Goal: Task Accomplishment & Management: Manage account settings

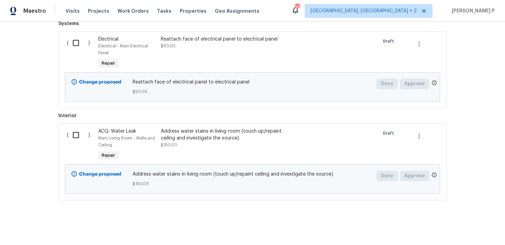
scroll to position [243, 0]
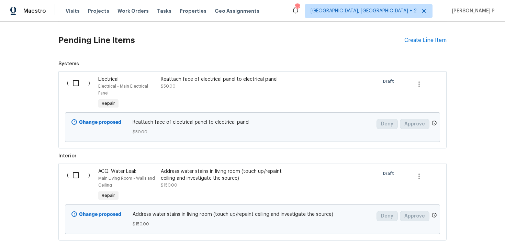
scroll to position [132, 0]
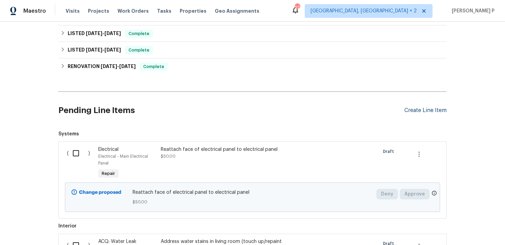
click at [435, 110] on div "Create Line Item" at bounding box center [425, 110] width 42 height 7
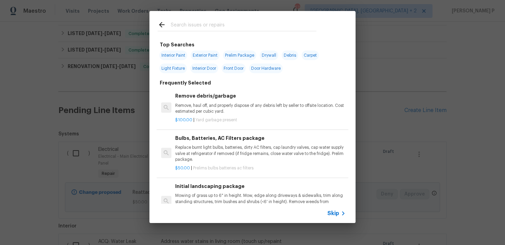
click at [333, 214] on span "Skip" at bounding box center [333, 213] width 12 height 7
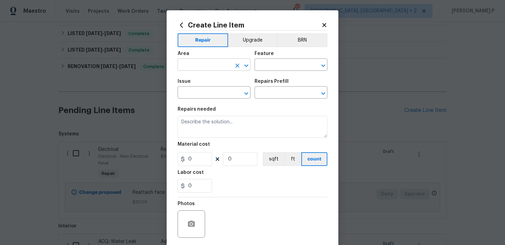
click at [246, 67] on icon "Open" at bounding box center [246, 65] width 4 height 2
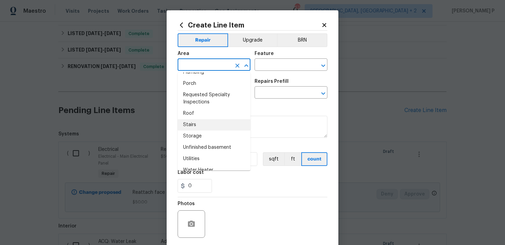
scroll to position [459, 0]
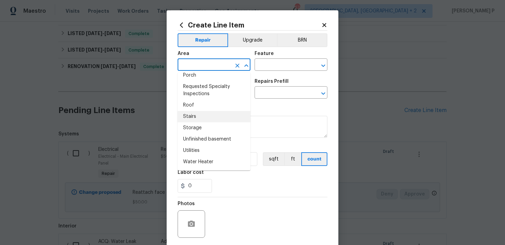
click at [206, 117] on li "Stairs" at bounding box center [213, 116] width 73 height 11
type input "Stairs"
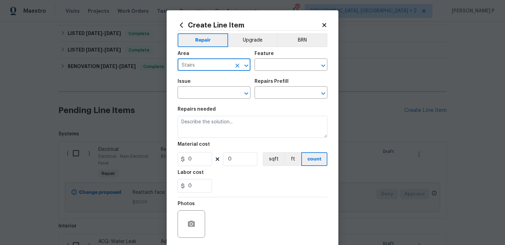
click at [297, 71] on div "Area Stairs ​ Feature ​" at bounding box center [252, 61] width 150 height 28
click at [275, 59] on div "Feature" at bounding box center [290, 55] width 73 height 9
click at [276, 63] on input "text" at bounding box center [281, 65] width 54 height 11
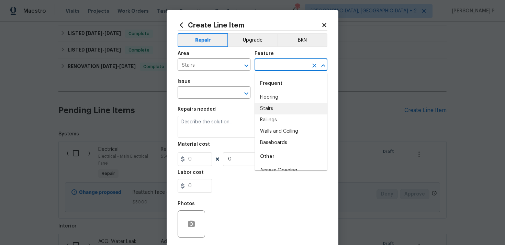
click at [285, 111] on li "Stairs" at bounding box center [290, 108] width 73 height 11
type input "Stairs"
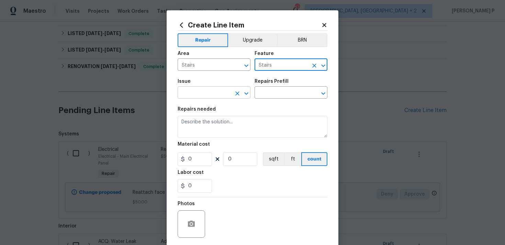
click at [249, 98] on div at bounding box center [241, 94] width 18 height 10
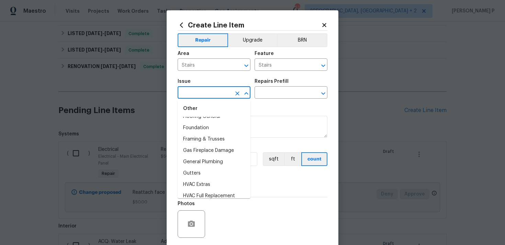
scroll to position [504, 0]
click at [213, 172] on li "General Plumbing" at bounding box center [213, 171] width 73 height 11
type input "General Plumbing"
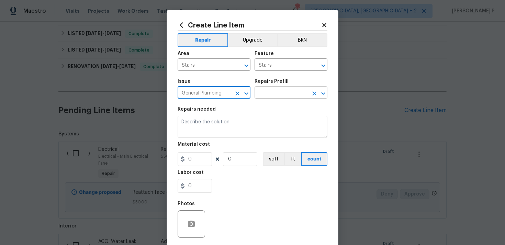
click at [270, 91] on input "text" at bounding box center [281, 93] width 54 height 11
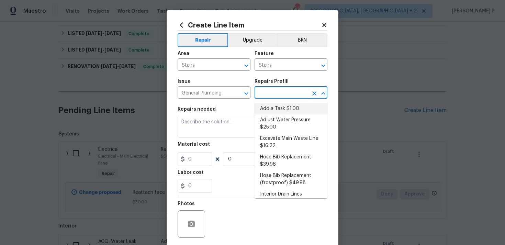
click at [273, 109] on li "Add a Task $1.00" at bounding box center [290, 108] width 73 height 11
type input "Plumbing"
type input "Add a Task $1.00"
type textarea "HPM to detail"
type input "1"
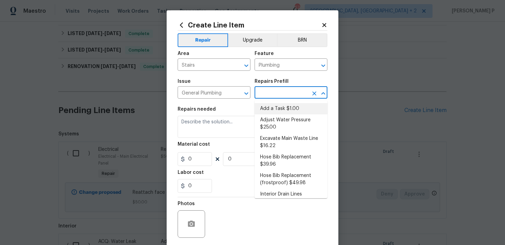
type input "1"
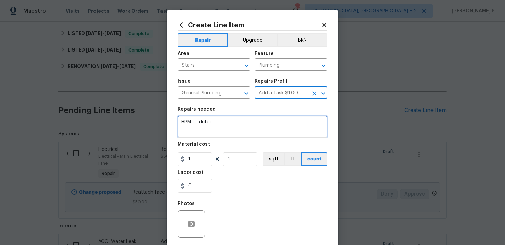
click at [261, 126] on textarea "HPM to detail" at bounding box center [252, 127] width 150 height 22
paste textarea "A piece of wood from the staircase is detached. There is also evidence of water…"
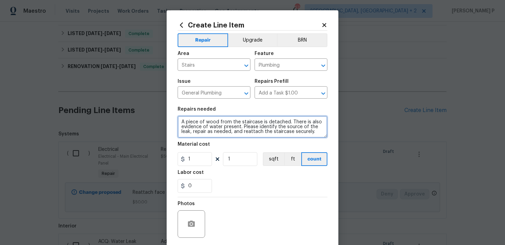
type textarea "A piece of wood from the staircase is detached. There is also evidence of water…"
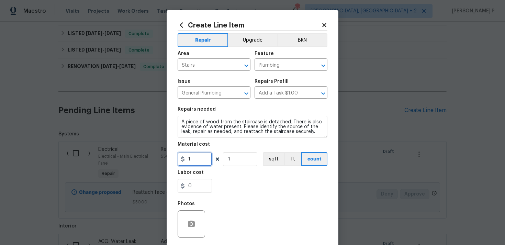
click at [200, 157] on input "1" at bounding box center [194, 159] width 34 height 14
type input "75"
click at [291, 196] on section "Repairs needed A piece of wood from the staircase is detached. There is also ev…" at bounding box center [252, 150] width 150 height 94
click at [193, 221] on icon "button" at bounding box center [191, 224] width 8 height 8
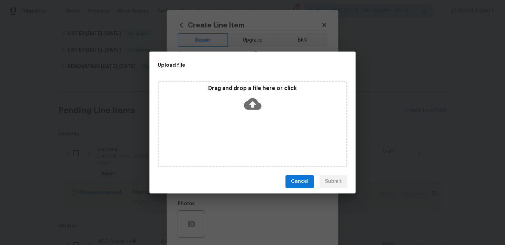
click at [251, 104] on icon at bounding box center [253, 104] width 18 height 18
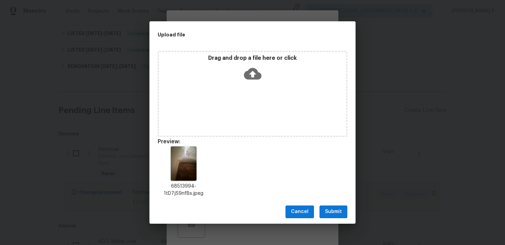
click at [332, 213] on span "Submit" at bounding box center [333, 211] width 17 height 9
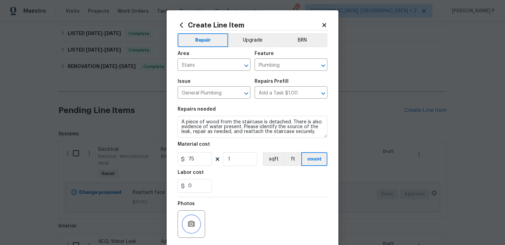
scroll to position [51, 0]
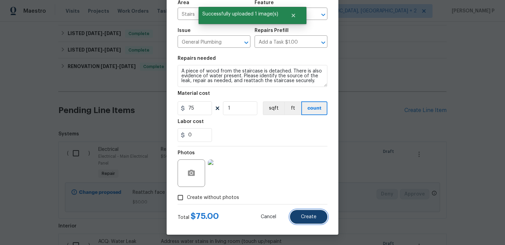
click at [314, 218] on span "Create" at bounding box center [308, 216] width 15 height 5
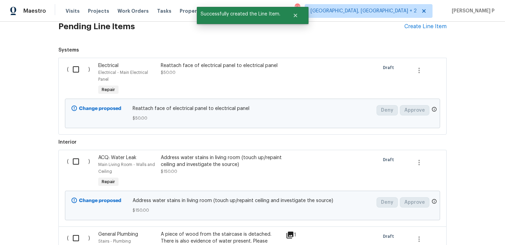
scroll to position [329, 0]
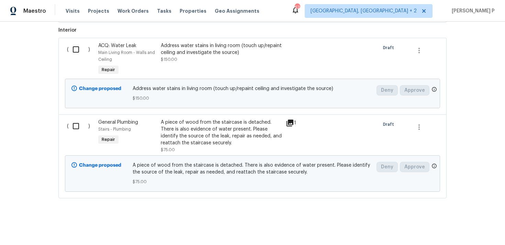
click at [78, 127] on input "checkbox" at bounding box center [79, 126] width 20 height 14
click at [468, 227] on span "Create Work Order" at bounding box center [466, 227] width 46 height 9
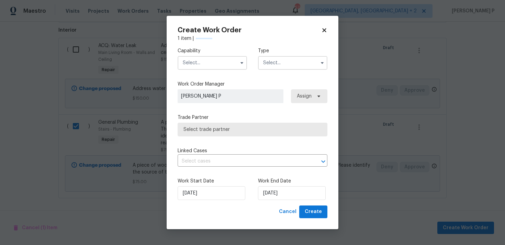
checkbox input "false"
click at [300, 64] on input "text" at bounding box center [292, 63] width 69 height 14
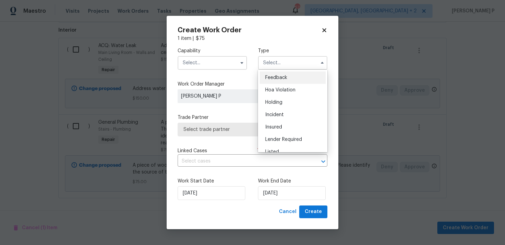
click at [280, 78] on span "Feedback" at bounding box center [276, 77] width 22 height 5
type input "Feedback"
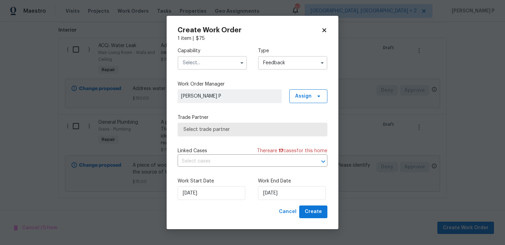
click at [216, 62] on input "text" at bounding box center [211, 63] width 69 height 14
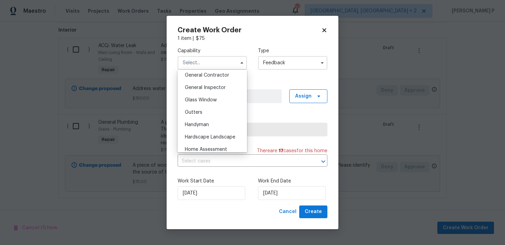
scroll to position [340, 0]
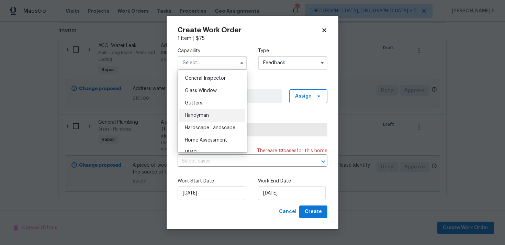
click at [207, 118] on div "Handyman" at bounding box center [212, 115] width 66 height 12
type input "Handyman"
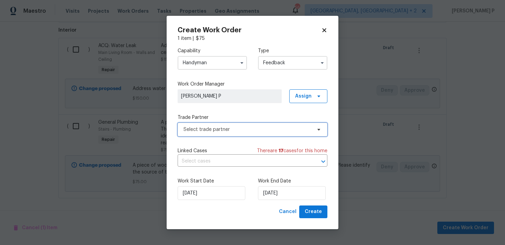
click at [216, 127] on span "Select trade partner" at bounding box center [247, 129] width 128 height 7
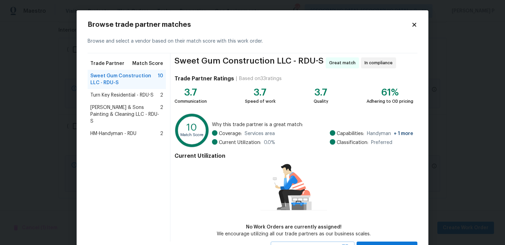
scroll to position [30, 0]
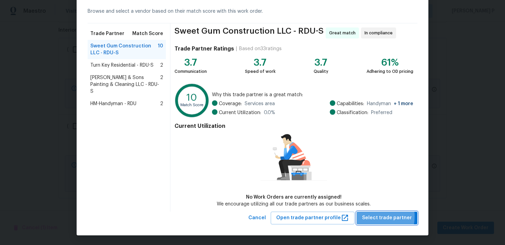
click at [373, 216] on span "Select trade partner" at bounding box center [387, 218] width 50 height 9
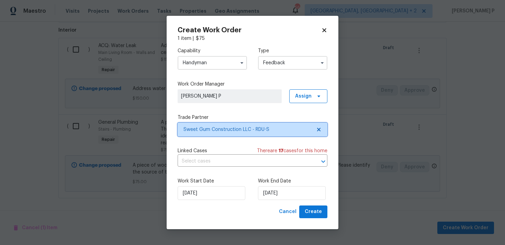
scroll to position [0, 0]
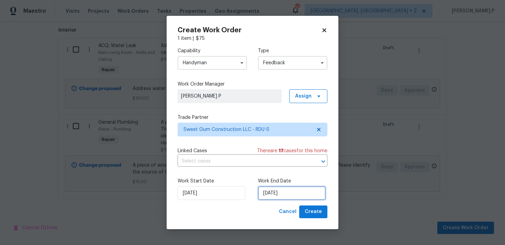
click at [273, 196] on input "18/08/2025" at bounding box center [292, 193] width 68 height 14
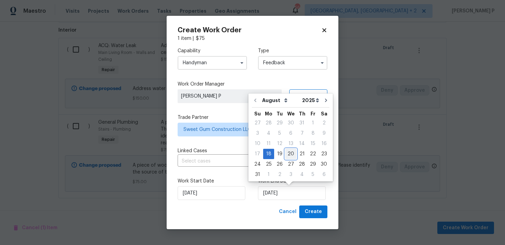
click at [291, 154] on div "20" at bounding box center [290, 154] width 11 height 10
type input "20/08/2025"
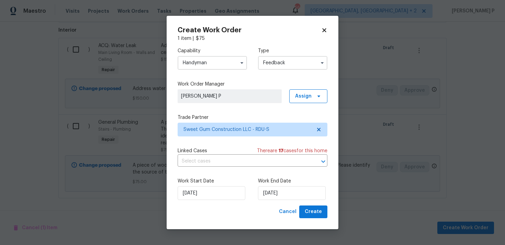
click at [312, 203] on div "Work Start Date 18/08/2025 Work End Date 20/08/2025" at bounding box center [252, 188] width 150 height 33
click at [312, 211] on span "Create" at bounding box center [313, 211] width 17 height 9
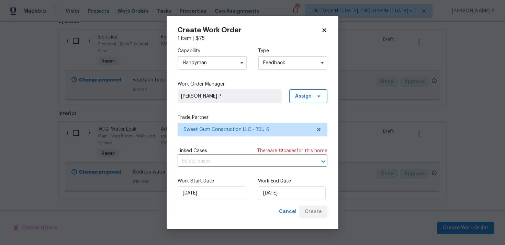
scroll to position [262, 0]
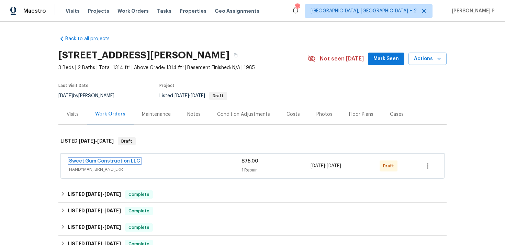
click at [101, 161] on link "Sweet Gum Construction LLC" at bounding box center [104, 161] width 71 height 5
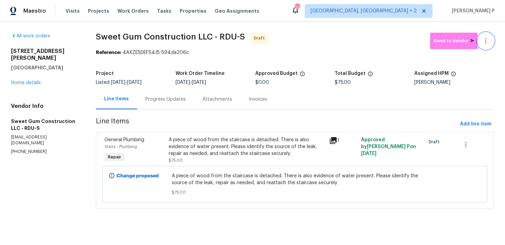
click at [487, 42] on icon "button" at bounding box center [485, 41] width 8 height 8
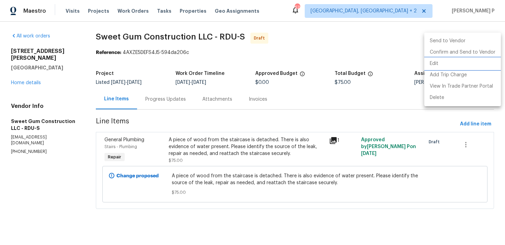
click at [453, 60] on li "Edit" at bounding box center [462, 63] width 77 height 11
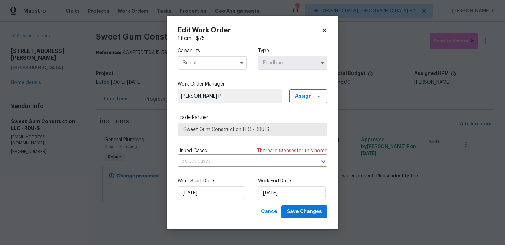
click at [205, 65] on input "text" at bounding box center [211, 63] width 69 height 14
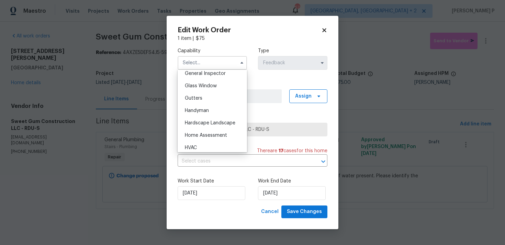
scroll to position [347, 0]
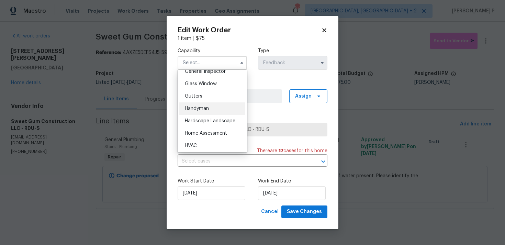
click at [204, 111] on span "Handyman" at bounding box center [197, 108] width 24 height 5
type input "Handyman"
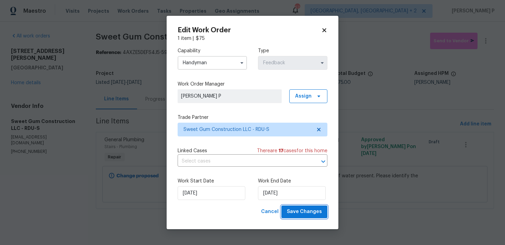
click at [314, 212] on span "Save Changes" at bounding box center [304, 211] width 35 height 9
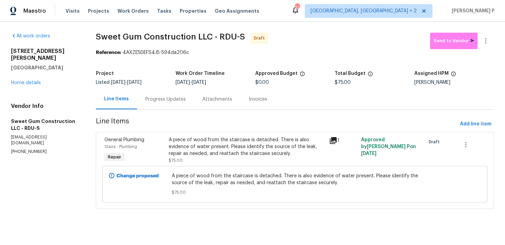
click at [171, 99] on div "Progress Updates" at bounding box center [165, 99] width 41 height 7
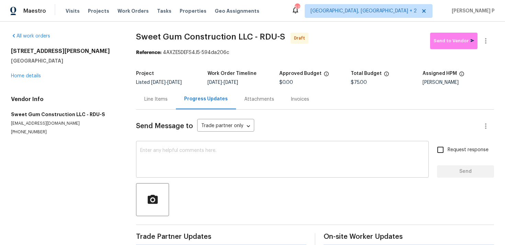
click at [182, 145] on div "x ​" at bounding box center [282, 159] width 292 height 35
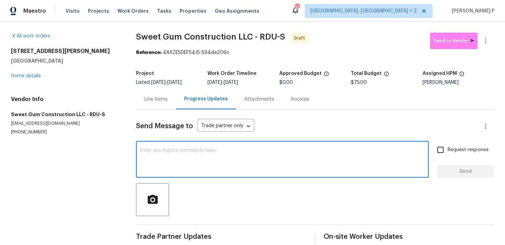
paste textarea "Hi, this is Ramyasri with Opendoor. I’m confirming you received the WO for the …"
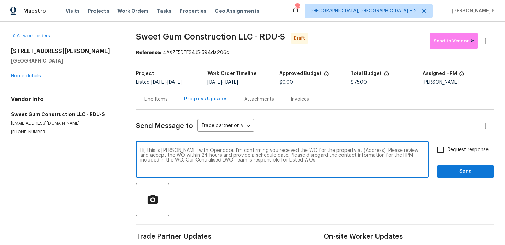
drag, startPoint x: 344, startPoint y: 150, endPoint x: 365, endPoint y: 150, distance: 20.6
click at [365, 150] on textarea "Hi, this is Ramyasri with Opendoor. I’m confirming you received the WO for the …" at bounding box center [282, 160] width 284 height 24
paste textarea "1100 Walter Clark Dr, Hillsborough, NC 27278"
type textarea "Hi, this is Ramyasri with Opendoor. I’m confirming you received the WO for the …"
click at [435, 149] on input "Request response" at bounding box center [440, 149] width 14 height 14
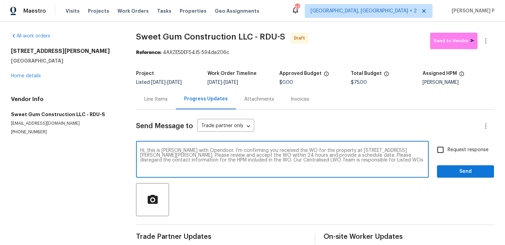
checkbox input "true"
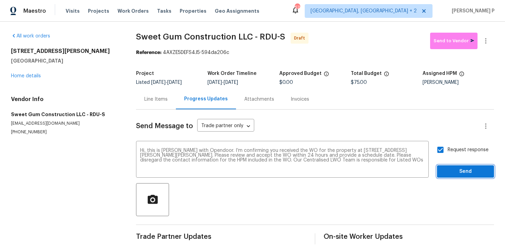
click at [452, 171] on span "Send" at bounding box center [465, 171] width 46 height 9
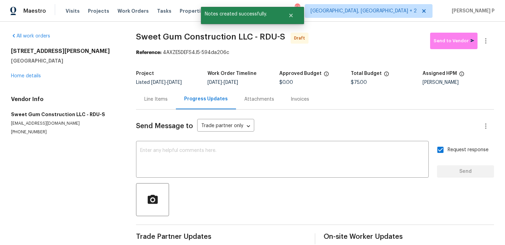
click at [273, 187] on div at bounding box center [315, 199] width 358 height 33
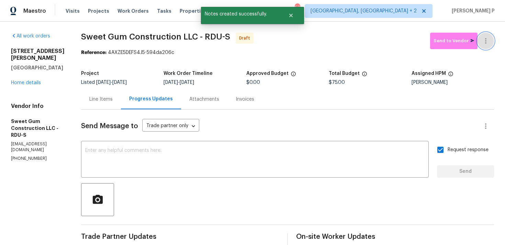
click at [493, 41] on button "button" at bounding box center [485, 41] width 16 height 16
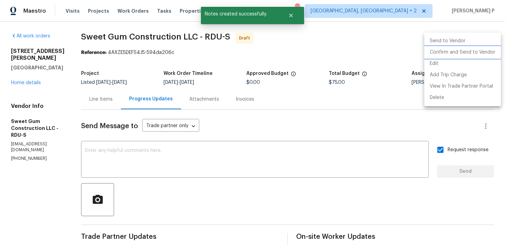
click at [470, 53] on li "Confirm and Send to Vendor" at bounding box center [462, 52] width 77 height 11
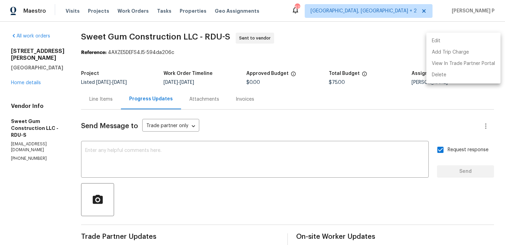
click at [246, 177] on div at bounding box center [252, 122] width 505 height 245
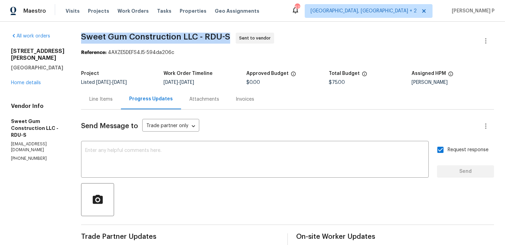
drag, startPoint x: 99, startPoint y: 36, endPoint x: 243, endPoint y: 37, distance: 144.2
click at [230, 37] on span "Sweet Gum Construction LLC - RDU-S" at bounding box center [155, 37] width 149 height 8
copy span "Sweet Gum Construction LLC - RDU-S"
click at [150, 61] on section "Sweet Gum Construction LLC - RDU-S Sent to vendor Reference: 4AXZE5DEFS4J5-594d…" at bounding box center [287, 166] width 413 height 266
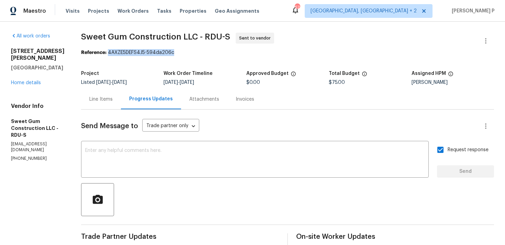
drag, startPoint x: 123, startPoint y: 51, endPoint x: 237, endPoint y: 53, distance: 114.3
click at [236, 53] on div "Reference: 4AXZE5DEFS4J5-594da206c" at bounding box center [287, 52] width 413 height 7
copy div "4AXZE5DEFS4J5-594da206c"
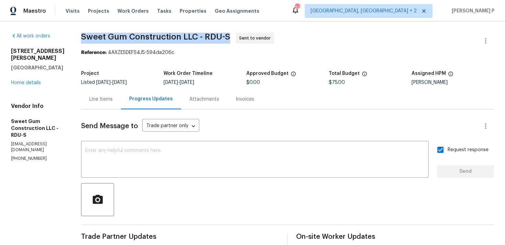
drag, startPoint x: 98, startPoint y: 35, endPoint x: 246, endPoint y: 35, distance: 148.6
click at [246, 35] on span "Sweet Gum Construction LLC - RDU-S Sent to vendor" at bounding box center [279, 41] width 396 height 16
copy span "Sweet Gum Construction LLC - RDU-S"
click at [113, 97] on div "Line Items" at bounding box center [100, 99] width 23 height 7
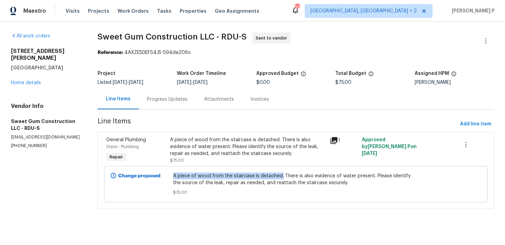
drag, startPoint x: 175, startPoint y: 175, endPoint x: 282, endPoint y: 175, distance: 106.8
click at [282, 175] on span "A piece of wood from the staircase is detached. There is also evidence of water…" at bounding box center [295, 179] width 245 height 14
copy span "A piece of wood from the staircase is detached."
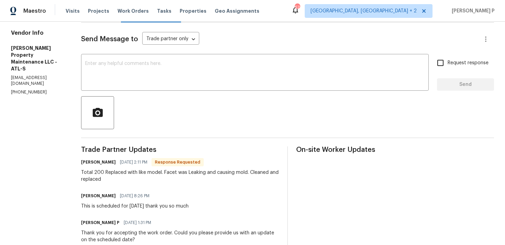
scroll to position [49, 0]
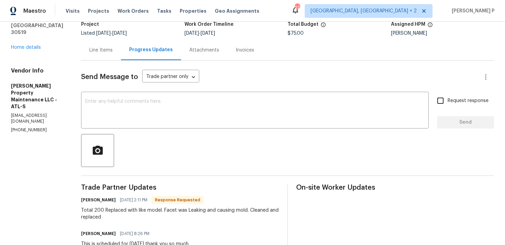
click at [103, 44] on div "Line Items" at bounding box center [101, 50] width 40 height 20
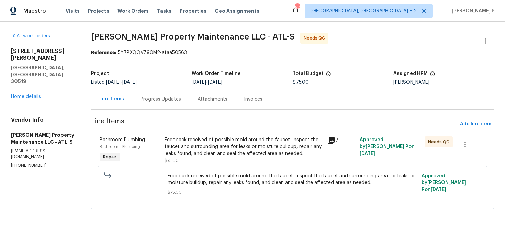
click at [197, 146] on div "Feedback received of possible mold around the faucet. Inspect the faucet and su…" at bounding box center [243, 146] width 158 height 21
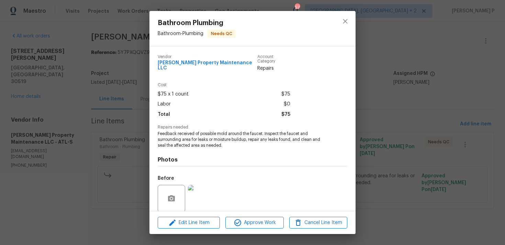
scroll to position [48, 0]
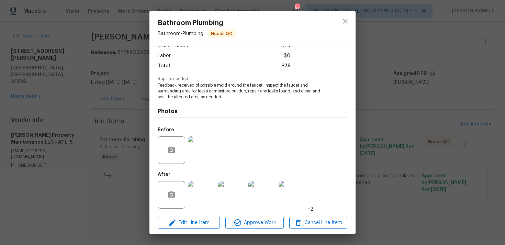
click at [197, 146] on img at bounding box center [201, 149] width 27 height 27
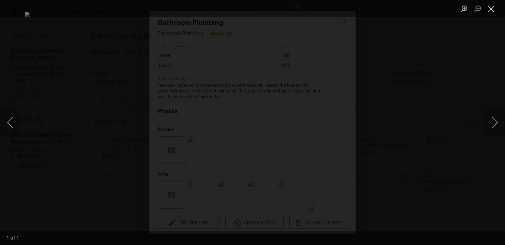
click at [495, 9] on button "Close lightbox" at bounding box center [491, 9] width 14 height 12
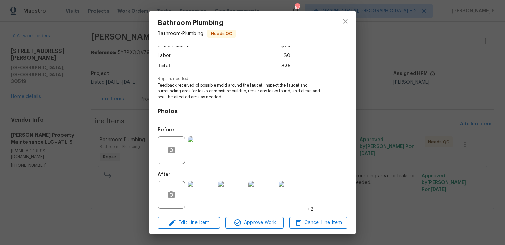
click at [195, 181] on img at bounding box center [201, 194] width 27 height 27
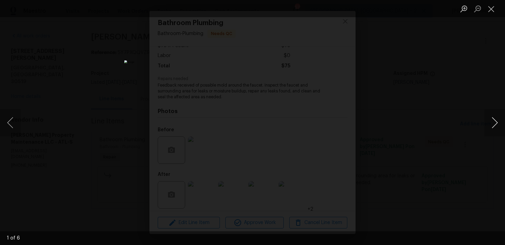
click at [496, 119] on button "Next image" at bounding box center [494, 122] width 21 height 27
click at [495, 119] on button "Next image" at bounding box center [494, 122] width 21 height 27
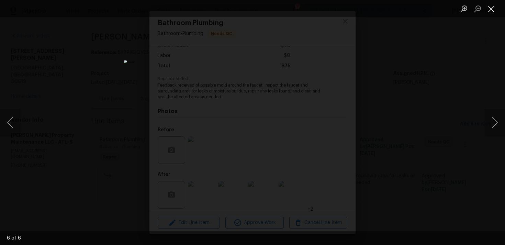
click at [492, 8] on button "Close lightbox" at bounding box center [491, 9] width 14 height 12
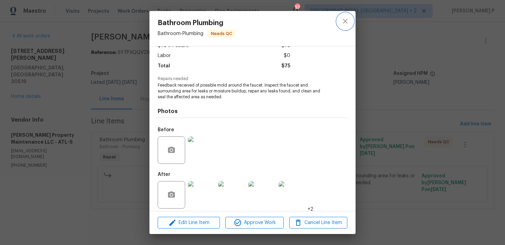
click at [347, 19] on icon "close" at bounding box center [345, 21] width 8 height 8
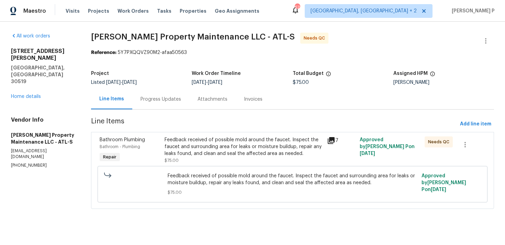
click at [151, 104] on div "Progress Updates" at bounding box center [160, 99] width 57 height 20
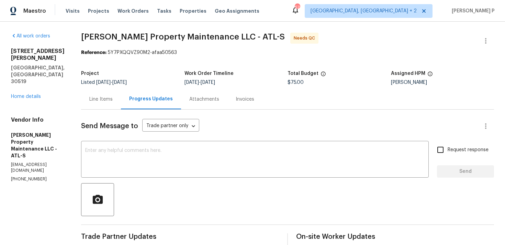
click at [106, 100] on div "Line Items" at bounding box center [100, 99] width 23 height 7
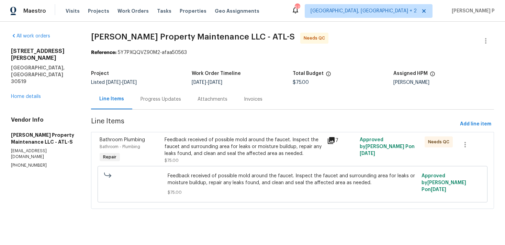
click at [208, 161] on div "Feedback received of possible mold around the faucet. Inspect the faucet and su…" at bounding box center [243, 149] width 158 height 27
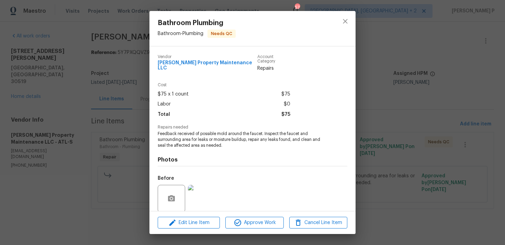
scroll to position [48, 0]
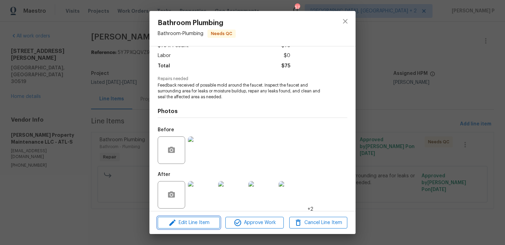
click at [196, 222] on span "Edit Line Item" at bounding box center [189, 222] width 58 height 9
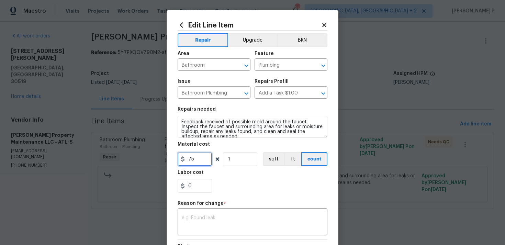
click at [197, 163] on input "75" at bounding box center [194, 159] width 34 height 14
type input "200"
click at [248, 208] on div "Reason for change *" at bounding box center [252, 205] width 150 height 9
click at [248, 218] on textarea at bounding box center [252, 222] width 141 height 14
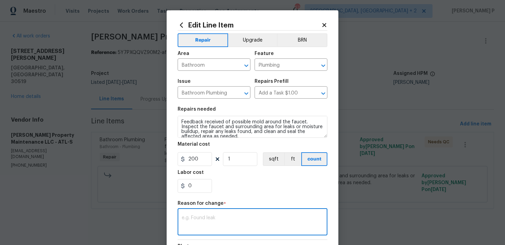
paste textarea "(RP) Updated per vendor’s final cost."
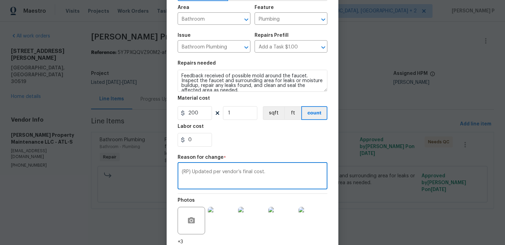
scroll to position [101, 0]
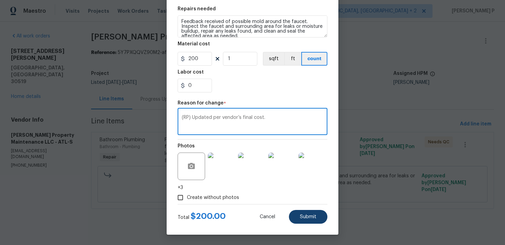
type textarea "(RP) Updated per vendor’s final cost."
click at [313, 213] on button "Submit" at bounding box center [308, 217] width 38 height 14
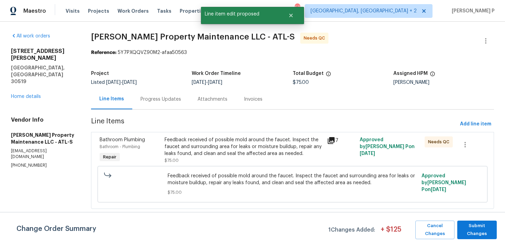
scroll to position [0, 0]
click at [477, 230] on span "Submit Changes" at bounding box center [476, 230] width 33 height 16
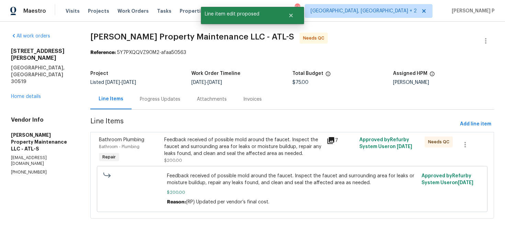
click at [32, 192] on section "All work orders 2910 Blake Towers Ln Buford, GA 30519 Home details Vendor Info …" at bounding box center [42, 130] width 63 height 194
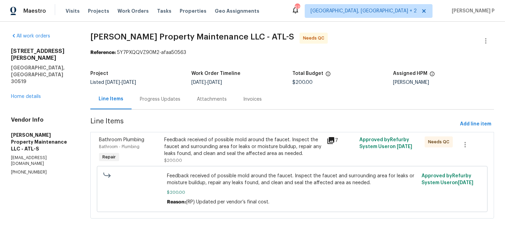
click at [173, 101] on div "Progress Updates" at bounding box center [160, 99] width 41 height 7
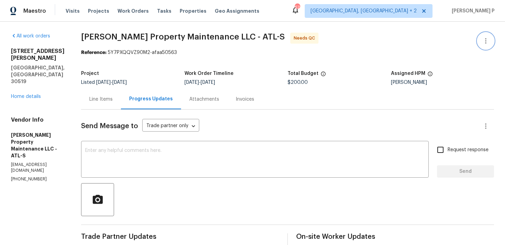
click at [490, 38] on button "button" at bounding box center [485, 41] width 16 height 16
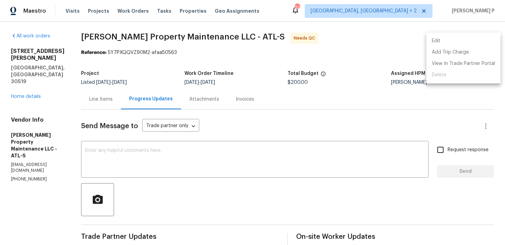
click at [454, 40] on li "Edit" at bounding box center [463, 40] width 74 height 11
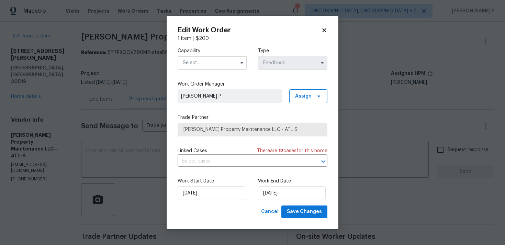
click at [224, 66] on input "text" at bounding box center [211, 63] width 69 height 14
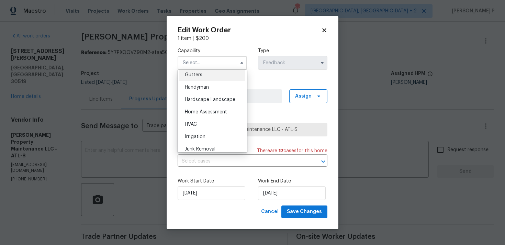
scroll to position [367, 0]
click at [203, 89] on span "Handyman" at bounding box center [197, 88] width 24 height 5
type input "Handyman"
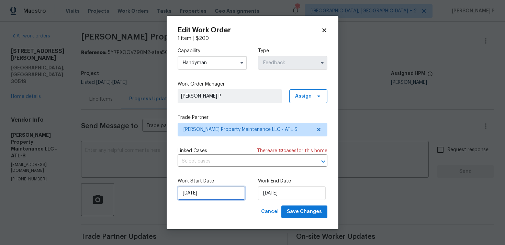
click at [216, 191] on input "14/08/2025" at bounding box center [211, 193] width 68 height 14
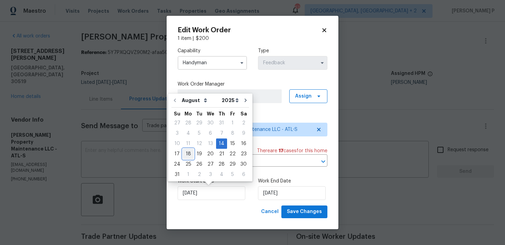
click at [187, 155] on div "18" at bounding box center [188, 154] width 11 height 10
type input "18/08/2025"
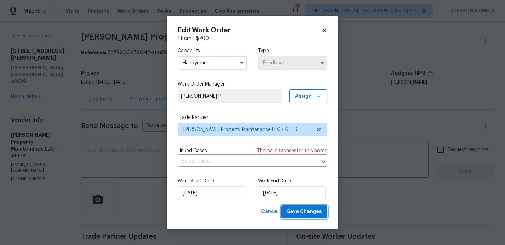
click at [298, 212] on span "Save Changes" at bounding box center [304, 211] width 35 height 9
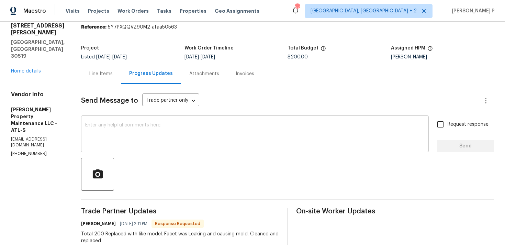
scroll to position [0, 0]
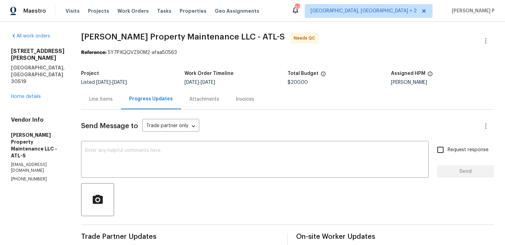
click at [99, 99] on div "Line Items" at bounding box center [100, 99] width 23 height 7
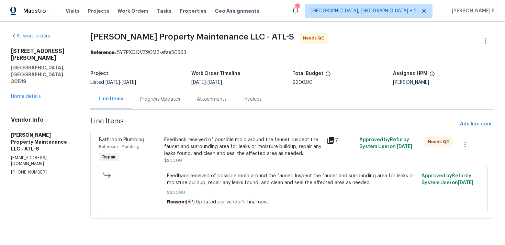
click at [214, 147] on div "Feedback received of possible mold around the faucet. Inspect the faucet and su…" at bounding box center [243, 146] width 159 height 21
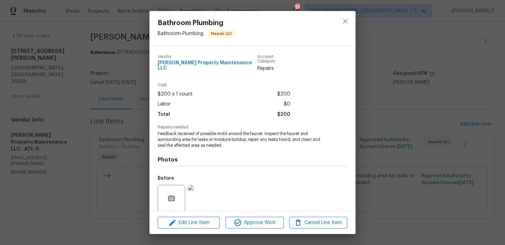
scroll to position [48, 0]
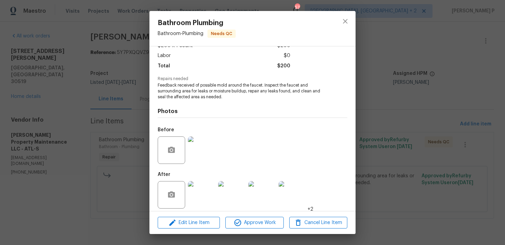
click at [257, 215] on div "Edit Line Item Approve Work Cancel Line Item" at bounding box center [252, 222] width 206 height 23
click at [258, 222] on span "Approve Work" at bounding box center [254, 222] width 54 height 9
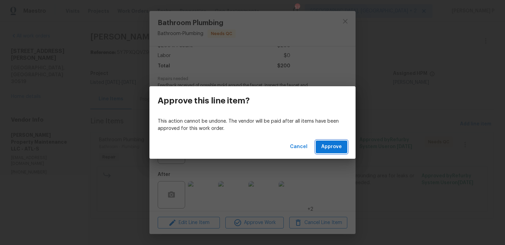
click at [328, 152] on button "Approve" at bounding box center [331, 146] width 32 height 13
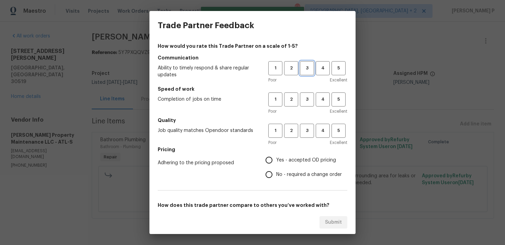
click at [303, 67] on span "3" at bounding box center [306, 68] width 13 height 8
click at [309, 108] on div "Poor Excellent" at bounding box center [307, 111] width 79 height 7
click at [305, 101] on span "3" at bounding box center [306, 99] width 13 height 8
click at [308, 124] on button "3" at bounding box center [307, 131] width 14 height 14
click at [294, 176] on span "No - required a change order" at bounding box center [309, 174] width 66 height 7
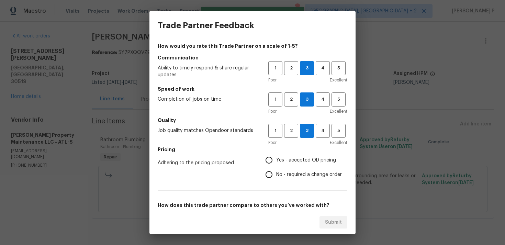
click at [276, 176] on input "No - required a change order" at bounding box center [269, 174] width 14 height 14
radio input "true"
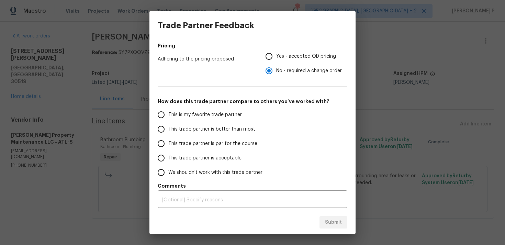
click at [210, 142] on span "This trade partner is par for the course" at bounding box center [212, 143] width 89 height 7
click at [168, 142] on input "This trade partner is par for the course" at bounding box center [161, 143] width 14 height 14
click at [331, 219] on span "Submit" at bounding box center [333, 222] width 17 height 9
radio input "true"
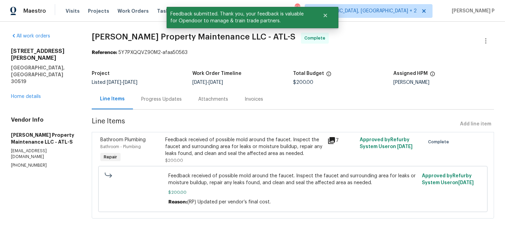
click at [171, 98] on div "Progress Updates" at bounding box center [161, 99] width 41 height 7
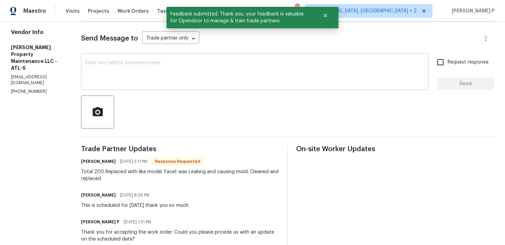
scroll to position [75, 0]
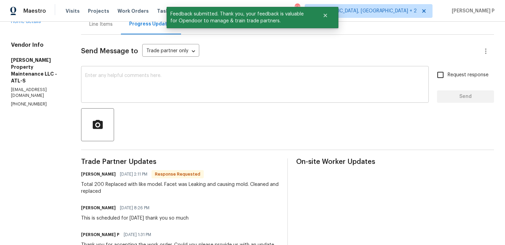
click at [115, 77] on textarea at bounding box center [254, 85] width 339 height 24
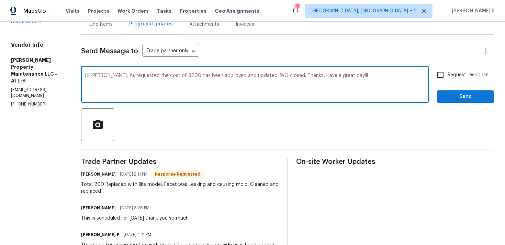
drag, startPoint x: 109, startPoint y: 76, endPoint x: 252, endPoint y: 74, distance: 143.5
click at [252, 74] on textarea "Hi Daniel, As requested the cost of $200 has been approved and updated. WO clos…" at bounding box center [254, 85] width 339 height 24
type textarea "Hi Daniel, As requested the cost of $200 has been approved and updated. WO clos…"
click at [458, 92] on span "Send" at bounding box center [465, 96] width 46 height 9
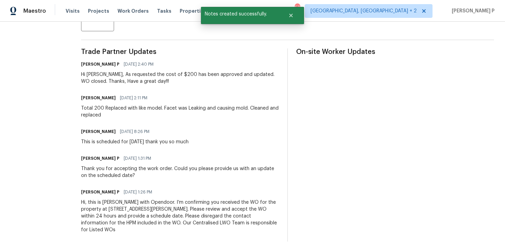
scroll to position [192, 0]
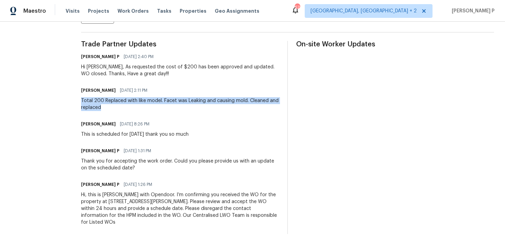
drag, startPoint x: 83, startPoint y: 101, endPoint x: 105, endPoint y: 110, distance: 23.2
click at [105, 110] on div "Total 200 Replaced with like model. Facet was Leaking and causing mold. Cleaned…" at bounding box center [180, 104] width 198 height 14
copy div "Total 200 Replaced with like model. Facet was Leaking and causing mold. Cleaned…"
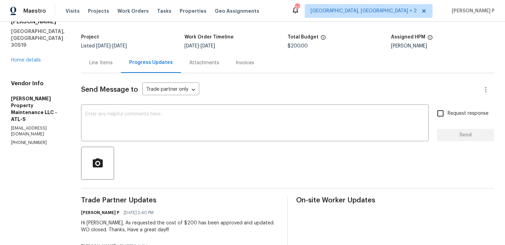
scroll to position [0, 0]
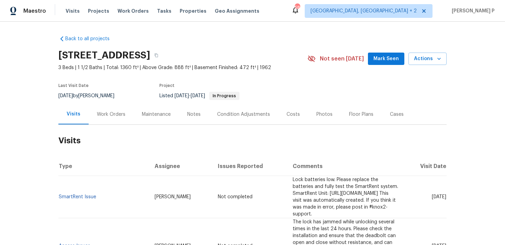
click at [106, 116] on div "Work Orders" at bounding box center [111, 114] width 28 height 7
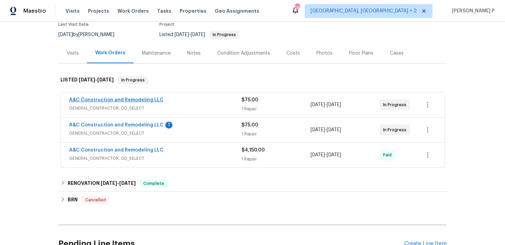
scroll to position [61, 0]
click at [115, 123] on link "A&C Construction and Remodeling LLC" at bounding box center [116, 124] width 94 height 5
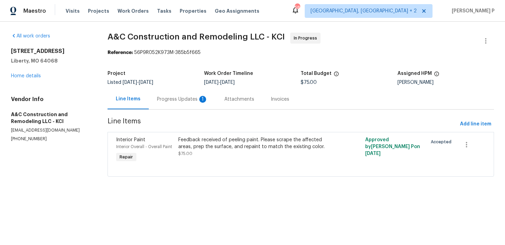
click at [182, 98] on div "Progress Updates 1" at bounding box center [182, 99] width 51 height 7
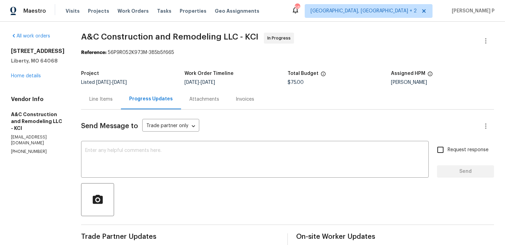
click at [113, 99] on div "Line Items" at bounding box center [100, 99] width 23 height 7
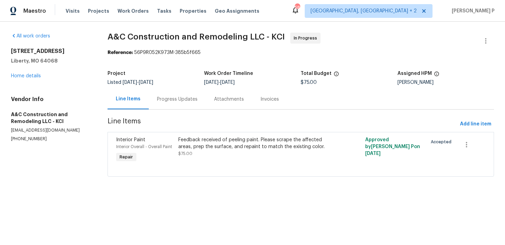
click at [206, 142] on div "Feedback received of peeling paint. Please scrape the affected areas, prep the …" at bounding box center [253, 143] width 151 height 14
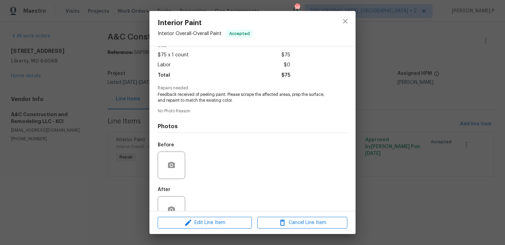
scroll to position [54, 0]
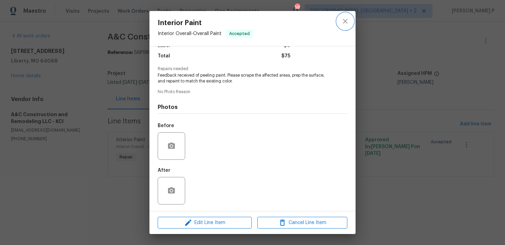
click at [344, 18] on icon "close" at bounding box center [345, 21] width 8 height 8
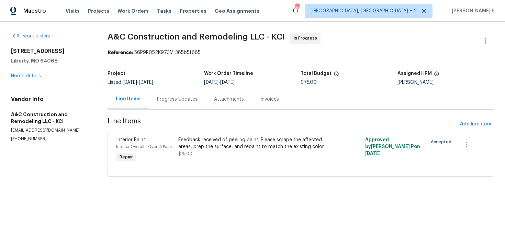
click at [165, 96] on div "Progress Updates" at bounding box center [177, 99] width 41 height 7
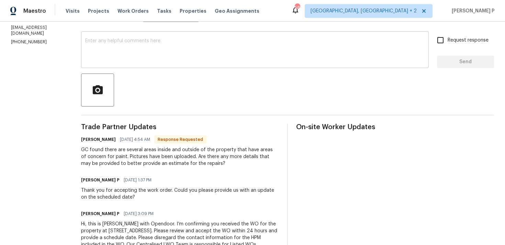
click at [154, 55] on textarea at bounding box center [254, 50] width 339 height 24
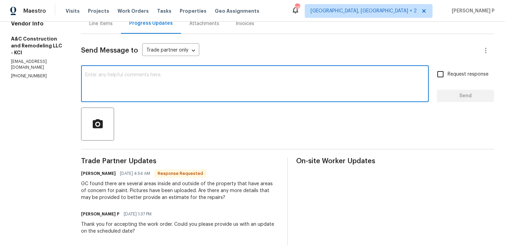
scroll to position [73, 0]
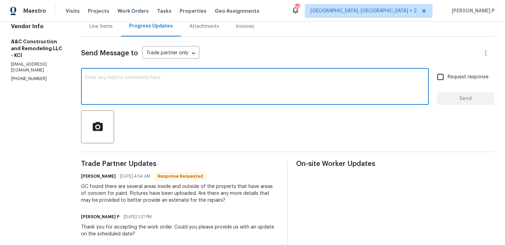
click at [152, 86] on textarea at bounding box center [254, 87] width 339 height 24
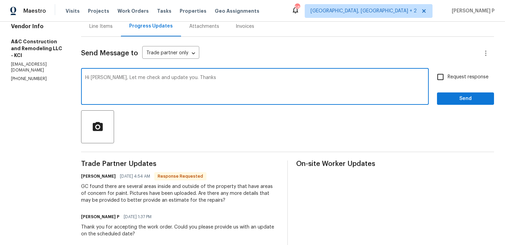
type textarea "Hi Charles, Let me check and update you. Thanks"
click at [446, 77] on input "Request response" at bounding box center [440, 77] width 14 height 14
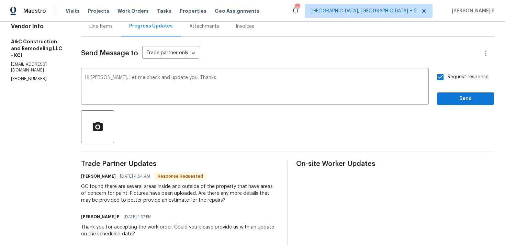
click at [446, 77] on input "Request response" at bounding box center [440, 77] width 14 height 14
checkbox input "false"
click at [457, 101] on span "Send" at bounding box center [465, 98] width 46 height 9
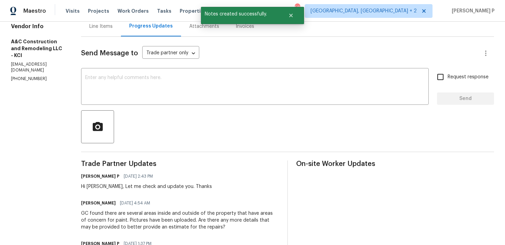
click at [270, 138] on div at bounding box center [287, 126] width 413 height 33
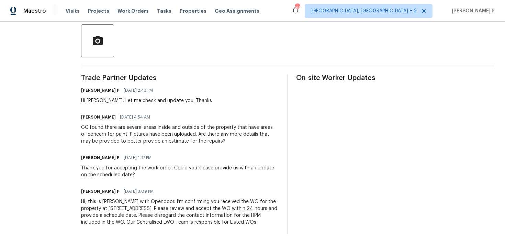
scroll to position [165, 0]
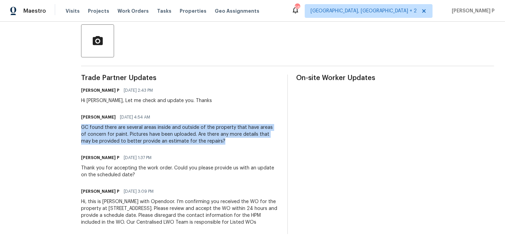
drag, startPoint x: 94, startPoint y: 120, endPoint x: 238, endPoint y: 135, distance: 145.2
click at [238, 135] on div "GC found there are several areas inside and outside of the property that have a…" at bounding box center [180, 134] width 198 height 21
copy div "GC found there are several areas inside and outside of the property that have a…"
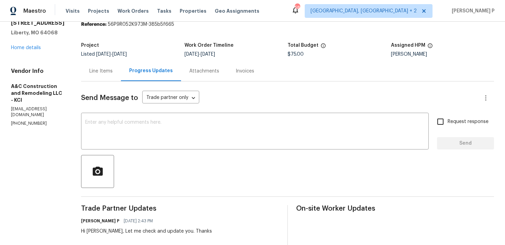
scroll to position [0, 0]
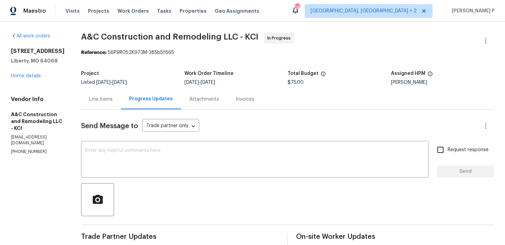
click at [121, 103] on div "Line Items" at bounding box center [101, 99] width 40 height 20
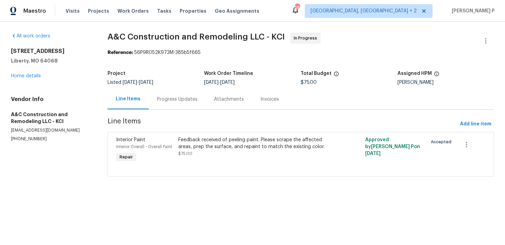
click at [183, 96] on div "Progress Updates" at bounding box center [177, 99] width 41 height 7
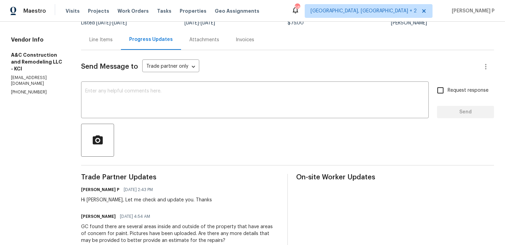
scroll to position [26, 0]
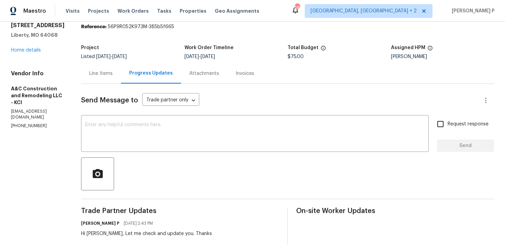
click at [109, 72] on div "Line Items" at bounding box center [100, 73] width 23 height 7
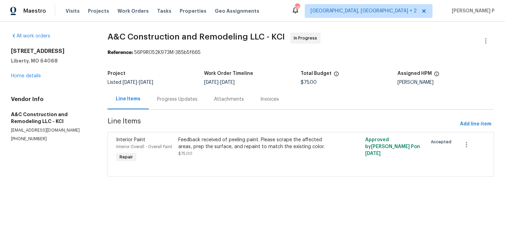
click at [180, 100] on div "Progress Updates" at bounding box center [177, 99] width 41 height 7
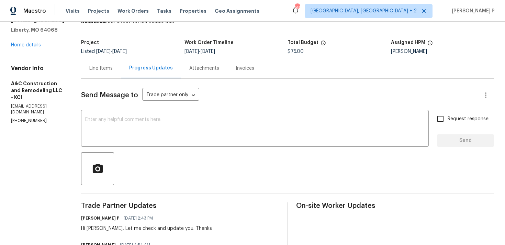
scroll to position [82, 0]
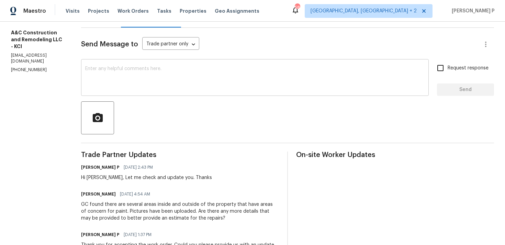
click at [186, 77] on textarea at bounding box center [254, 78] width 339 height 24
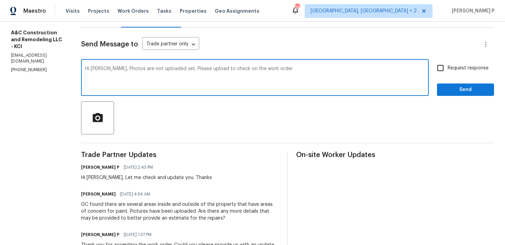
drag, startPoint x: 222, startPoint y: 68, endPoint x: 330, endPoint y: 68, distance: 107.5
click at [330, 68] on textarea "Hi Charles, Photos are not uploaded yet. Please upload to check on the work ord…" at bounding box center [254, 78] width 339 height 24
drag, startPoint x: 124, startPoint y: 68, endPoint x: 203, endPoint y: 68, distance: 79.3
click at [203, 68] on textarea "Hi Charles, Photos are not uploaded yet. Please upload it. Thanks" at bounding box center [254, 78] width 339 height 24
type textarea "Hi Charles, Photos are not uploaded yet. Please upload it. Thanks"
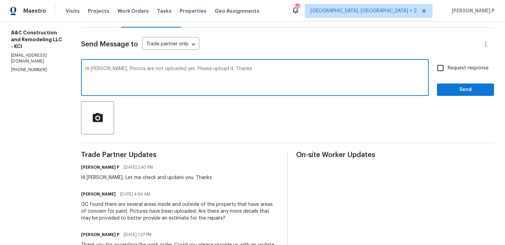
click at [442, 69] on input "Request response" at bounding box center [440, 68] width 14 height 14
checkbox input "true"
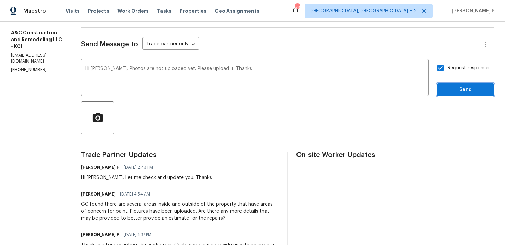
click at [455, 92] on span "Send" at bounding box center [465, 89] width 46 height 9
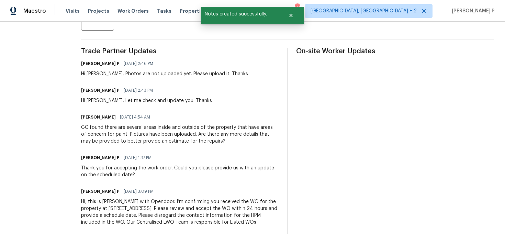
scroll to position [191, 0]
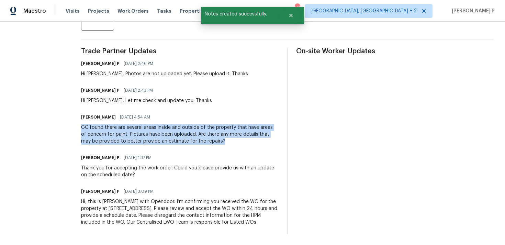
drag, startPoint x: 93, startPoint y: 122, endPoint x: 236, endPoint y: 136, distance: 143.8
click at [236, 136] on div "All work orders 17 Main Ct Liberty, MO 64068 Home details Vendor Info A&C Const…" at bounding box center [252, 40] width 505 height 409
copy div "GC found there are several areas inside and outside of the property that have a…"
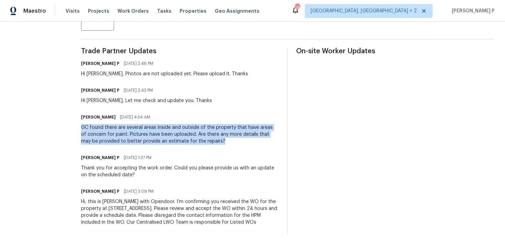
scroll to position [0, 0]
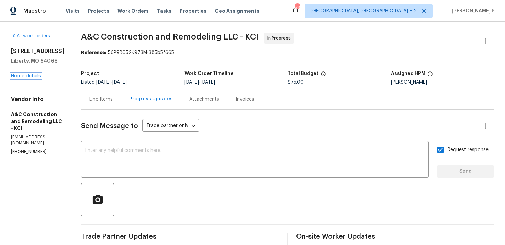
click at [31, 77] on link "Home details" at bounding box center [26, 75] width 30 height 5
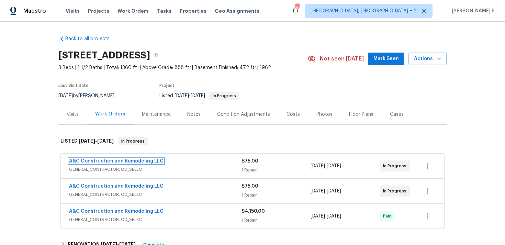
click at [109, 161] on link "A&C Construction and Remodeling LLC" at bounding box center [116, 161] width 94 height 5
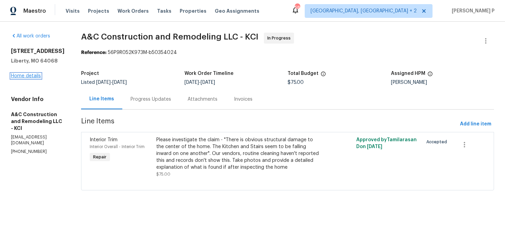
click at [31, 73] on link "Home details" at bounding box center [26, 75] width 30 height 5
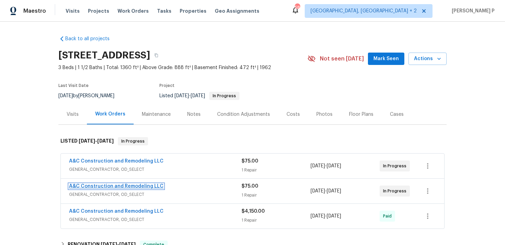
click at [110, 186] on link "A&C Construction and Remodeling LLC" at bounding box center [116, 186] width 94 height 5
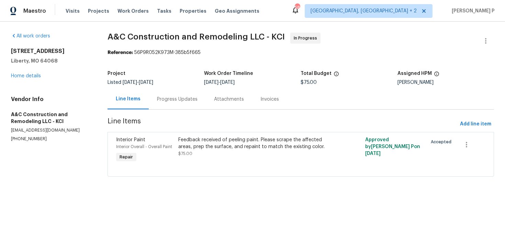
click at [181, 96] on div "Progress Updates" at bounding box center [177, 99] width 41 height 7
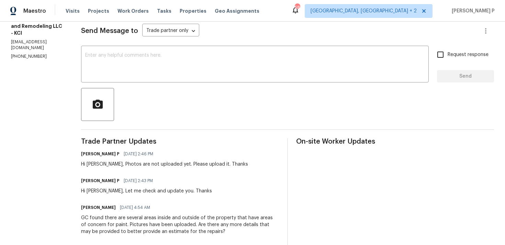
scroll to position [150, 0]
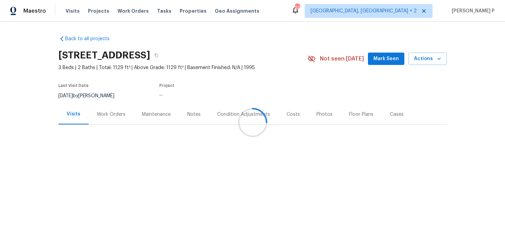
click at [110, 117] on div "Work Orders" at bounding box center [111, 114] width 28 height 7
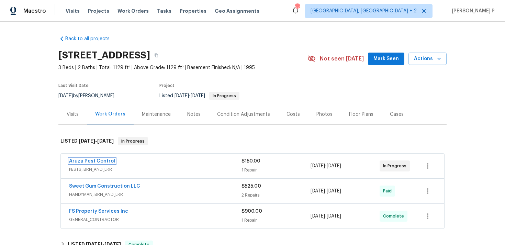
click at [93, 161] on link "Aruza Pest Control" at bounding box center [92, 161] width 46 height 5
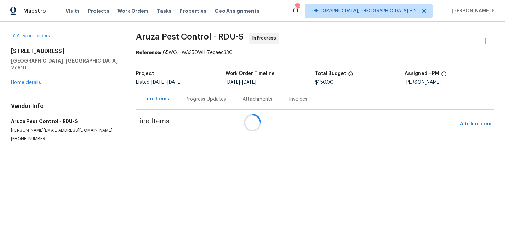
click at [186, 101] on div at bounding box center [252, 122] width 505 height 245
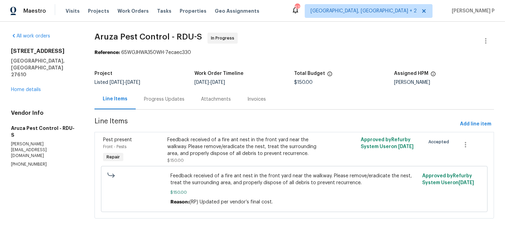
click at [165, 100] on div "Progress Updates" at bounding box center [164, 99] width 41 height 7
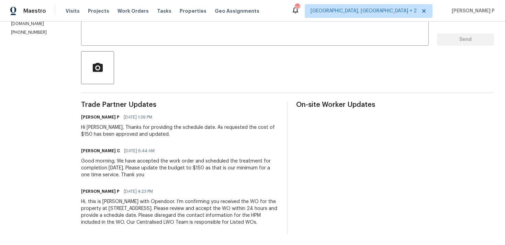
scroll to position [46, 0]
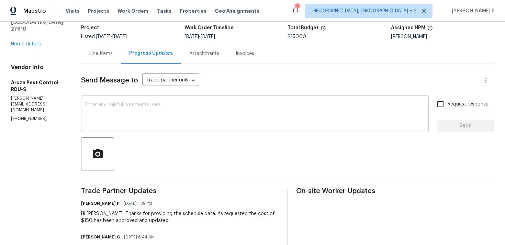
click at [107, 112] on textarea at bounding box center [254, 114] width 339 height 24
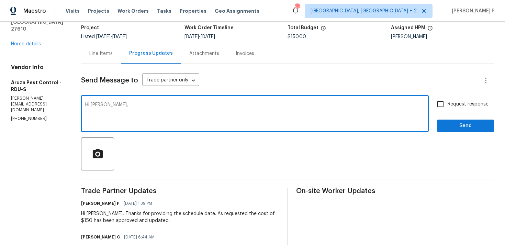
paste textarea "Could you please provide us with an update on the status of the work order?"
type textarea "Hi [PERSON_NAME], Could you please provide us with an update on the status of t…"
click at [459, 111] on label "Request response" at bounding box center [460, 104] width 55 height 14
click at [447, 111] on input "Request response" at bounding box center [440, 104] width 14 height 14
checkbox input "true"
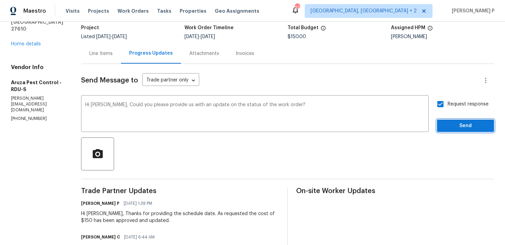
click at [456, 120] on button "Send" at bounding box center [465, 125] width 57 height 13
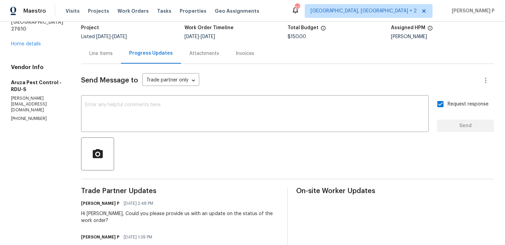
scroll to position [0, 0]
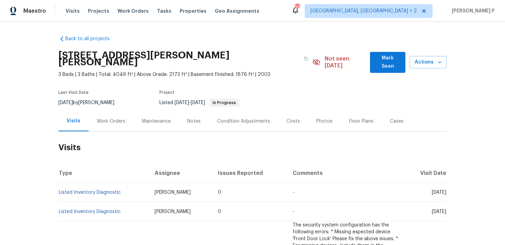
click at [103, 118] on div "Work Orders" at bounding box center [111, 121] width 28 height 7
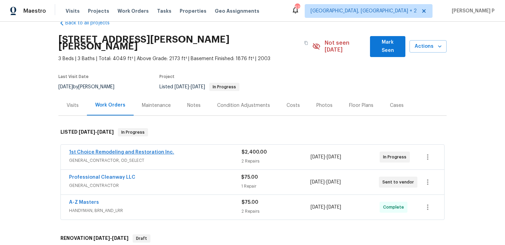
scroll to position [19, 0]
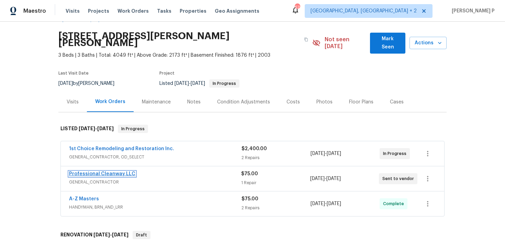
click at [107, 171] on link "Professional Cleanway LLC" at bounding box center [102, 173] width 66 height 5
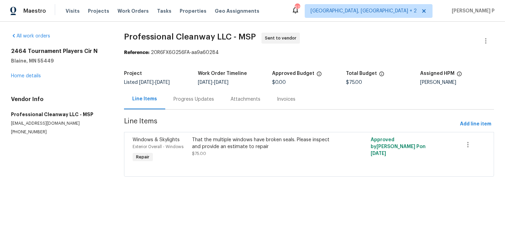
click at [188, 103] on div "Progress Updates" at bounding box center [193, 99] width 57 height 20
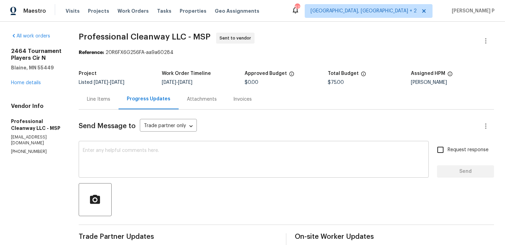
click at [105, 156] on textarea at bounding box center [254, 160] width 342 height 24
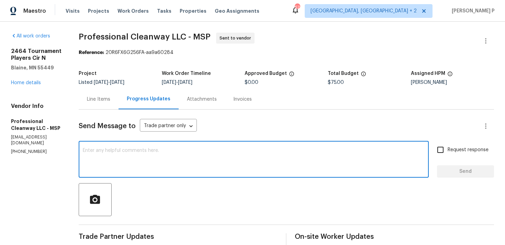
paste textarea "We regret to inform you that the work order has been reassigned as it was not a…"
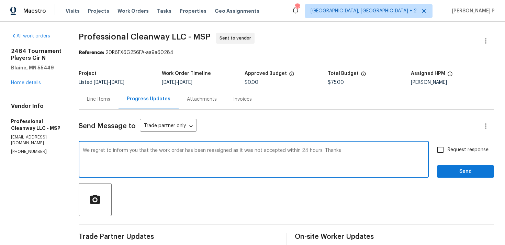
type textarea "We regret to inform you that the work order has been reassigned as it was not a…"
click at [441, 172] on button "Send" at bounding box center [465, 171] width 57 height 13
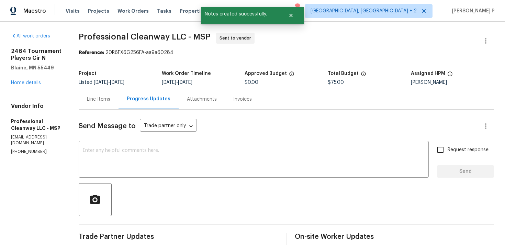
click at [97, 102] on div "Line Items" at bounding box center [98, 99] width 23 height 7
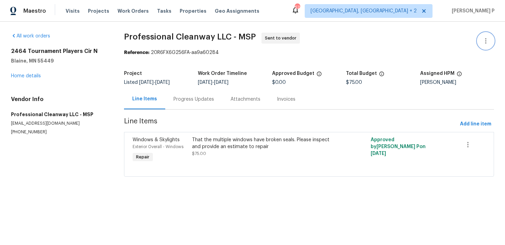
click at [485, 42] on icon "button" at bounding box center [485, 41] width 8 height 8
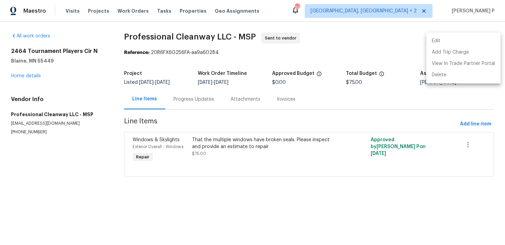
click at [443, 41] on li "Edit" at bounding box center [463, 40] width 74 height 11
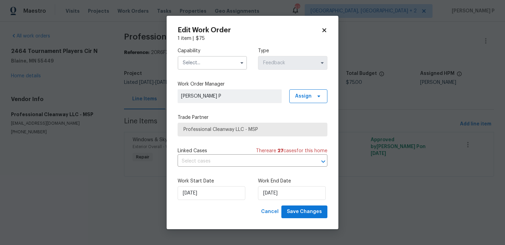
click at [206, 70] on div "Capability Type Feedback" at bounding box center [252, 58] width 150 height 33
click at [215, 65] on input "text" at bounding box center [211, 63] width 69 height 14
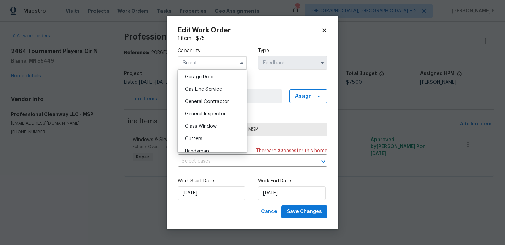
scroll to position [297, 0]
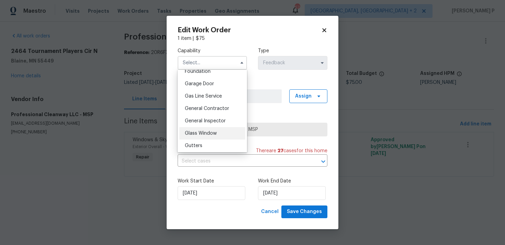
click at [202, 132] on span "Glass Window" at bounding box center [201, 133] width 32 height 5
type input "Glass Window"
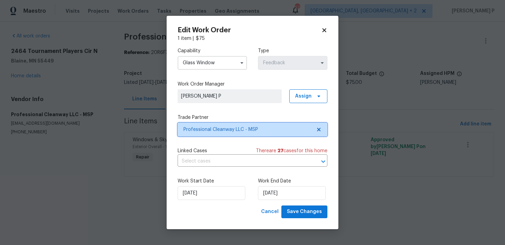
click at [206, 129] on span "Professional Cleanway LLC - MSP" at bounding box center [247, 129] width 128 height 7
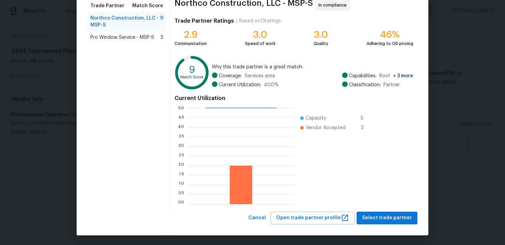
scroll to position [58, 0]
click at [382, 214] on span "Select trade partner" at bounding box center [387, 217] width 50 height 9
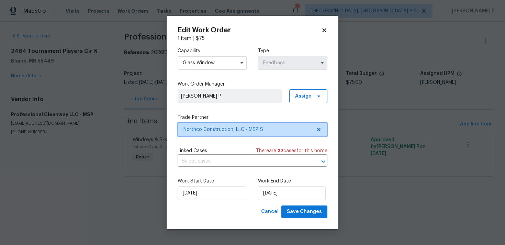
scroll to position [0, 0]
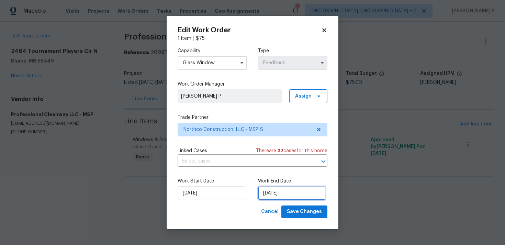
click at [269, 195] on input "19/08/2025" at bounding box center [292, 193] width 68 height 14
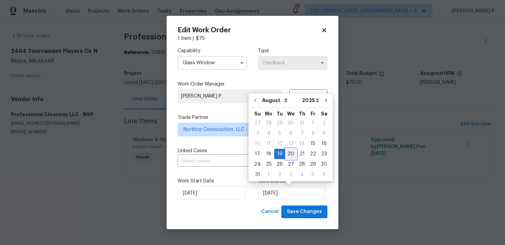
click at [286, 156] on div "20" at bounding box center [290, 154] width 11 height 10
type input "20/08/2025"
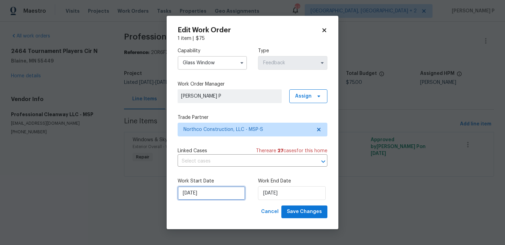
click at [232, 191] on input "15/08/2025" at bounding box center [211, 193] width 68 height 14
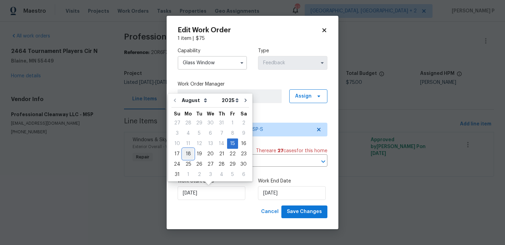
click at [191, 151] on div "18" at bounding box center [188, 154] width 11 height 10
type input "18/08/2025"
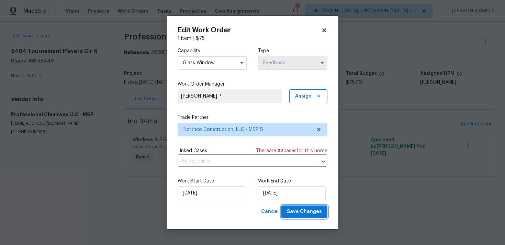
click at [293, 208] on span "Save Changes" at bounding box center [304, 211] width 35 height 9
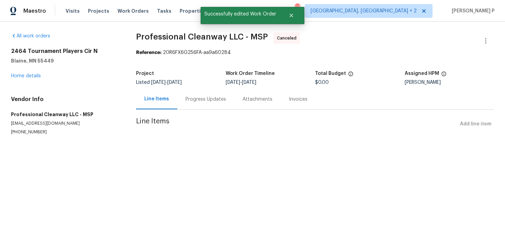
click at [23, 79] on div "2464 Tournament Players Cir N Blaine, MN 55449 Home details" at bounding box center [65, 64] width 108 height 32
click at [30, 77] on link "Home details" at bounding box center [26, 75] width 30 height 5
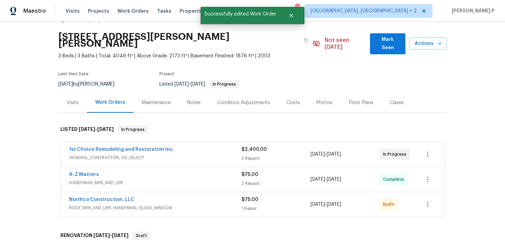
scroll to position [43, 0]
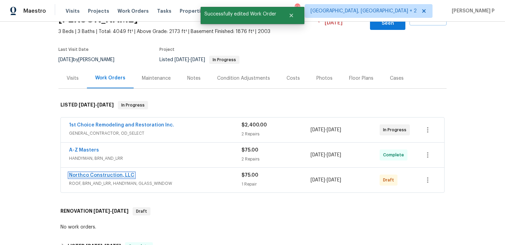
click at [91, 173] on link "Northco Construction, LLC" at bounding box center [101, 175] width 65 height 5
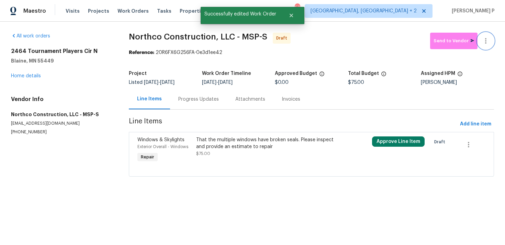
click at [487, 46] on button "button" at bounding box center [485, 41] width 16 height 16
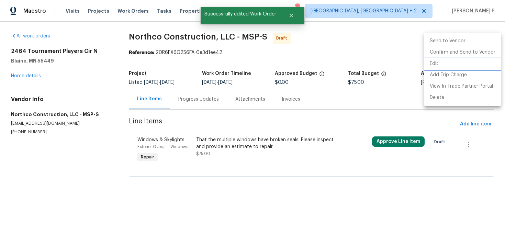
click at [456, 65] on li "Edit" at bounding box center [462, 63] width 77 height 11
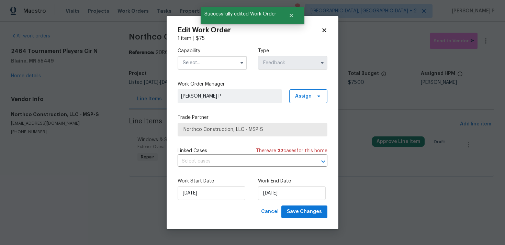
click at [227, 68] on input "text" at bounding box center [211, 63] width 69 height 14
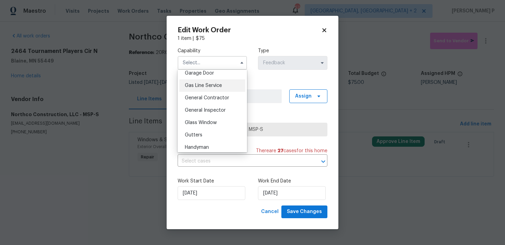
scroll to position [339, 0]
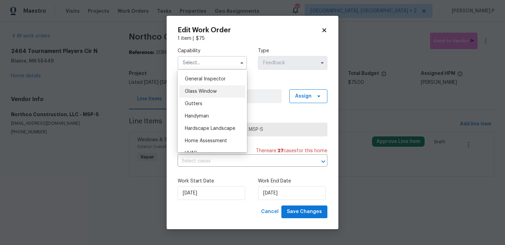
click at [209, 94] on div "Glass Window" at bounding box center [212, 91] width 66 height 12
type input "Glass Window"
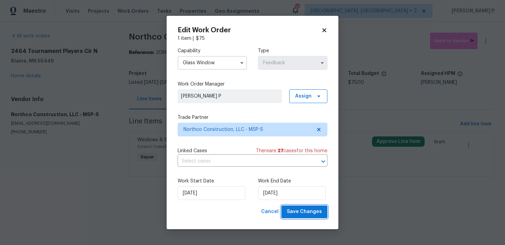
click at [295, 211] on span "Save Changes" at bounding box center [304, 211] width 35 height 9
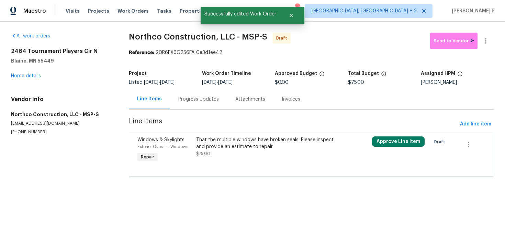
click at [204, 99] on div "Progress Updates" at bounding box center [198, 99] width 41 height 7
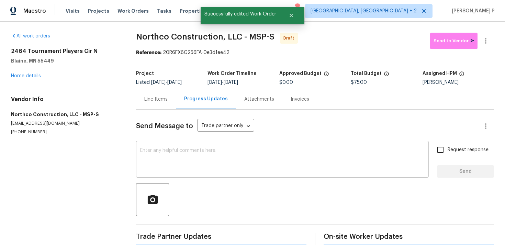
click at [199, 163] on textarea at bounding box center [282, 160] width 284 height 24
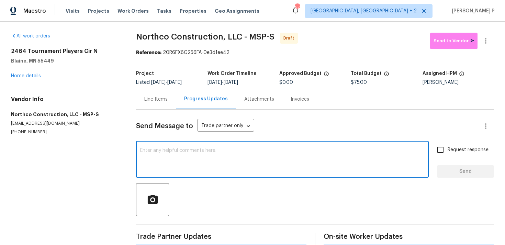
paste textarea "Hi, this is Ramyasri with Opendoor. I’m confirming you received the WO for the …"
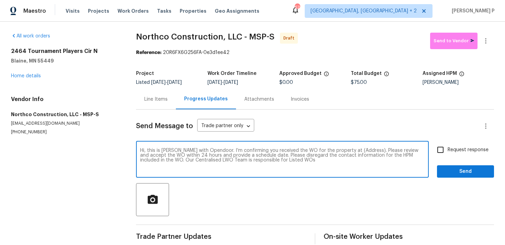
drag, startPoint x: 345, startPoint y: 150, endPoint x: 365, endPoint y: 150, distance: 20.6
click at [365, 150] on textarea "Hi, this is Ramyasri with Opendoor. I’m confirming you received the WO for the …" at bounding box center [282, 160] width 284 height 24
paste textarea "2464 Tournament Players Cir N, Blaine, MN 55449"
type textarea "Hi, this is Ramyasri with Opendoor. I’m confirming you received the WO for the …"
click at [432, 151] on div "Hi, this is Ramyasri with Opendoor. I’m confirming you received the WO for the …" at bounding box center [315, 159] width 358 height 35
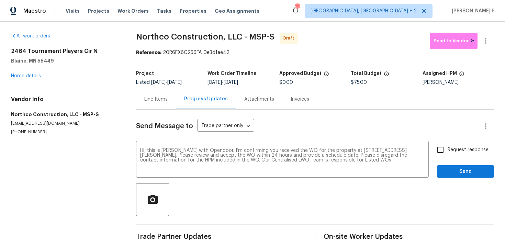
click at [443, 149] on input "Request response" at bounding box center [440, 149] width 14 height 14
checkbox input "true"
click at [452, 173] on span "Send" at bounding box center [465, 171] width 46 height 9
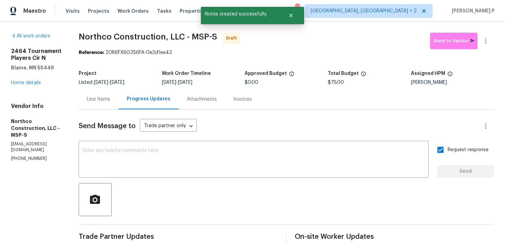
click at [287, 200] on div at bounding box center [286, 199] width 415 height 33
click at [488, 45] on button "button" at bounding box center [485, 41] width 16 height 16
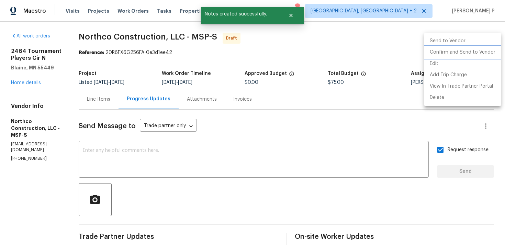
click at [466, 52] on li "Confirm and Send to Vendor" at bounding box center [462, 52] width 77 height 11
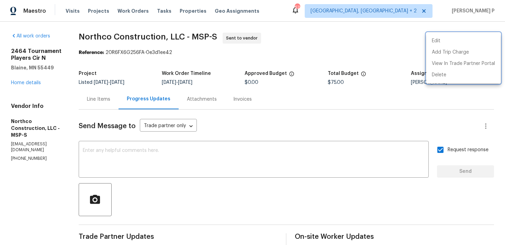
click at [193, 181] on div at bounding box center [252, 122] width 505 height 245
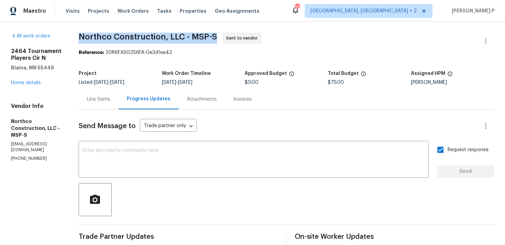
drag, startPoint x: 80, startPoint y: 36, endPoint x: 220, endPoint y: 36, distance: 140.1
click at [220, 36] on span "Northco Construction, LLC - MSP-S Sent to vendor" at bounding box center [278, 41] width 399 height 16
copy span "Northco Construction, LLC - MSP-S"
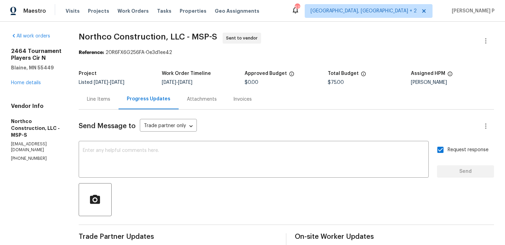
click at [121, 45] on span "Northco Construction, LLC - MSP-S Sent to vendor" at bounding box center [278, 41] width 399 height 16
drag, startPoint x: 105, startPoint y: 54, endPoint x: 212, endPoint y: 54, distance: 107.1
click at [211, 54] on div "Reference: 20R6FX6G256FA-0e3d1ee42" at bounding box center [286, 52] width 415 height 7
copy div "20R6FX6G256FA-0e3d1ee42"
click at [102, 104] on div "Line Items" at bounding box center [99, 99] width 40 height 20
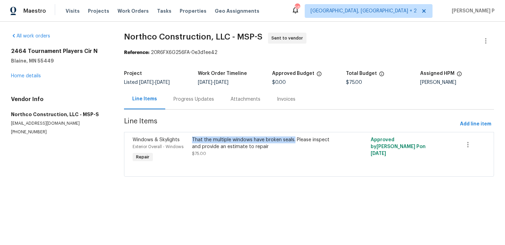
copy div "That the multiple windows have broken seals."
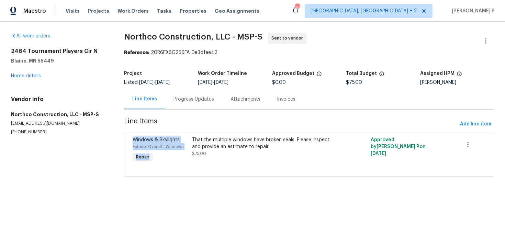
drag, startPoint x: 195, startPoint y: 139, endPoint x: 295, endPoint y: 126, distance: 100.8
click at [295, 126] on section "Northco Construction, LLC - MSP-S Sent to vendor Reference: 20R6FX6G256FA-0e3d1…" at bounding box center [309, 109] width 370 height 152
click at [295, 126] on span "Line Items" at bounding box center [290, 124] width 333 height 13
click at [29, 77] on link "Home details" at bounding box center [26, 75] width 30 height 5
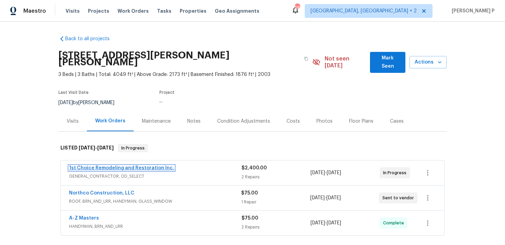
click at [100, 165] on link "1st Choice Remodeling and Restoration Inc." at bounding box center [121, 167] width 105 height 5
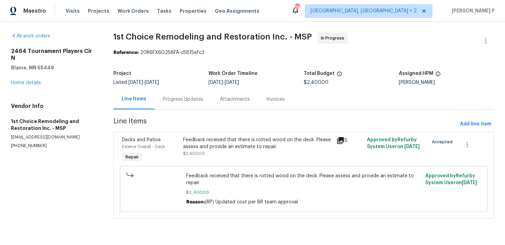
click at [187, 101] on div "Progress Updates" at bounding box center [183, 99] width 41 height 7
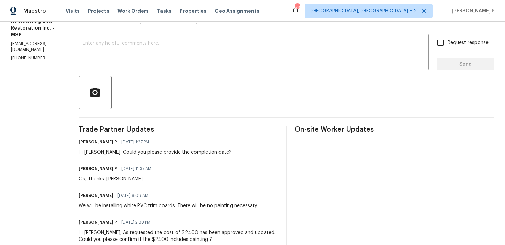
scroll to position [135, 0]
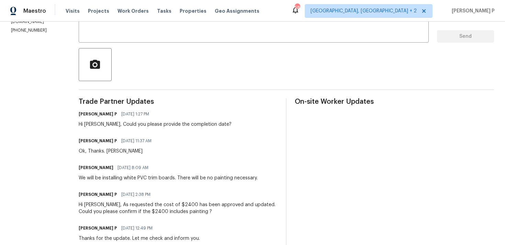
click at [91, 143] on h6 "[PERSON_NAME] P" at bounding box center [98, 140] width 38 height 7
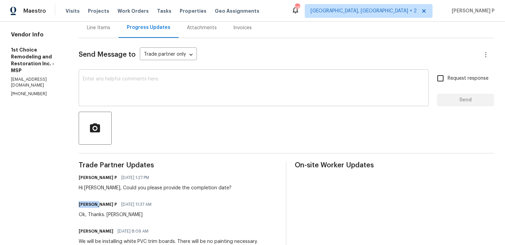
click at [115, 81] on textarea at bounding box center [254, 89] width 342 height 24
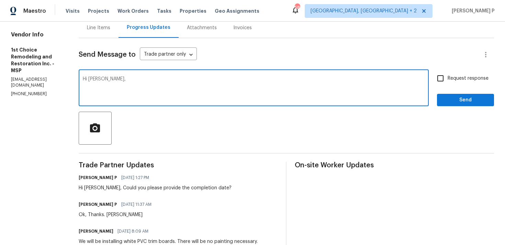
paste textarea "Could you please provide us with an update on the status of the work order?"
type textarea "Hi [PERSON_NAME], Could you please provide us with an update on the status of t…"
click at [454, 75] on span "Request response" at bounding box center [467, 78] width 41 height 7
click at [447, 75] on input "Request response" at bounding box center [440, 78] width 14 height 14
checkbox input "true"
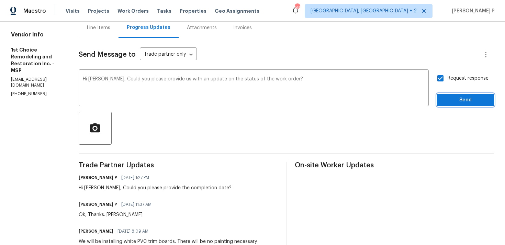
click at [449, 99] on span "Send" at bounding box center [465, 100] width 46 height 9
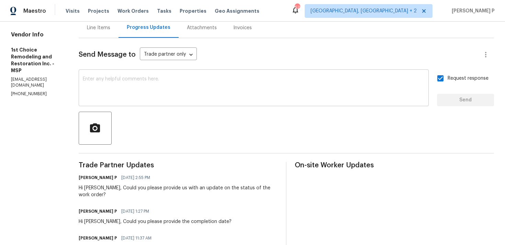
scroll to position [0, 0]
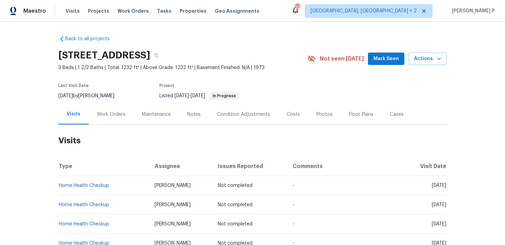
click at [106, 118] on div "Work Orders" at bounding box center [111, 114] width 45 height 20
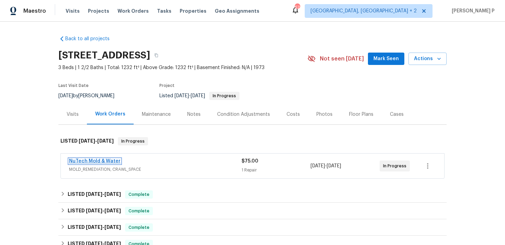
click at [95, 160] on link "NuTech Mold & Water" at bounding box center [94, 161] width 51 height 5
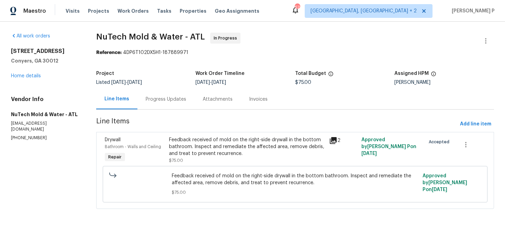
click at [164, 100] on div "Progress Updates" at bounding box center [166, 99] width 41 height 7
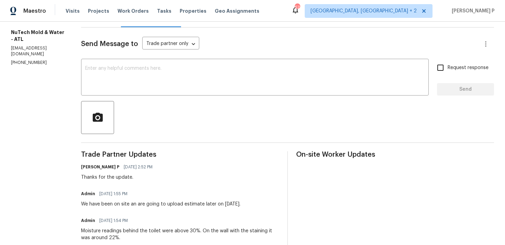
scroll to position [14, 0]
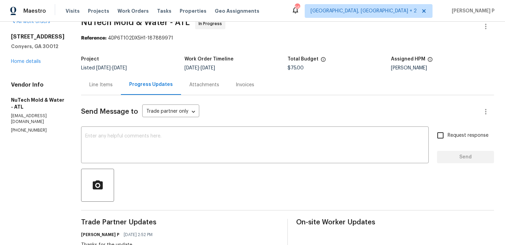
click at [95, 87] on div "Line Items" at bounding box center [100, 84] width 23 height 7
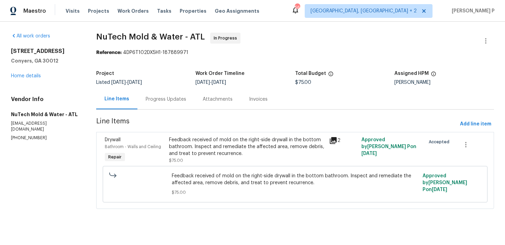
click at [202, 148] on div "Feedback received of mold on the right-side drywall in the bottom bathroom. Ins…" at bounding box center [247, 146] width 156 height 21
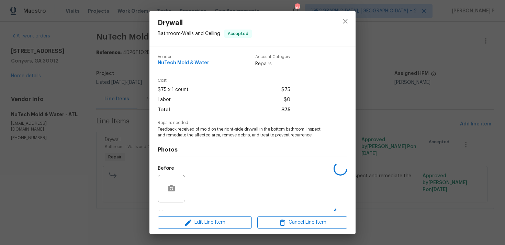
scroll to position [43, 0]
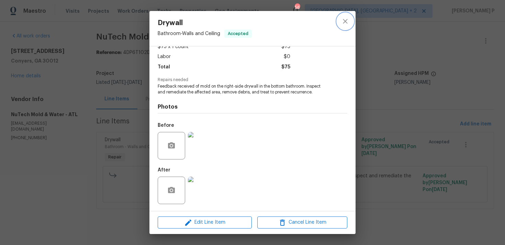
click at [340, 22] on button "close" at bounding box center [345, 21] width 16 height 16
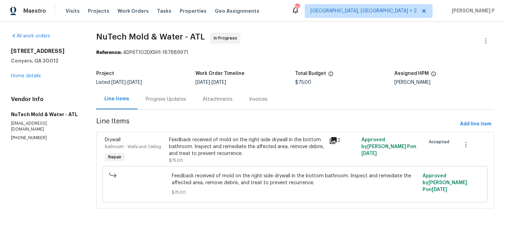
click at [161, 99] on div "Progress Updates" at bounding box center [166, 99] width 41 height 7
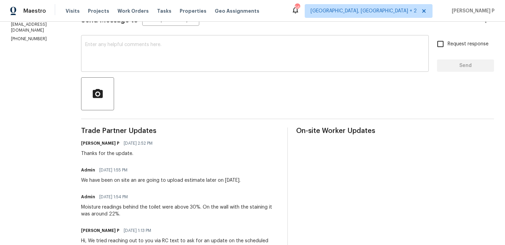
scroll to position [122, 0]
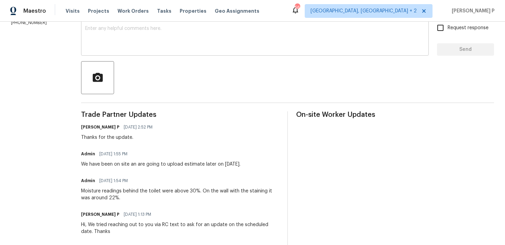
click at [144, 49] on textarea at bounding box center [254, 38] width 339 height 24
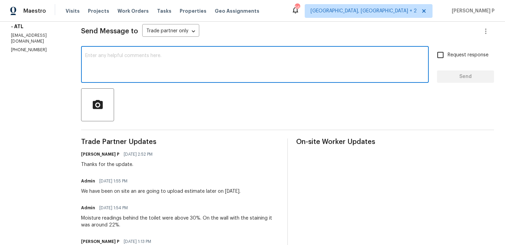
scroll to position [93, 0]
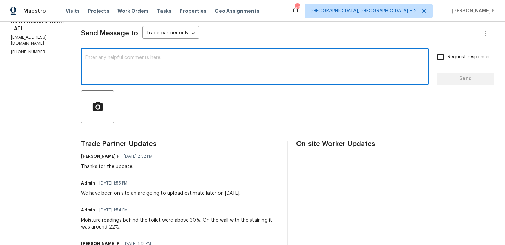
click at [141, 68] on textarea at bounding box center [254, 67] width 339 height 24
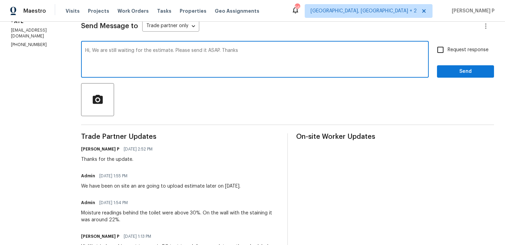
scroll to position [93, 0]
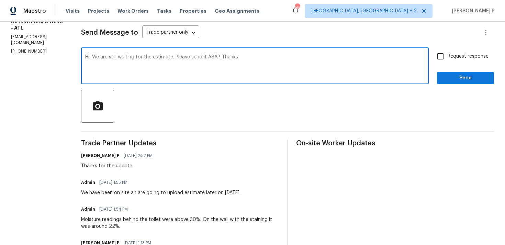
click at [169, 57] on textarea "Hi, We are still waiting for the estimate. Please send it ASAP. Thanks" at bounding box center [254, 67] width 339 height 24
click at [199, 57] on textarea "Hi, We are still waiting for the estimate amd upload before and after. Please s…" at bounding box center [254, 67] width 339 height 24
click at [258, 55] on textarea "Hi, We are still waiting for the estimate amd upload additional before and afte…" at bounding box center [254, 67] width 339 height 24
click at [177, 57] on textarea "Hi, We are still waiting for the estimate amd upload additional before and afte…" at bounding box center [254, 67] width 339 height 24
drag, startPoint x: 91, startPoint y: 57, endPoint x: 277, endPoint y: 56, distance: 186.4
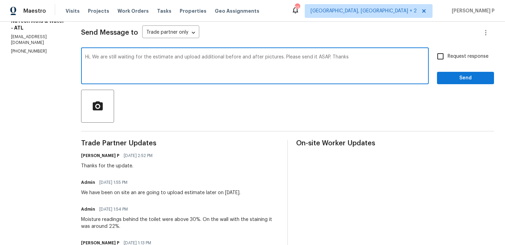
click at [277, 56] on textarea "Hi, We are still waiting for the estimate and upload additional before and afte…" at bounding box center [254, 67] width 339 height 24
paste textarea "the upload of additional before and after pictures"
type textarea "Hi, We are still waiting for the estimate and the upload of additional before a…"
click at [450, 55] on span "Request response" at bounding box center [467, 56] width 41 height 7
click at [447, 55] on input "Request response" at bounding box center [440, 56] width 14 height 14
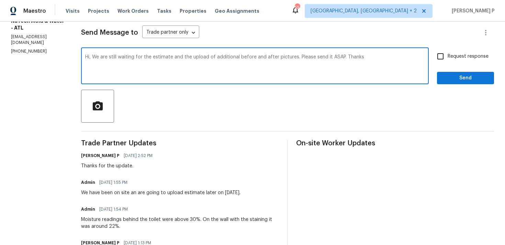
checkbox input "true"
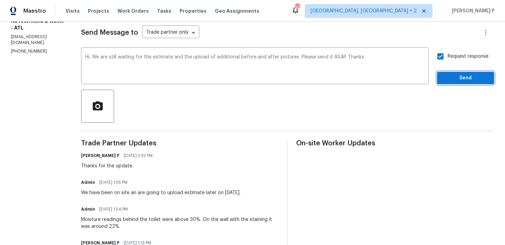
click at [448, 78] on span "Send" at bounding box center [465, 78] width 46 height 9
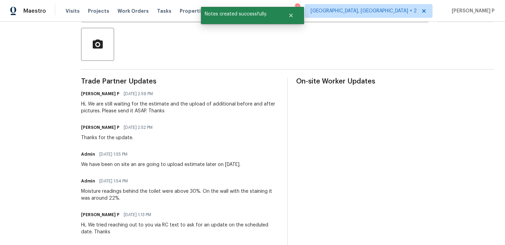
scroll to position [181, 0]
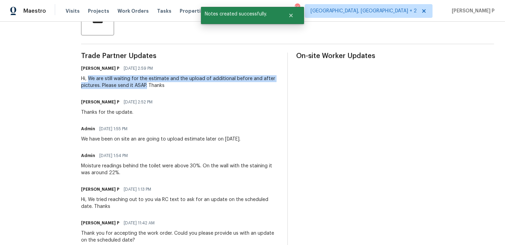
drag, startPoint x: 86, startPoint y: 79, endPoint x: 145, endPoint y: 85, distance: 59.4
click at [145, 85] on div "Hi, We are still waiting for the estimate and the upload of additional before a…" at bounding box center [180, 82] width 198 height 14
copy div "We are still waiting for the estimate and the upload of additional before and a…"
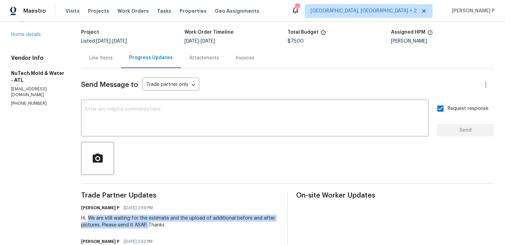
scroll to position [0, 0]
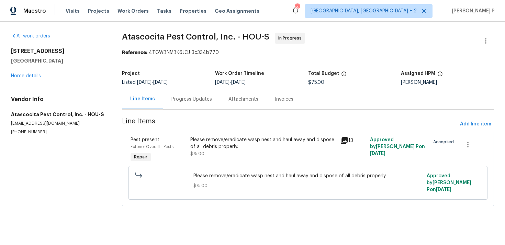
click at [190, 97] on div "Progress Updates" at bounding box center [191, 99] width 41 height 7
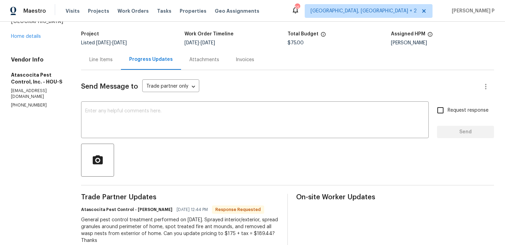
scroll to position [38, 0]
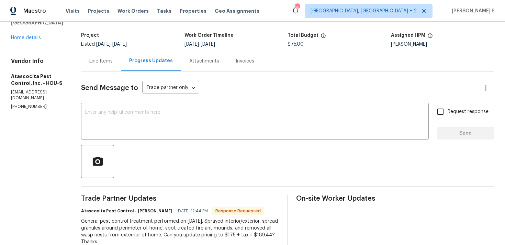
click at [101, 61] on div "Line Items" at bounding box center [100, 61] width 23 height 7
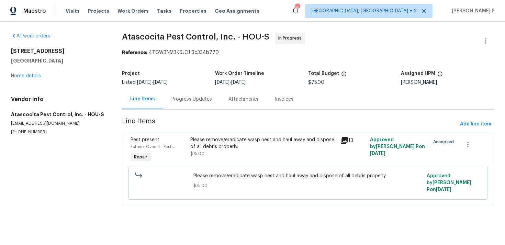
click at [203, 153] on span "$75.00" at bounding box center [197, 153] width 14 height 4
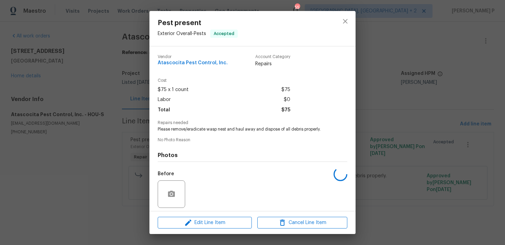
scroll to position [48, 0]
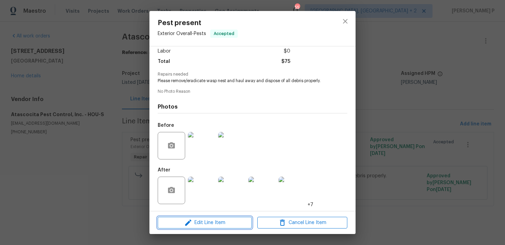
click at [199, 217] on button "Edit Line Item" at bounding box center [205, 223] width 94 height 12
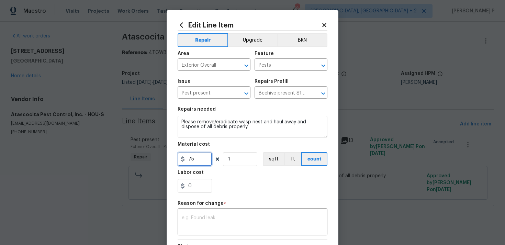
click at [199, 155] on input "75" at bounding box center [194, 159] width 34 height 14
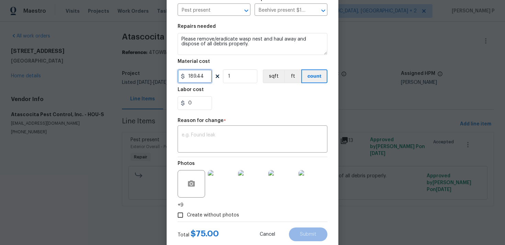
scroll to position [101, 0]
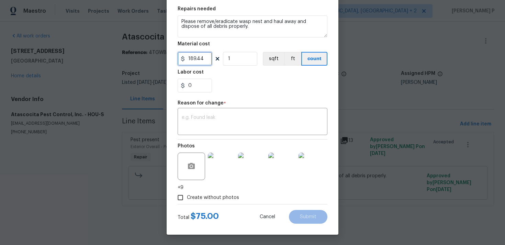
type input "189.44"
click at [220, 118] on textarea at bounding box center [252, 122] width 141 height 14
paste textarea "(RP) Updated per vendor’s final cost."
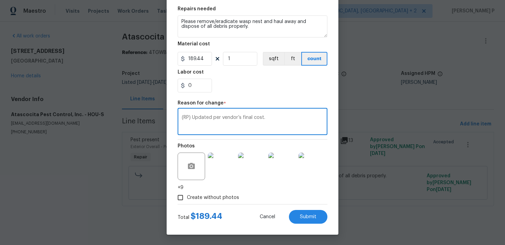
type textarea "(RP) Updated per vendor’s final cost."
click at [311, 216] on span "Submit" at bounding box center [308, 216] width 16 height 5
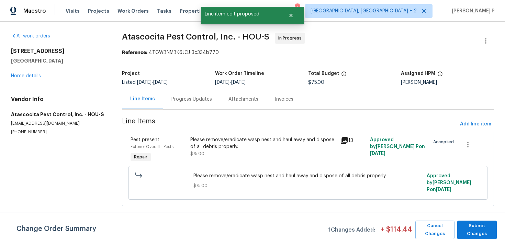
scroll to position [0, 0]
click at [473, 235] on span "Submit Changes" at bounding box center [476, 230] width 33 height 16
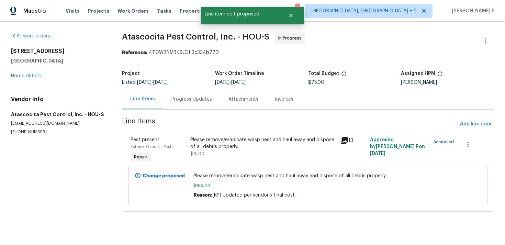
click at [215, 141] on div "Please remove/eradicate wasp nest and haul away and dispose of all debris prope…" at bounding box center [262, 143] width 145 height 14
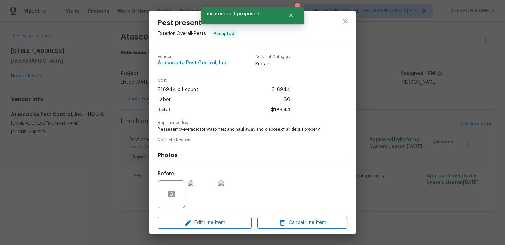
scroll to position [48, 0]
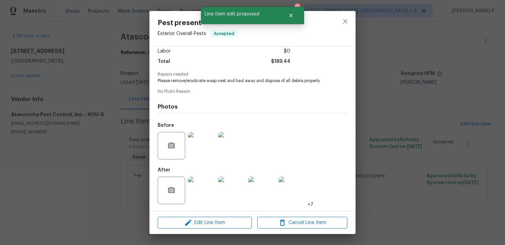
click at [201, 186] on img at bounding box center [201, 189] width 27 height 27
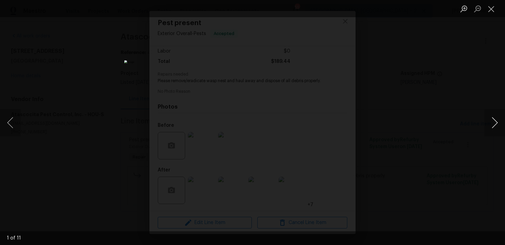
click at [496, 123] on button "Next image" at bounding box center [494, 122] width 21 height 27
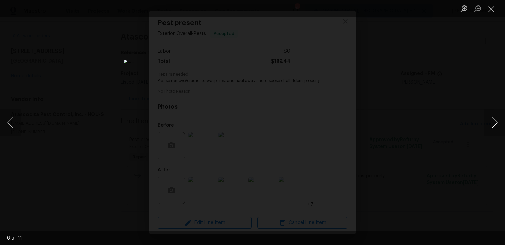
click at [496, 123] on button "Next image" at bounding box center [494, 122] width 21 height 27
click at [491, 6] on button "Close lightbox" at bounding box center [491, 9] width 14 height 12
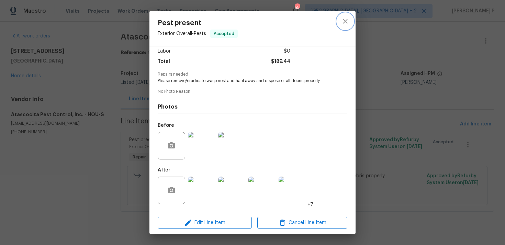
click at [344, 21] on icon "close" at bounding box center [345, 21] width 8 height 8
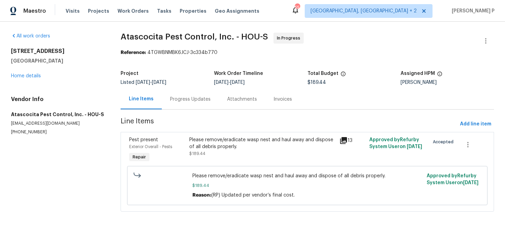
click at [182, 103] on div "Progress Updates" at bounding box center [190, 99] width 57 height 20
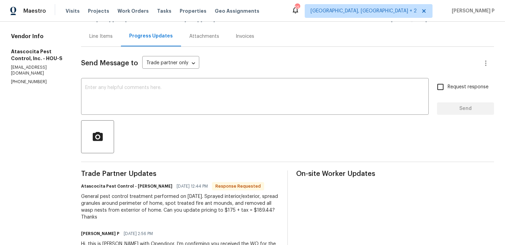
scroll to position [55, 0]
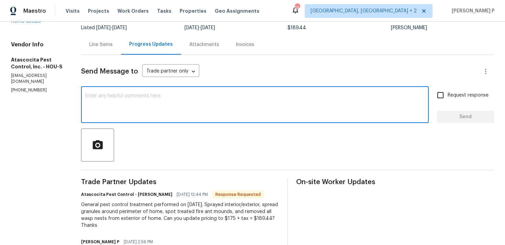
click at [155, 115] on textarea at bounding box center [254, 105] width 339 height 24
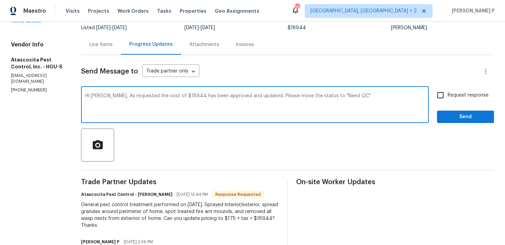
click at [354, 95] on textarea "Hi Reginald, As requested the cost of $189.44 has been approved and updated. Pl…" at bounding box center [254, 105] width 339 height 24
drag, startPoint x: 113, startPoint y: 97, endPoint x: 345, endPoint y: 94, distance: 232.4
click at [345, 94] on textarea "Hi Reginald, As requested the cost of $189.44 has been approved and updated. Pl…" at bounding box center [254, 105] width 339 height 24
type textarea "Hi Reginald, As requested the cost of $189.44 has been approved and updated. Pl…"
click at [440, 99] on input "Request response" at bounding box center [440, 95] width 14 height 14
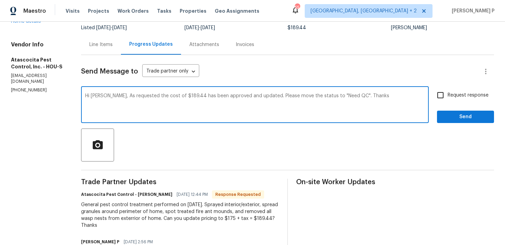
checkbox input "true"
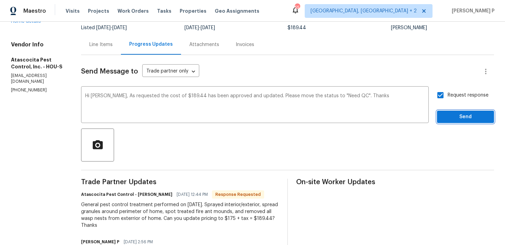
click at [449, 112] on button "Send" at bounding box center [465, 117] width 57 height 13
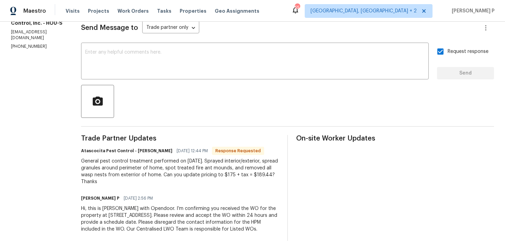
scroll to position [0, 0]
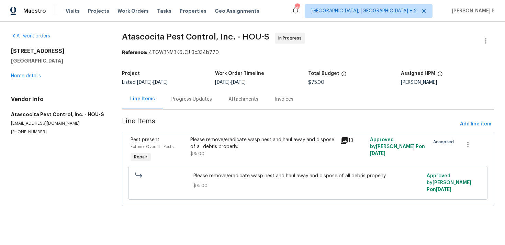
click at [191, 100] on div "Progress Updates" at bounding box center [191, 99] width 41 height 7
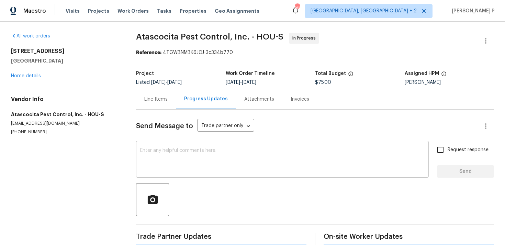
scroll to position [105, 0]
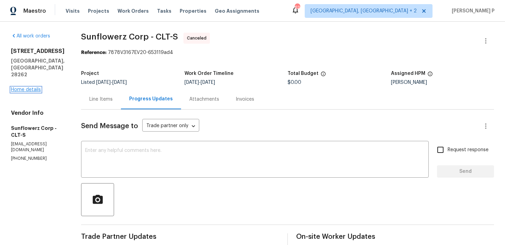
click at [37, 87] on link "Home details" at bounding box center [26, 89] width 30 height 5
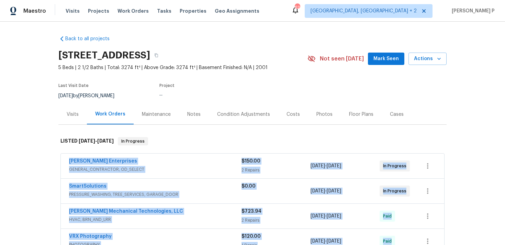
drag, startPoint x: 63, startPoint y: 153, endPoint x: 142, endPoint y: 152, distance: 79.0
click at [126, 159] on div "Nordman Enterprises" at bounding box center [155, 162] width 172 height 8
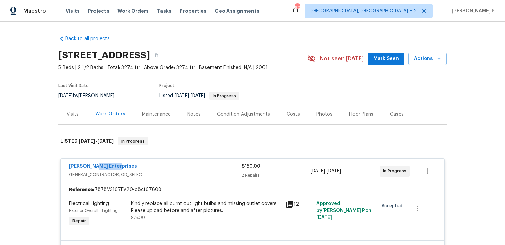
click at [97, 170] on div "Nordman Enterprises" at bounding box center [155, 167] width 172 height 8
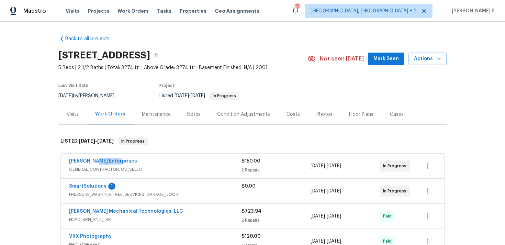
click at [101, 166] on span "GENERAL_CONTRACTOR, OD_SELECT" at bounding box center [155, 169] width 172 height 7
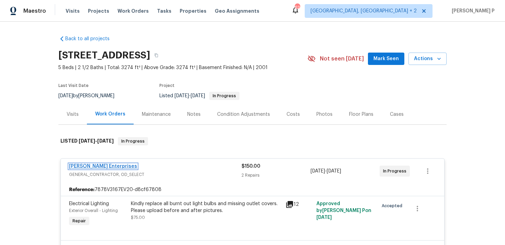
click at [106, 165] on link "Nordman Enterprises" at bounding box center [103, 166] width 68 height 5
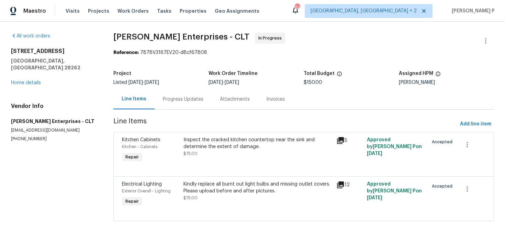
click at [182, 103] on div "Progress Updates" at bounding box center [182, 99] width 57 height 20
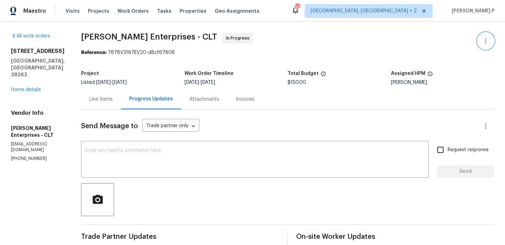
click at [488, 40] on icon "button" at bounding box center [485, 41] width 8 height 8
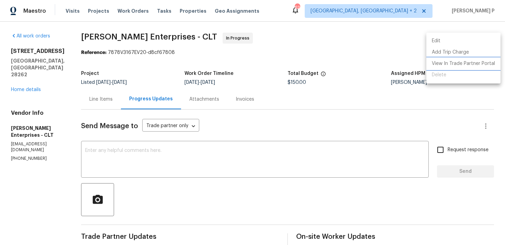
click at [454, 61] on li "View In Trade Partner Portal" at bounding box center [463, 63] width 74 height 11
click at [211, 222] on div at bounding box center [252, 122] width 505 height 245
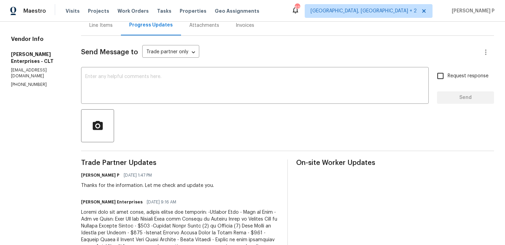
scroll to position [65, 0]
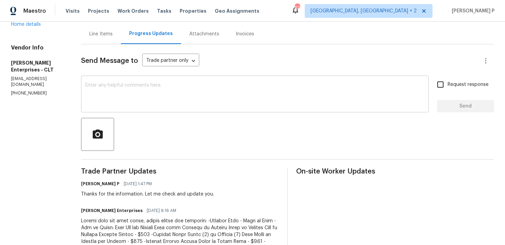
click at [170, 81] on div "x ​" at bounding box center [254, 94] width 347 height 35
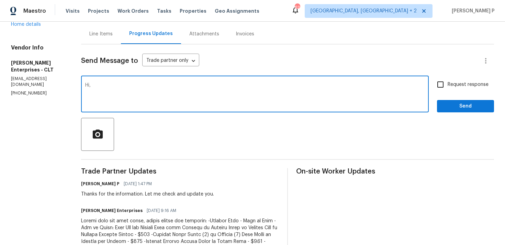
paste textarea "Approved - Replace Burnt Bulbs (8) to Include (3) Tube Bulbs at Closets and Gar…"
click at [85, 91] on textarea "Hi, Approved - Replace Burnt Bulbs (8) to Include (3) Tube Bulbs at Closets and…" at bounding box center [254, 95] width 339 height 24
click at [284, 93] on textarea "Hi, 1. Approved - Replace Burnt Bulbs (8) to Include (3) Tube Bulbs at Closets …" at bounding box center [254, 95] width 339 height 24
paste textarea "Approved - Replace Missing Outlet Plate at Bonus Room - $7.50"
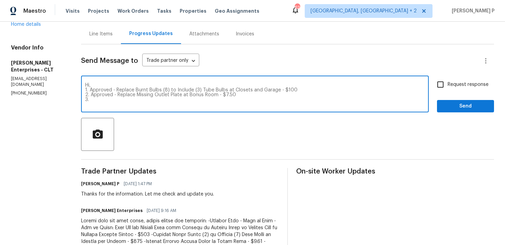
paste textarea "Approved - Replace Batteries at (2) Smoke Detectors - $25"
paste textarea "Approved - Microwave Not Installed Correctly - Fell Down When Opening Door to C…"
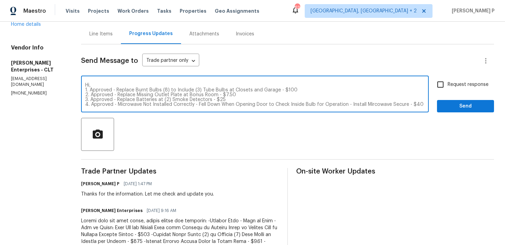
scroll to position [5, 0]
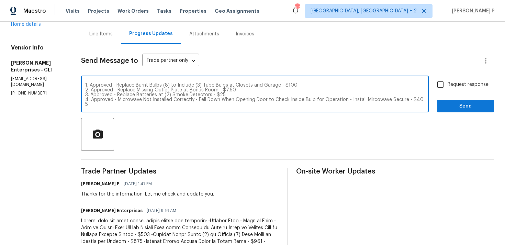
paste textarea "Adjusted approved- Granite Tops - Minor gap at Seams: Fill Gap and Chipped Area…"
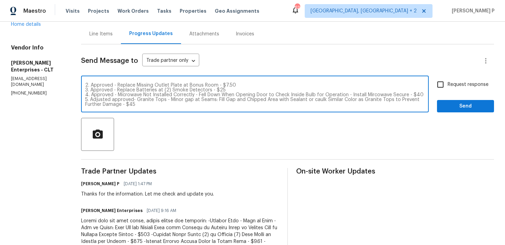
scroll to position [14, 0]
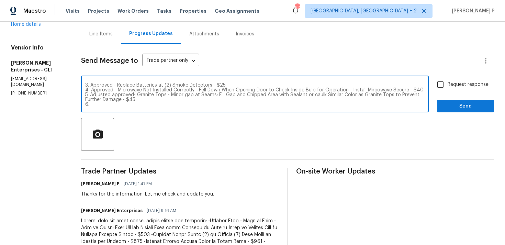
paste textarea "Need price - Missing Globe at Dining Room Light Fixture, replace the one globe …"
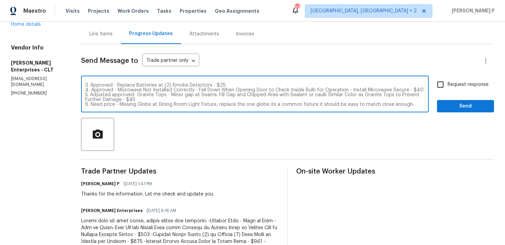
scroll to position [19, 0]
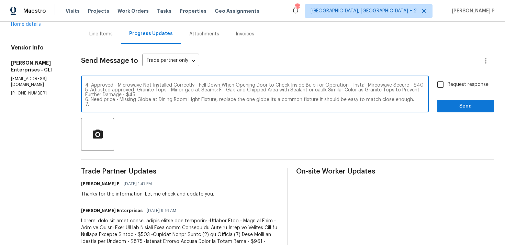
paste textarea "Needs price adjustment or leave- Bonus Room Light at Window - Bulbs Replaced - …"
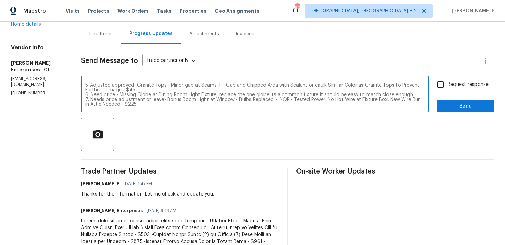
scroll to position [29, 0]
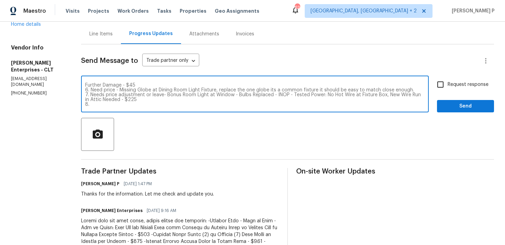
paste textarea "Can the drain be snaked - Need price adjustment otherwise what is cost to remov…"
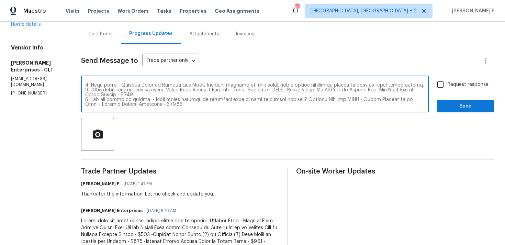
scroll to position [38, 0]
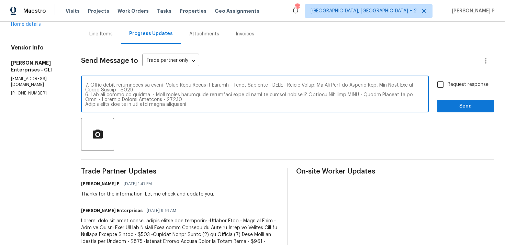
drag, startPoint x: 159, startPoint y: 106, endPoint x: 205, endPoint y: 106, distance: 46.0
click at [205, 106] on textarea at bounding box center [254, 95] width 339 height 24
click at [163, 107] on textarea at bounding box center [254, 95] width 339 height 24
type textarea "Hi, 1. Approved - Replace Burnt Bulbs (8) to Include (3) Tube Bulbs at Closets …"
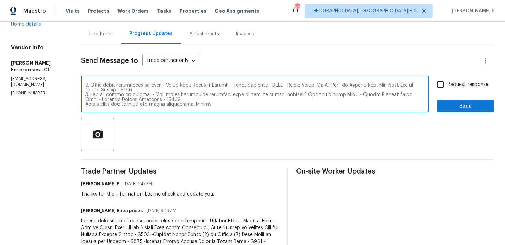
click at [445, 83] on input "Request response" at bounding box center [440, 84] width 14 height 14
checkbox input "true"
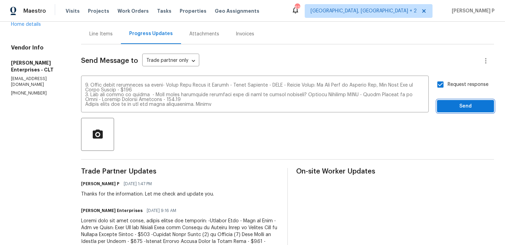
click at [451, 111] on button "Send" at bounding box center [465, 106] width 57 height 13
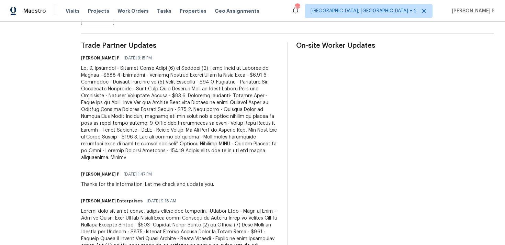
scroll to position [218, 0]
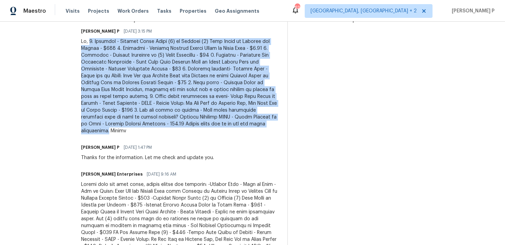
drag, startPoint x: 81, startPoint y: 42, endPoint x: 166, endPoint y: 123, distance: 118.3
click at [166, 123] on div at bounding box center [180, 86] width 198 height 96
copy div "1. Approved - Replace Burnt Bulbs (8) to Include (3) Tube Bulbs at Closets and …"
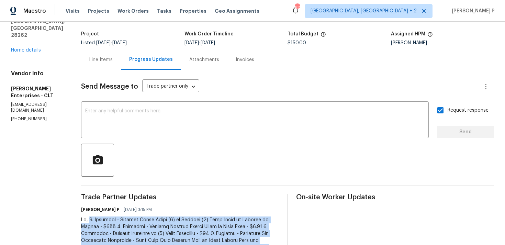
scroll to position [0, 0]
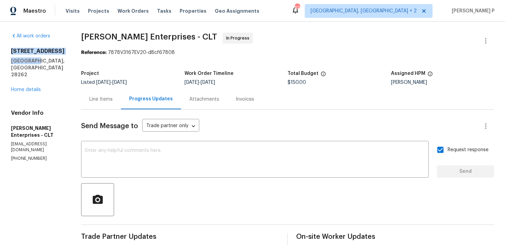
drag, startPoint x: 11, startPoint y: 51, endPoint x: 32, endPoint y: 59, distance: 22.6
click at [32, 59] on div "11023 Alnwick Ct Charlotte, NC 28262" at bounding box center [38, 63] width 54 height 30
copy div "11023 Alnwick Ct Charlotte"
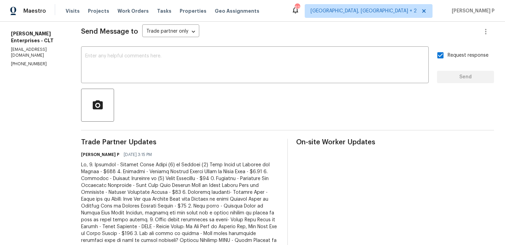
scroll to position [135, 0]
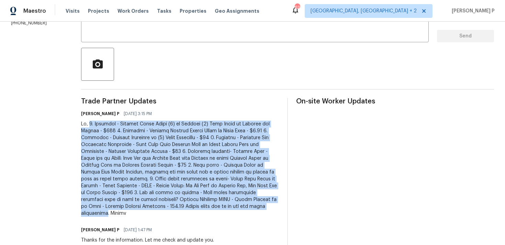
drag, startPoint x: 80, startPoint y: 124, endPoint x: 165, endPoint y: 205, distance: 117.3
click at [165, 205] on div at bounding box center [180, 168] width 198 height 96
copy div "1. Approved - Replace Burnt Bulbs (8) to Include (3) Tube Bulbs at Closets and …"
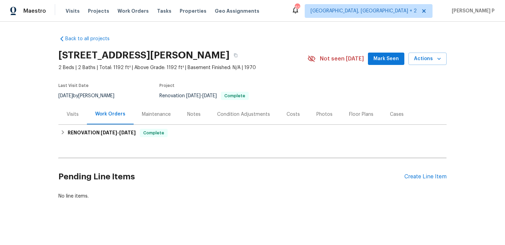
click at [427, 181] on div "Pending Line Items Create Line Item" at bounding box center [252, 177] width 388 height 32
click at [425, 175] on div "Create Line Item" at bounding box center [425, 176] width 42 height 7
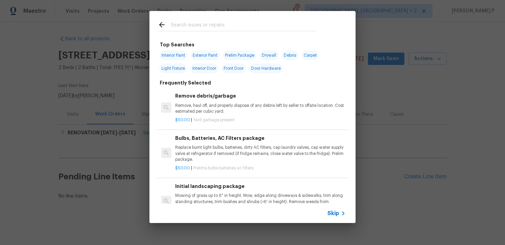
click at [330, 208] on div "Skip" at bounding box center [252, 213] width 206 height 19
click at [336, 211] on span "Skip" at bounding box center [333, 213] width 12 height 7
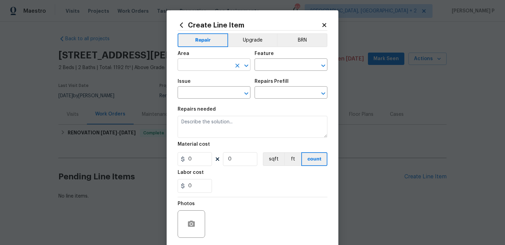
click at [210, 66] on input "text" at bounding box center [204, 65] width 54 height 11
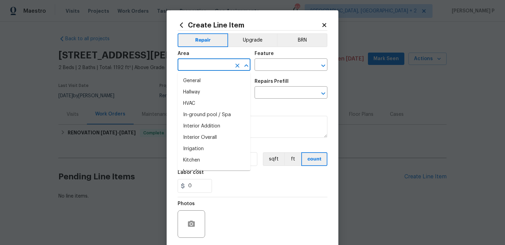
scroll to position [224, 0]
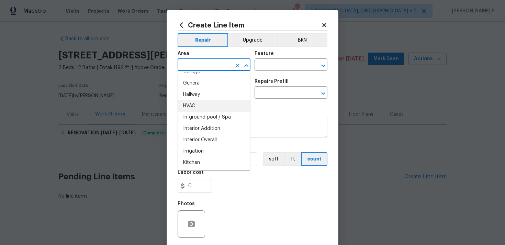
click at [203, 102] on li "HVAC" at bounding box center [213, 105] width 73 height 11
type input "HVAC"
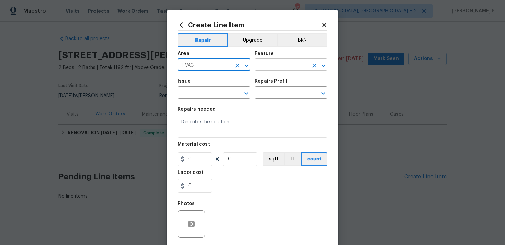
click at [271, 70] on input "text" at bounding box center [281, 65] width 54 height 11
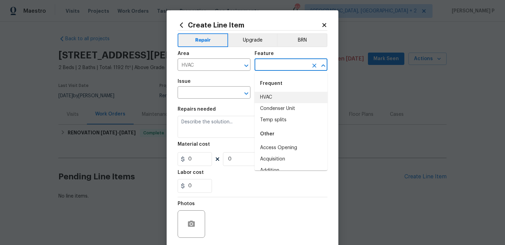
click at [273, 95] on li "HVAC" at bounding box center [290, 97] width 73 height 11
type input "HVAC"
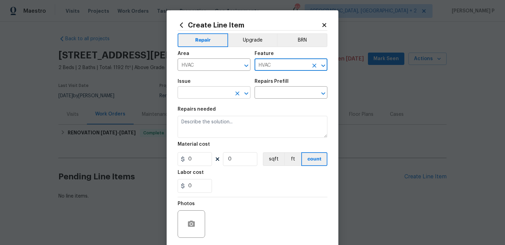
click at [245, 94] on icon "Open" at bounding box center [246, 93] width 8 height 8
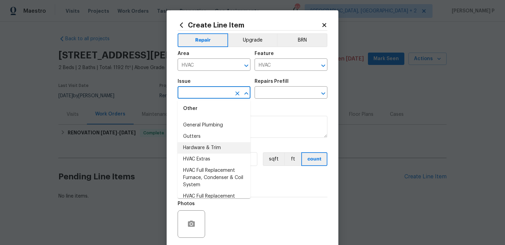
scroll to position [599, 0]
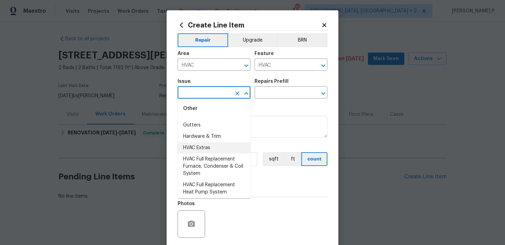
click at [205, 146] on li "HVAC Extras" at bounding box center [213, 147] width 73 height 11
type input "HVAC Extras"
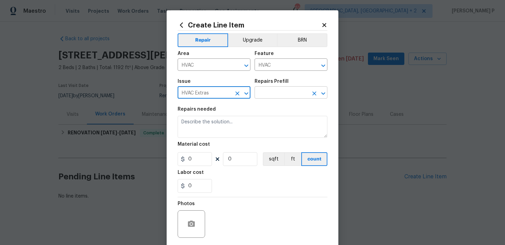
click at [271, 95] on input "text" at bounding box center [281, 93] width 54 height 11
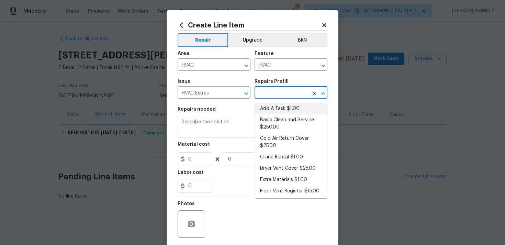
click at [272, 110] on li "Add A Task $1.00" at bounding box center [290, 108] width 73 height 11
type input "Add A Task $1.00"
type textarea "HPM to detail"
type input "1"
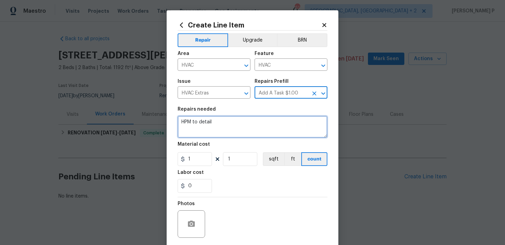
click at [217, 133] on textarea "HPM to detail" at bounding box center [252, 127] width 150 height 22
paste textarea "Feedback received that the thermostat isn’t functioning. Please access and insp…"
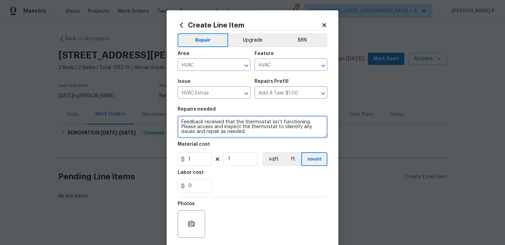
type textarea "Feedback received that the thermostat isn’t functioning. Please access and insp…"
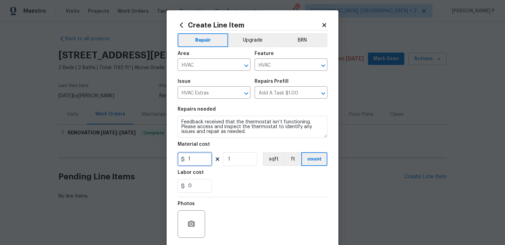
click at [197, 156] on input "1" at bounding box center [194, 159] width 34 height 14
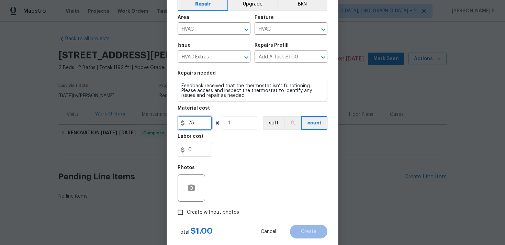
scroll to position [44, 0]
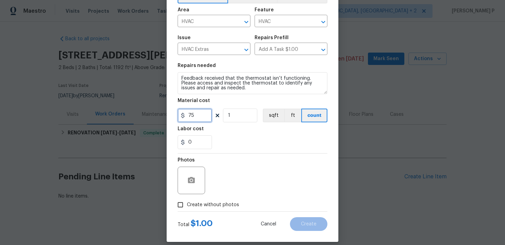
type input "75"
click at [191, 181] on circle "button" at bounding box center [191, 180] width 2 height 2
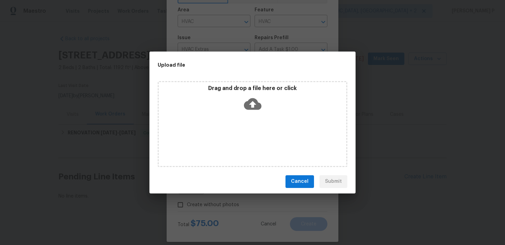
click at [252, 103] on icon at bounding box center [253, 104] width 18 height 18
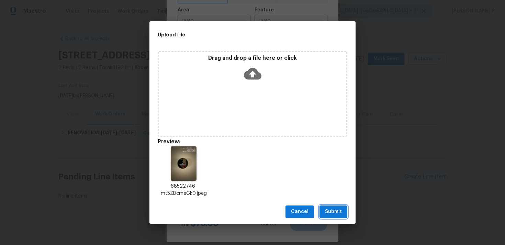
click at [339, 209] on span "Submit" at bounding box center [333, 211] width 17 height 9
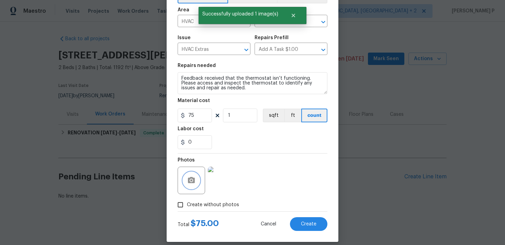
scroll to position [51, 0]
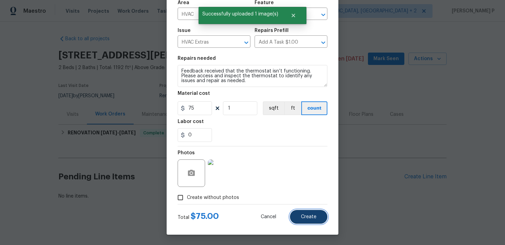
click at [311, 221] on button "Create" at bounding box center [308, 217] width 37 height 14
type input "0"
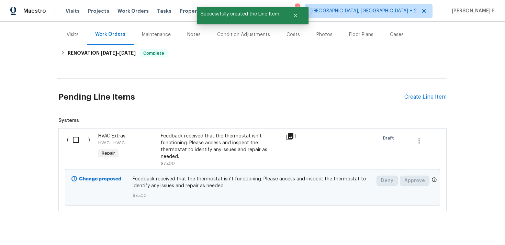
scroll to position [88, 0]
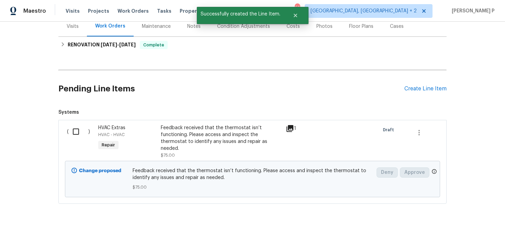
click at [80, 134] on input "checkbox" at bounding box center [79, 131] width 20 height 14
checkbox input "true"
click at [469, 225] on span "Create Work Order" at bounding box center [466, 227] width 46 height 9
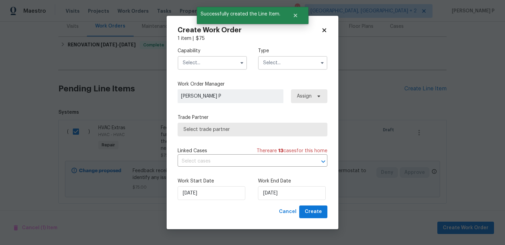
click at [287, 63] on input "text" at bounding box center [292, 63] width 69 height 14
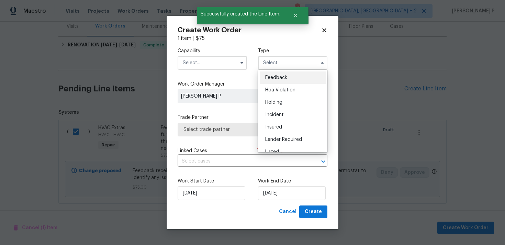
click at [278, 74] on div "Feedback" at bounding box center [293, 77] width 66 height 12
type input "Feedback"
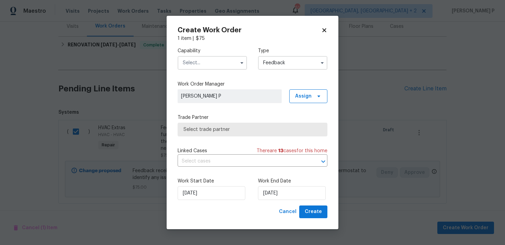
click at [216, 68] on input "text" at bounding box center [211, 63] width 69 height 14
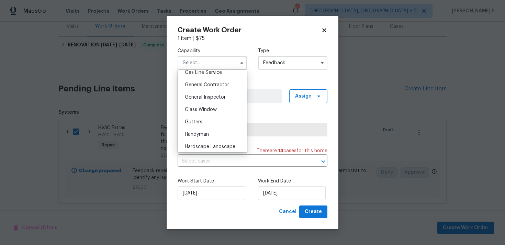
scroll to position [347, 0]
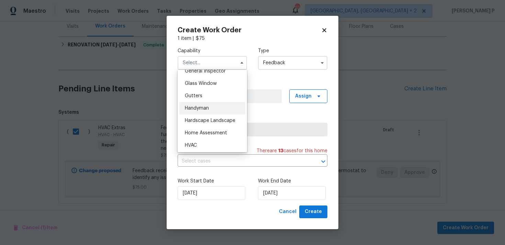
click at [208, 109] on span "Handyman" at bounding box center [197, 108] width 24 height 5
type input "Handyman"
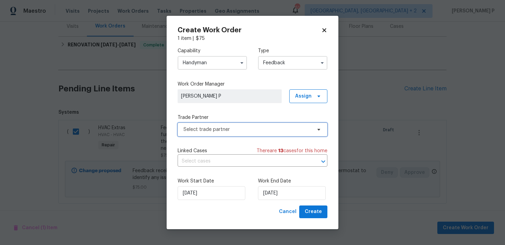
click at [214, 126] on span "Select trade partner" at bounding box center [252, 130] width 150 height 14
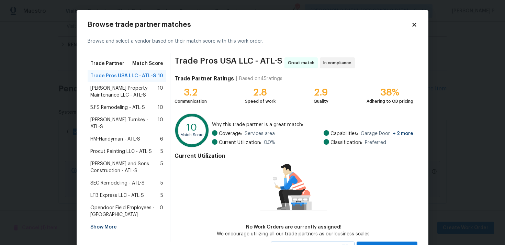
click at [107, 88] on span "Glen Property Maintenance LLC - ATL-S" at bounding box center [123, 92] width 67 height 14
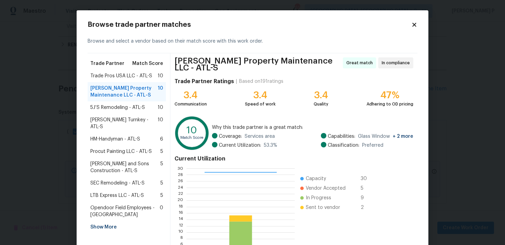
scroll to position [58, 0]
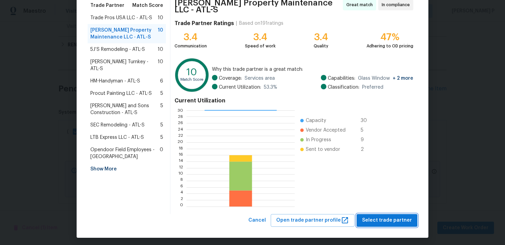
click at [370, 221] on span "Select trade partner" at bounding box center [387, 220] width 50 height 9
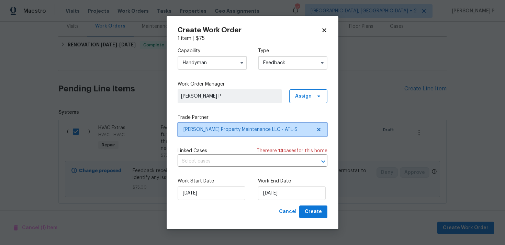
scroll to position [0, 0]
click at [285, 204] on div "Work Start Date 18/08/2025 Work End Date 18/08/2025" at bounding box center [252, 188] width 150 height 33
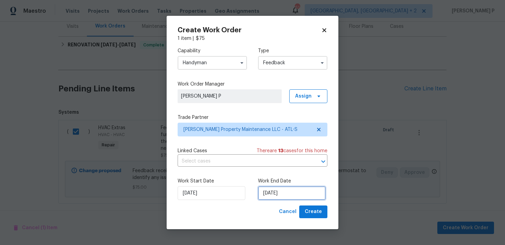
click at [283, 194] on input "18/08/2025" at bounding box center [292, 193] width 68 height 14
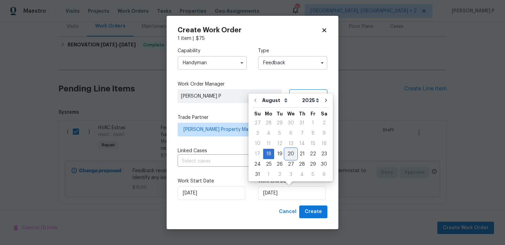
click at [287, 154] on div "20" at bounding box center [290, 154] width 11 height 10
type input "20/08/2025"
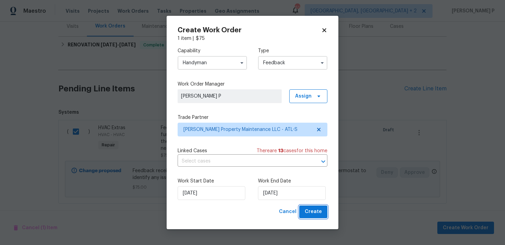
click at [318, 210] on span "Create" at bounding box center [313, 211] width 17 height 9
checkbox input "false"
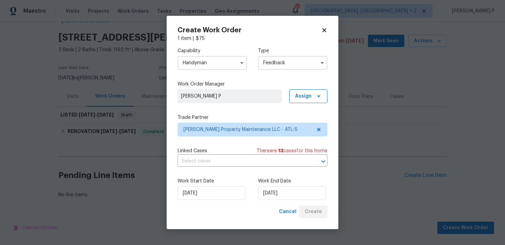
scroll to position [18, 0]
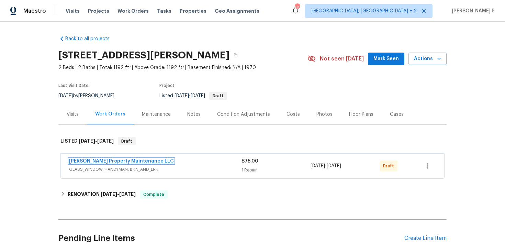
click at [110, 159] on link "Glen Property Maintenance LLC" at bounding box center [121, 161] width 105 height 5
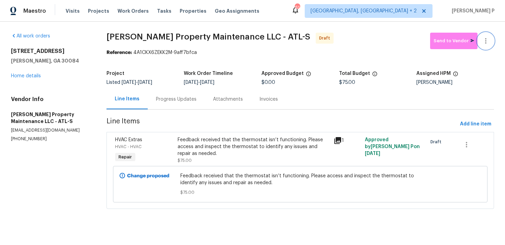
click at [484, 42] on icon "button" at bounding box center [485, 41] width 8 height 8
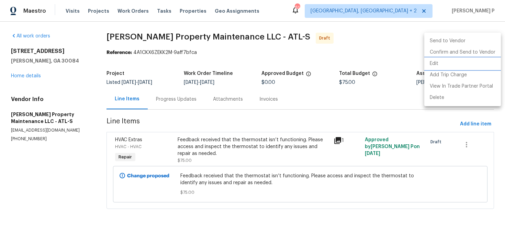
click at [444, 64] on li "Edit" at bounding box center [462, 63] width 77 height 11
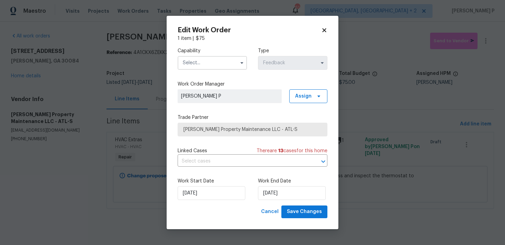
click at [199, 62] on input "text" at bounding box center [211, 63] width 69 height 14
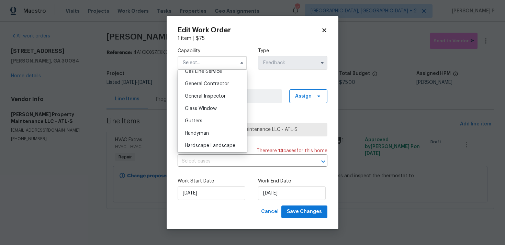
scroll to position [348, 0]
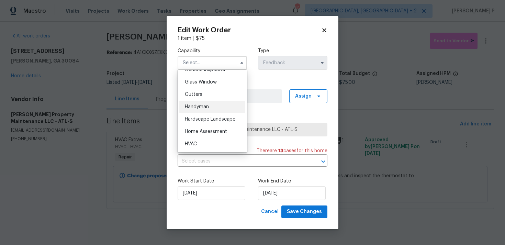
click at [199, 107] on span "Handyman" at bounding box center [197, 106] width 24 height 5
type input "Handyman"
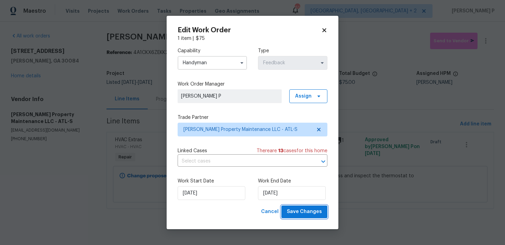
click at [297, 209] on span "Save Changes" at bounding box center [304, 211] width 35 height 9
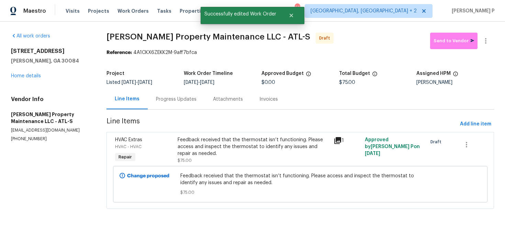
click at [185, 100] on div "Progress Updates" at bounding box center [176, 99] width 41 height 7
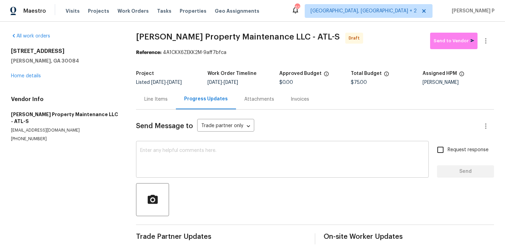
click at [197, 168] on textarea at bounding box center [282, 160] width 284 height 24
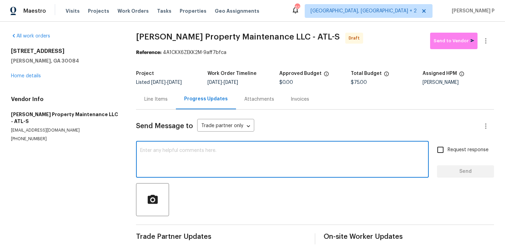
paste textarea "Hi, this is Ramyasri with Opendoor. I’m confirming you received the WO for the …"
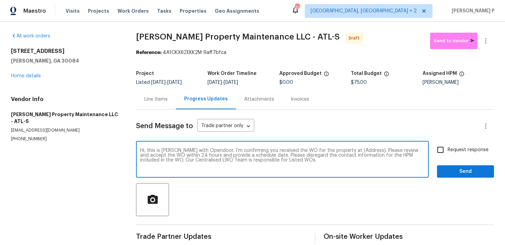
drag, startPoint x: 345, startPoint y: 151, endPoint x: 367, endPoint y: 151, distance: 22.0
click at [366, 151] on textarea "Hi, this is Ramyasri with Opendoor. I’m confirming you received the WO for the …" at bounding box center [282, 160] width 284 height 24
paste textarea "3825 Lavista Rd Apt V4, Tucker, GA 30084"
type textarea "Hi, this is Ramyasri with Opendoor. I’m confirming you received the WO for the …"
click at [446, 151] on input "Request response" at bounding box center [440, 149] width 14 height 14
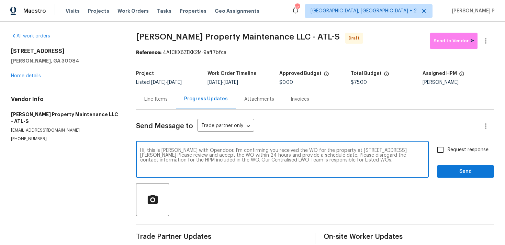
checkbox input "true"
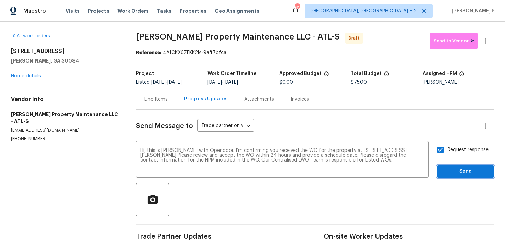
click at [449, 174] on span "Send" at bounding box center [465, 171] width 46 height 9
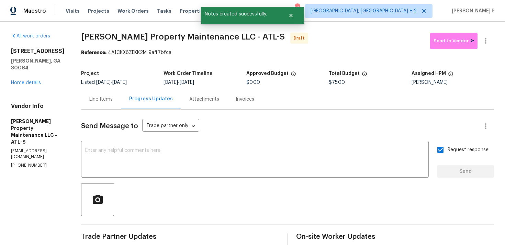
click at [340, 211] on div at bounding box center [287, 199] width 413 height 33
click at [483, 47] on button "button" at bounding box center [485, 41] width 16 height 16
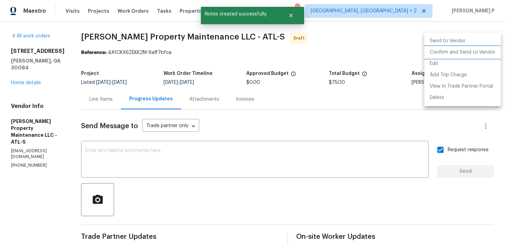
click at [457, 50] on li "Confirm and Send to Vendor" at bounding box center [462, 52] width 77 height 11
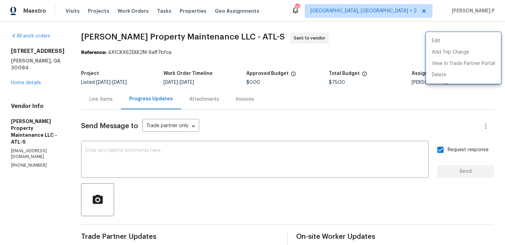
click at [84, 35] on div at bounding box center [252, 122] width 505 height 245
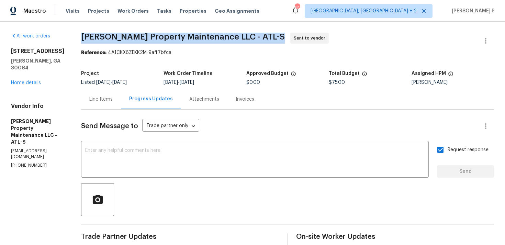
drag, startPoint x: 84, startPoint y: 35, endPoint x: 234, endPoint y: 36, distance: 150.0
click at [234, 36] on span "Glen Property Maintenance LLC - ATL-S" at bounding box center [183, 37] width 204 height 8
copy span "Glen Property Maintenance LLC - ATL-S"
click at [32, 195] on section "All work orders 3825 Lavista Rd Apt V4 Tucker, GA 30084 Home details Vendor Inf…" at bounding box center [38, 166] width 54 height 266
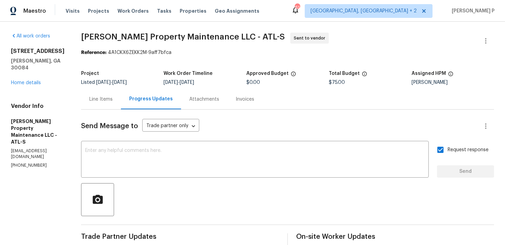
click at [110, 57] on section "Glen Property Maintenance LLC - ATL-S Sent to vendor Reference: 4A1CKX6ZEKK2M-9…" at bounding box center [287, 166] width 413 height 266
drag, startPoint x: 110, startPoint y: 51, endPoint x: 204, endPoint y: 55, distance: 94.1
click at [204, 55] on div "Reference: 4A1CKX6ZEKK2M-9aff7bfca" at bounding box center [287, 52] width 413 height 7
copy div "4A1CKX6ZEKK2M-9aff7bfca"
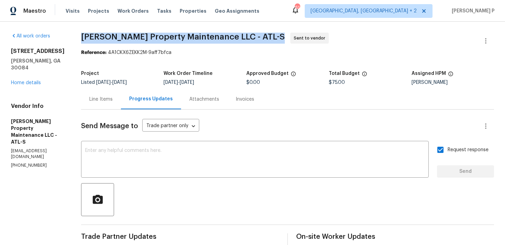
drag, startPoint x: 81, startPoint y: 37, endPoint x: 242, endPoint y: 36, distance: 160.7
click at [242, 36] on div "All work orders 3825 Lavista Rd Apt V4 Tucker, GA 30084 Home details Vendor Inf…" at bounding box center [252, 166] width 505 height 288
copy span "Glen Property Maintenance LLC - ATL-S"
click at [98, 96] on div "Line Items" at bounding box center [100, 99] width 23 height 7
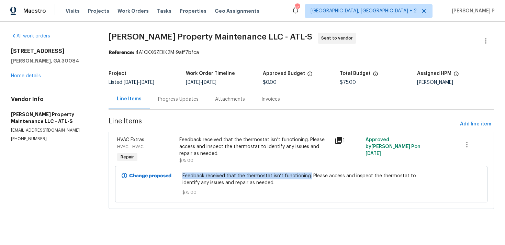
drag, startPoint x: 184, startPoint y: 174, endPoint x: 310, endPoint y: 175, distance: 125.6
click at [310, 175] on span "Feedback received that the thermostat isn’t functioning. Please access and insp…" at bounding box center [301, 179] width 238 height 14
copy span "Feedback received that the thermostat isn’t functioning."
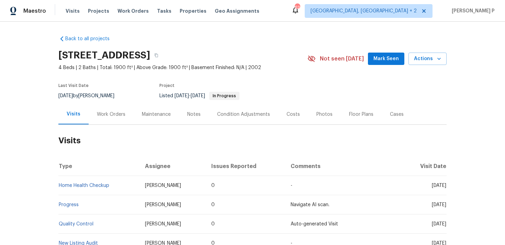
click at [108, 114] on div "Work Orders" at bounding box center [111, 114] width 28 height 7
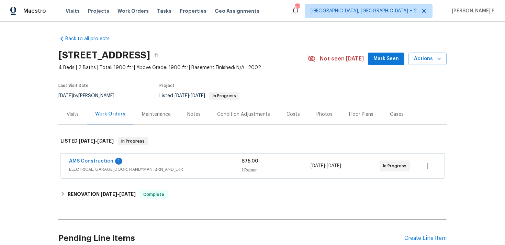
click at [95, 158] on span "AMS Construction" at bounding box center [91, 161] width 44 height 7
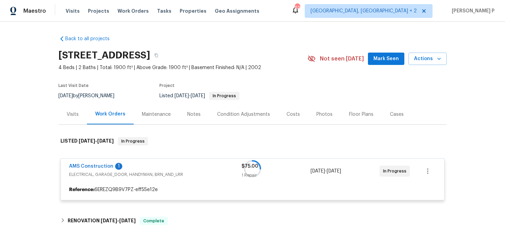
click at [95, 166] on link "AMS Construction" at bounding box center [91, 166] width 44 height 5
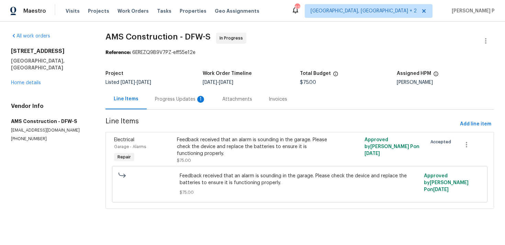
click at [171, 101] on div "Progress Updates 1" at bounding box center [180, 99] width 51 height 7
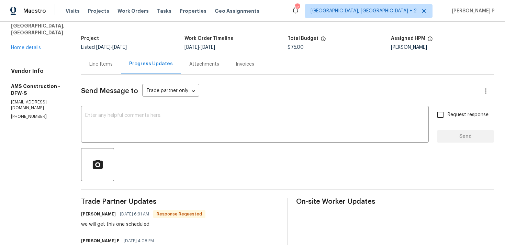
scroll to position [83, 0]
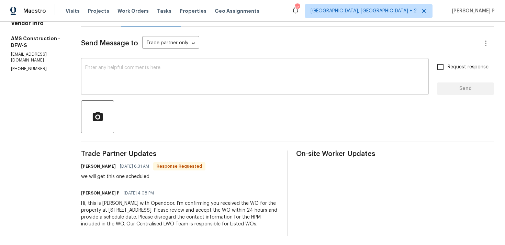
click at [97, 82] on textarea at bounding box center [254, 77] width 339 height 24
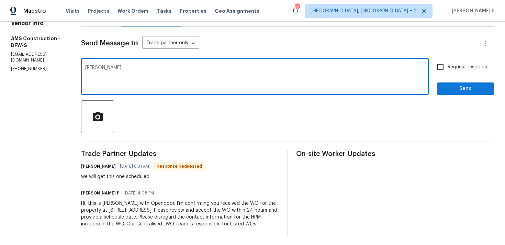
click at [108, 68] on textarea "[PERSON_NAME]" at bounding box center [254, 77] width 339 height 24
type textarea "J"
drag, startPoint x: 110, startPoint y: 67, endPoint x: 252, endPoint y: 69, distance: 142.5
click at [252, 68] on textarea "Hi [PERSON_NAME], Any update on the schedule date?" at bounding box center [254, 77] width 339 height 24
type textarea "Hi [PERSON_NAME], Any update on the schedule date?"
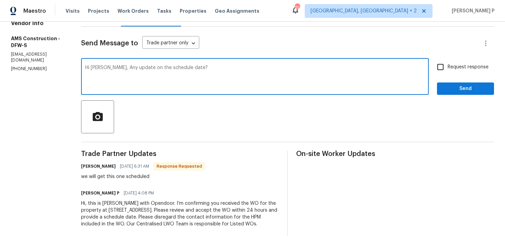
click at [477, 66] on span "Request response" at bounding box center [467, 67] width 41 height 7
click at [447, 66] on input "Request response" at bounding box center [440, 67] width 14 height 14
checkbox input "true"
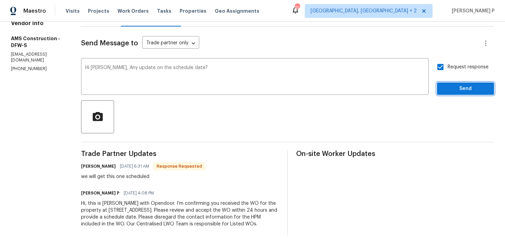
click at [464, 88] on span "Send" at bounding box center [465, 88] width 46 height 9
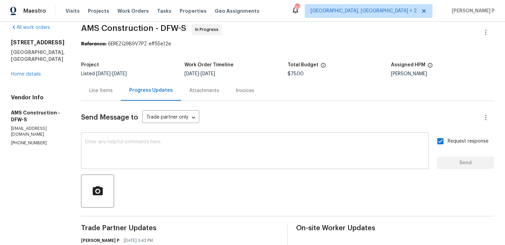
scroll to position [0, 0]
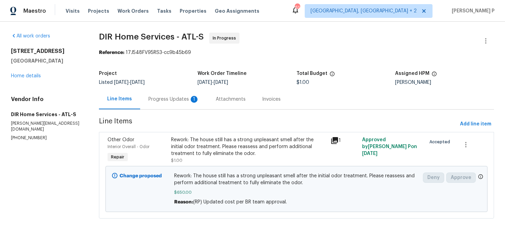
click at [177, 98] on div "Progress Updates 1" at bounding box center [173, 99] width 51 height 7
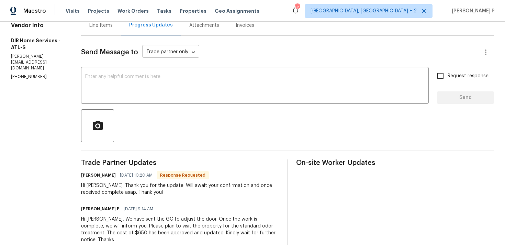
scroll to position [32, 0]
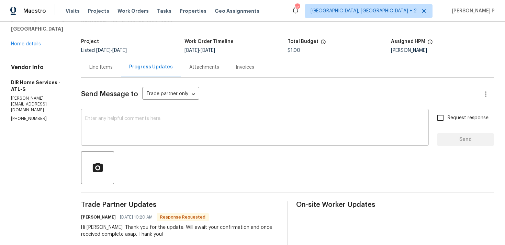
click at [173, 125] on textarea at bounding box center [254, 128] width 339 height 24
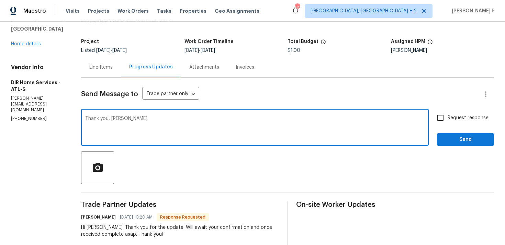
type textarea "Thank you, [PERSON_NAME]."
click at [448, 141] on span "Send" at bounding box center [465, 139] width 46 height 9
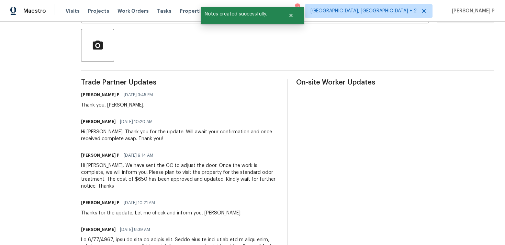
scroll to position [154, 0]
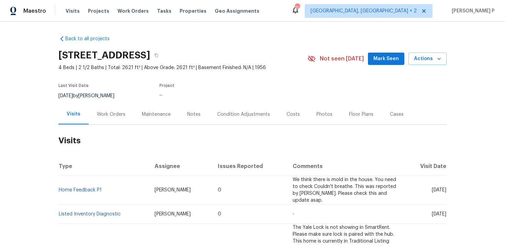
click at [107, 118] on div "Work Orders" at bounding box center [111, 114] width 45 height 20
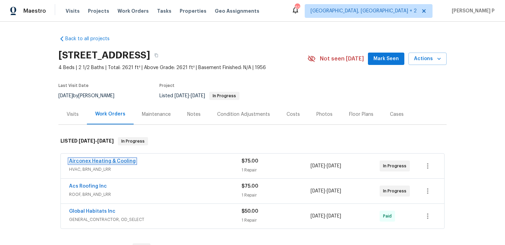
click at [92, 162] on link "Airconex Heating & Cooling" at bounding box center [102, 161] width 67 height 5
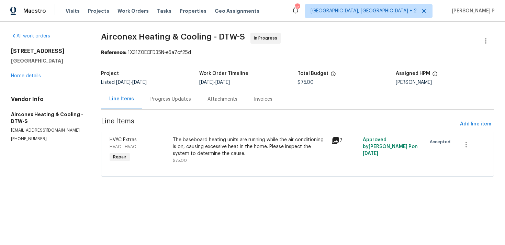
click at [167, 98] on div "Progress Updates" at bounding box center [170, 99] width 41 height 7
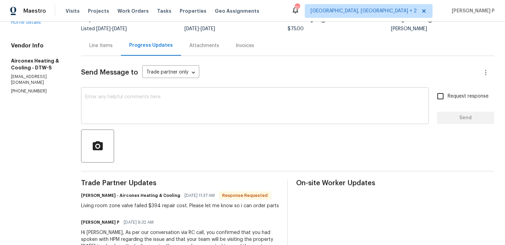
scroll to position [55, 0]
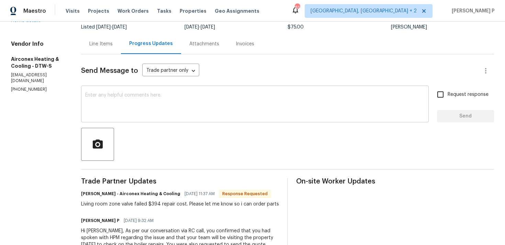
click at [152, 120] on div "x ​" at bounding box center [254, 104] width 347 height 35
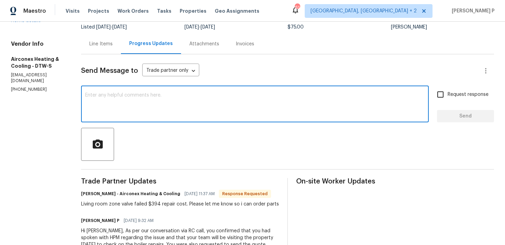
click at [151, 106] on textarea at bounding box center [254, 105] width 339 height 24
type textarea "H"
click at [104, 52] on div "Line Items" at bounding box center [101, 44] width 40 height 20
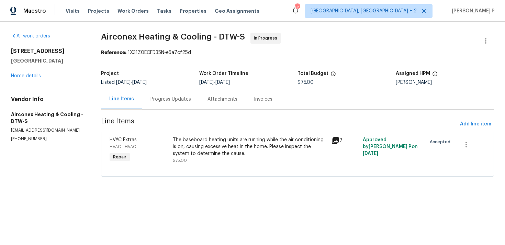
click at [184, 142] on div "The baseboard heating units are running while the air conditioning is on, causi…" at bounding box center [250, 146] width 154 height 21
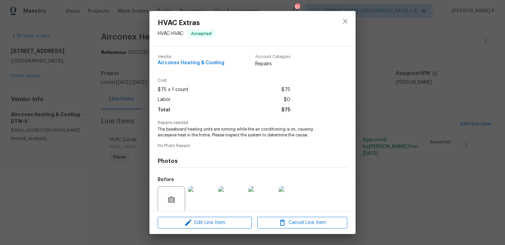
scroll to position [54, 0]
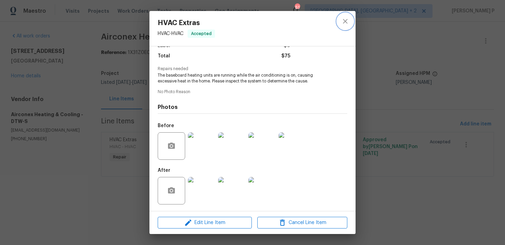
click at [346, 22] on icon "close" at bounding box center [345, 21] width 4 height 4
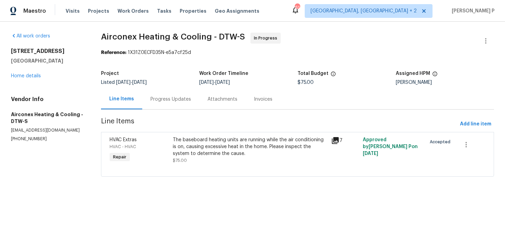
click at [169, 96] on div "Progress Updates" at bounding box center [170, 99] width 41 height 7
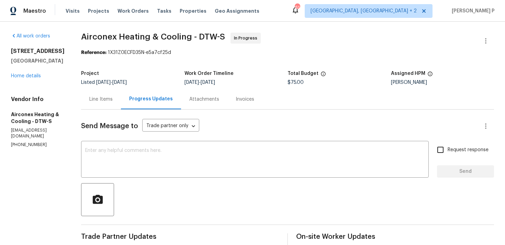
click at [100, 99] on div "Line Items" at bounding box center [100, 99] width 23 height 7
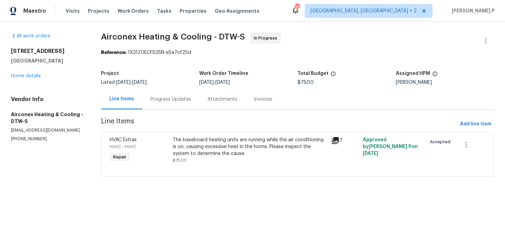
click at [165, 93] on div "Progress Updates" at bounding box center [170, 99] width 57 height 20
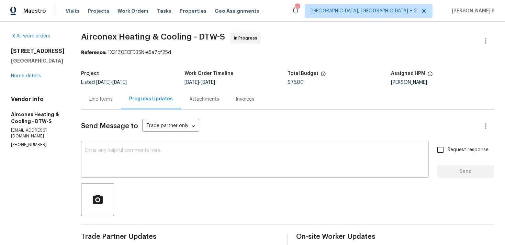
click at [165, 146] on div "x ​" at bounding box center [254, 159] width 347 height 35
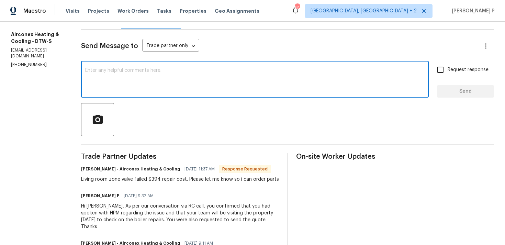
scroll to position [97, 0]
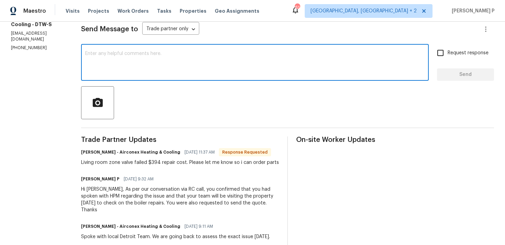
click at [150, 71] on textarea at bounding box center [254, 63] width 339 height 24
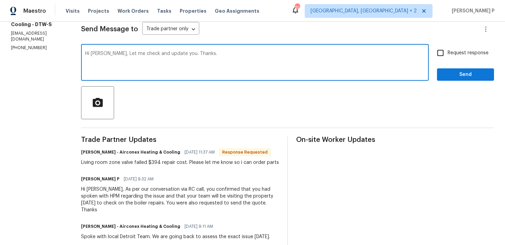
type textarea "Hi Dario, Let me check and update you. Thanks."
click at [457, 71] on span "Send" at bounding box center [465, 74] width 46 height 9
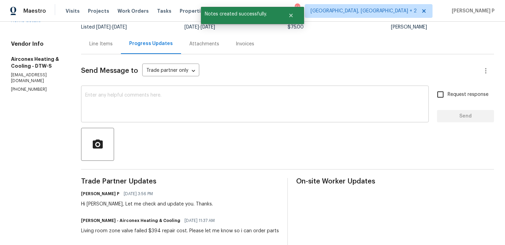
scroll to position [0, 0]
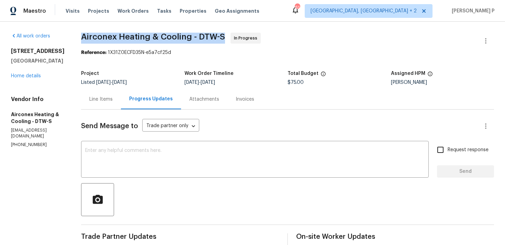
drag, startPoint x: 72, startPoint y: 35, endPoint x: 216, endPoint y: 36, distance: 143.8
copy span "Airconex Heating & Cooling - DTW-S"
click at [97, 97] on div "Line Items" at bounding box center [100, 99] width 23 height 7
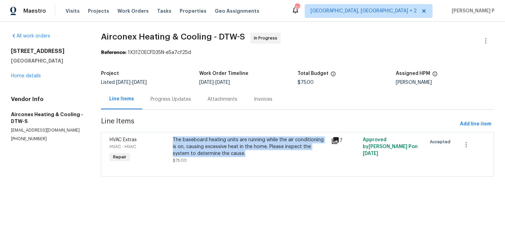
copy div "The baseboard heating units are running while the air conditioning is on, causi…"
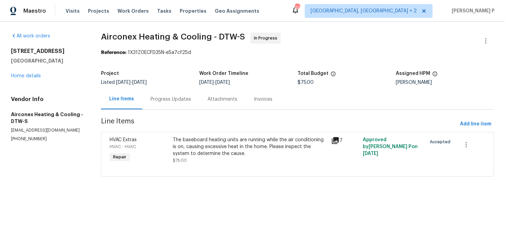
drag, startPoint x: 175, startPoint y: 140, endPoint x: 247, endPoint y: 126, distance: 73.1
click at [247, 126] on section "Airconex Heating & Cooling - DTW-S In Progress Reference: 1X31Z0ECFD35N-e5a7cf2…" at bounding box center [297, 109] width 393 height 152
click at [247, 126] on span "Line Items" at bounding box center [279, 124] width 356 height 13
click at [172, 101] on div "Progress Updates" at bounding box center [170, 99] width 41 height 7
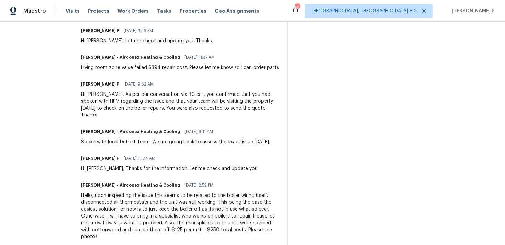
scroll to position [213, 0]
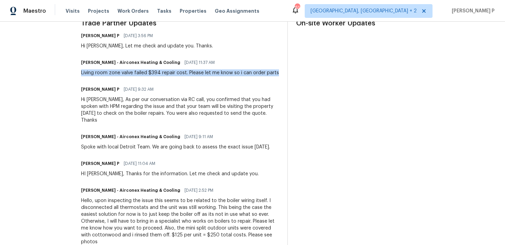
drag, startPoint x: 76, startPoint y: 71, endPoint x: 272, endPoint y: 73, distance: 196.4
click at [272, 73] on div "All work orders 2645 Hickory Ct Bloomfield Hills, MI 48302 Home details Vendor …" at bounding box center [252, 93] width 505 height 571
copy div "Living room zone valve failed $394 repair cost. Please let me know so i can ord…"
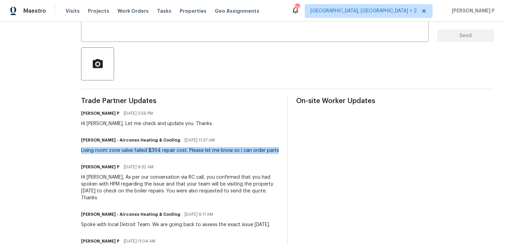
scroll to position [157, 0]
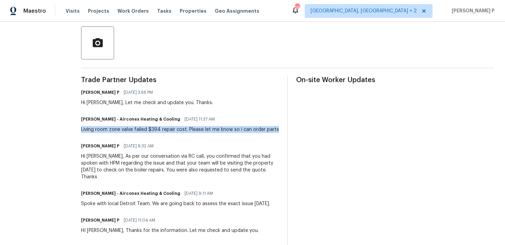
drag, startPoint x: 77, startPoint y: 129, endPoint x: 271, endPoint y: 129, distance: 193.6
click at [270, 129] on div "Dario Daja - Airconex Heating & Cooling 08/18/2025 11:37 AM Living room zone va…" at bounding box center [180, 123] width 198 height 19
copy div "Living room zone valve failed $394 repair cost. Please let me know so i can ord…"
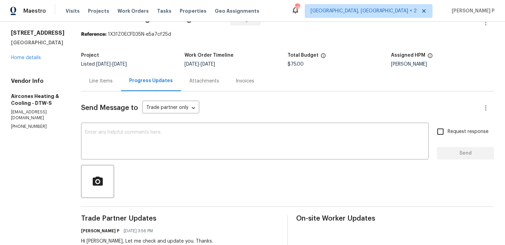
scroll to position [0, 0]
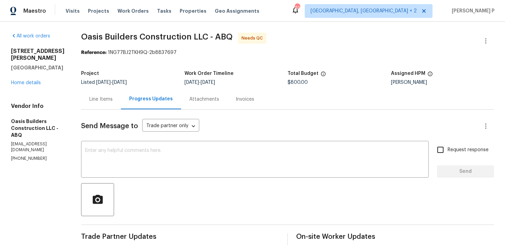
click at [105, 102] on div "Line Items" at bounding box center [100, 99] width 23 height 7
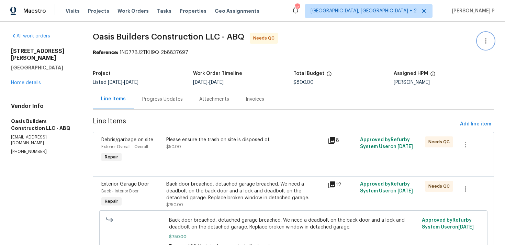
click at [488, 39] on icon "button" at bounding box center [485, 41] width 8 height 8
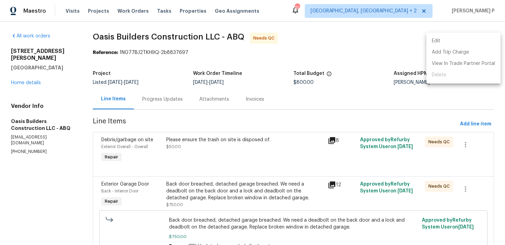
click at [449, 41] on li "Edit" at bounding box center [463, 40] width 74 height 11
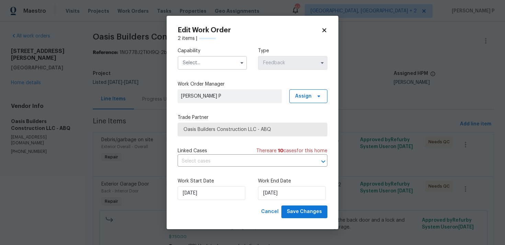
click at [209, 61] on input "text" at bounding box center [211, 63] width 69 height 14
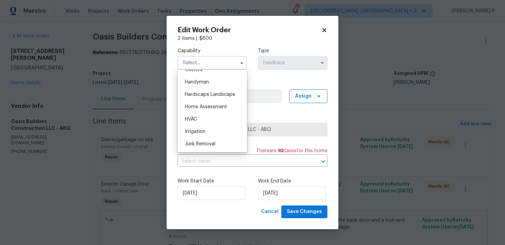
scroll to position [377, 0]
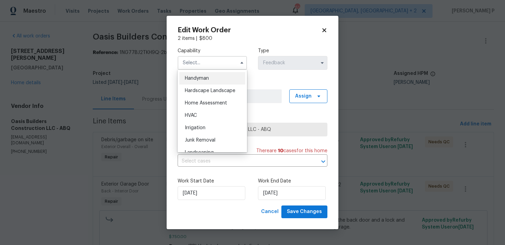
click at [210, 78] on div "Handyman" at bounding box center [212, 78] width 66 height 12
type input "Handyman"
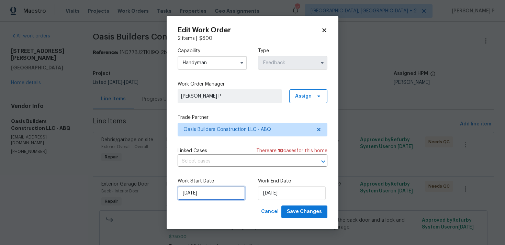
click at [220, 197] on input "11/08/2025" at bounding box center [211, 193] width 68 height 14
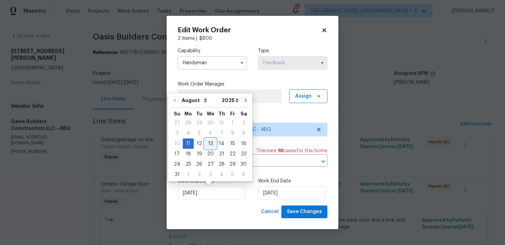
click at [209, 143] on div "13" at bounding box center [210, 144] width 11 height 10
type input "13/08/2025"
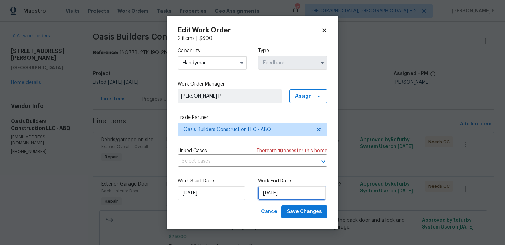
click at [279, 191] on input "13/08/2025" at bounding box center [292, 193] width 68 height 14
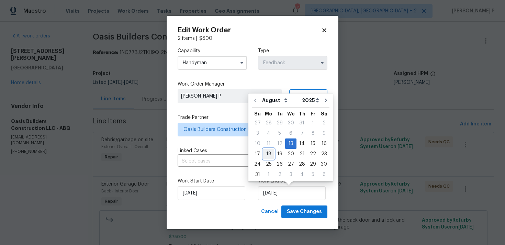
click at [269, 151] on div "18" at bounding box center [268, 154] width 11 height 10
type input "18/08/2025"
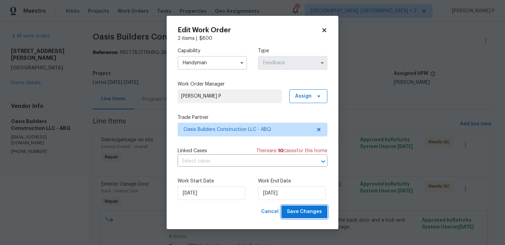
click at [303, 212] on span "Save Changes" at bounding box center [304, 211] width 35 height 9
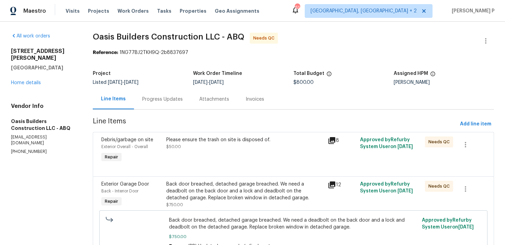
click at [163, 103] on div "Progress Updates" at bounding box center [162, 99] width 57 height 20
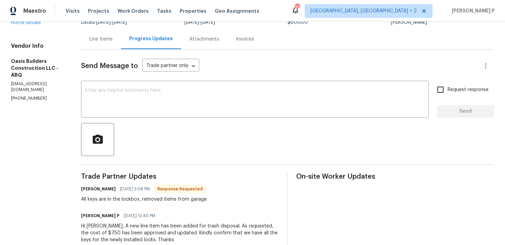
scroll to position [16, 0]
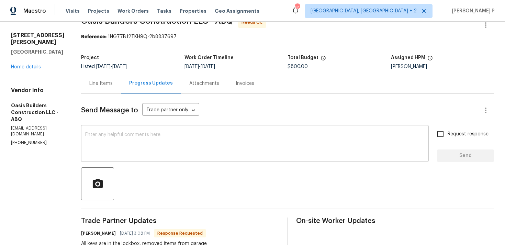
click at [149, 139] on textarea at bounding box center [254, 144] width 339 height 24
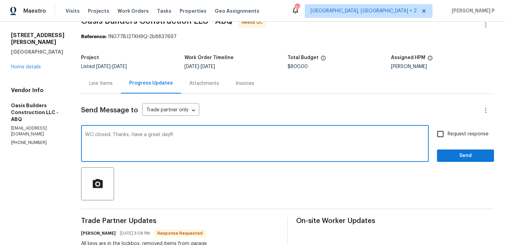
type textarea "WO closed. Thanks, Have a great day!!!"
click at [464, 158] on span "Send" at bounding box center [465, 155] width 46 height 9
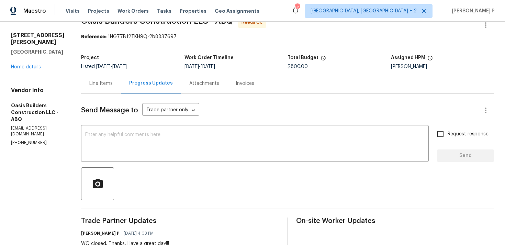
scroll to position [0, 0]
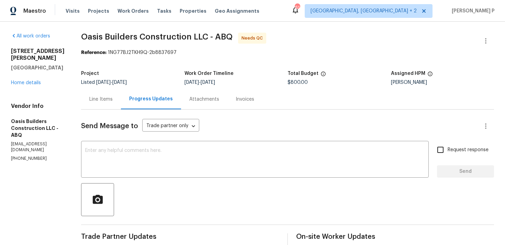
click at [95, 100] on div "Line Items" at bounding box center [100, 99] width 23 height 7
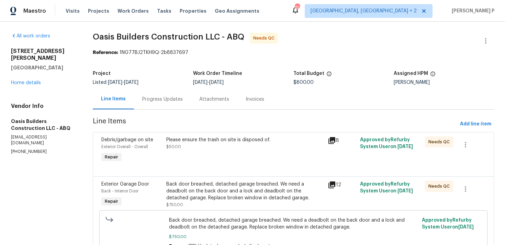
scroll to position [37, 0]
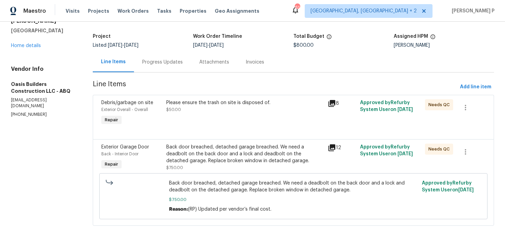
click at [202, 101] on div "Please ensure the trash on site is disposed of." at bounding box center [245, 102] width 158 height 7
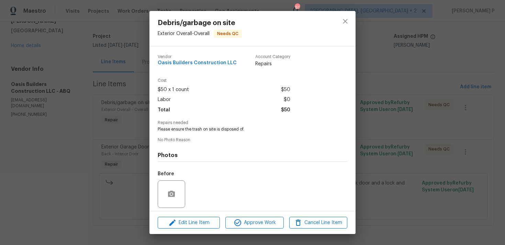
scroll to position [48, 0]
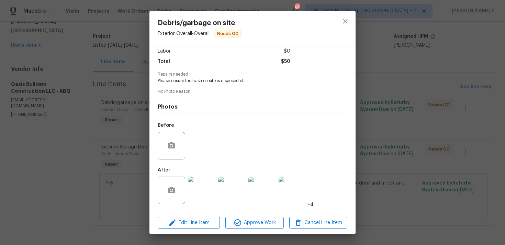
click at [199, 192] on img at bounding box center [201, 189] width 27 height 27
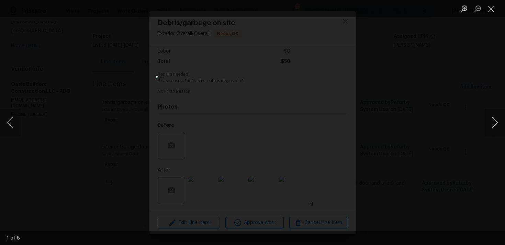
click at [494, 122] on button "Next image" at bounding box center [494, 122] width 21 height 27
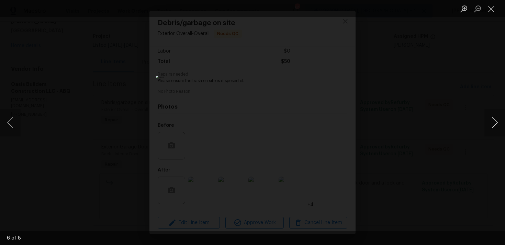
click at [494, 122] on button "Next image" at bounding box center [494, 122] width 21 height 27
click at [490, 8] on button "Close lightbox" at bounding box center [491, 9] width 14 height 12
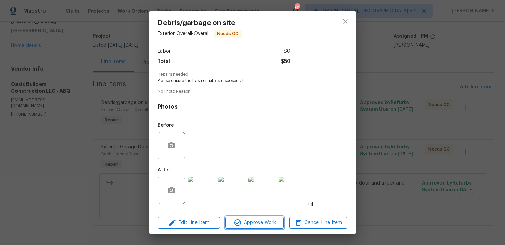
click at [259, 227] on button "Approve Work" at bounding box center [254, 223] width 58 height 12
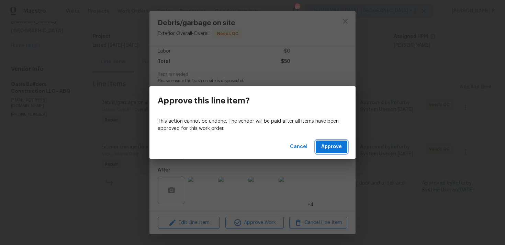
click at [331, 150] on span "Approve" at bounding box center [331, 146] width 21 height 9
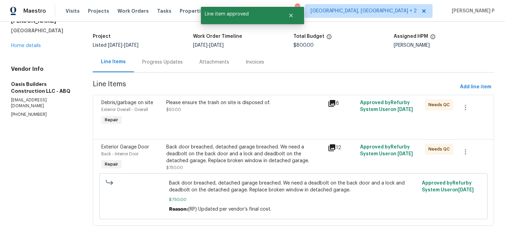
scroll to position [0, 0]
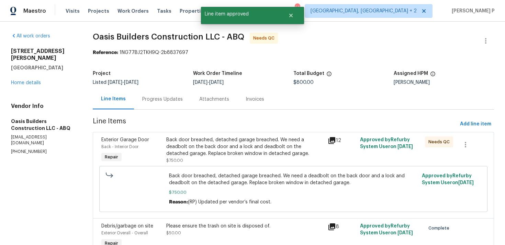
click at [255, 147] on div "Back door breached, detached garage breached. We need a deadbolt on the back do…" at bounding box center [245, 146] width 158 height 21
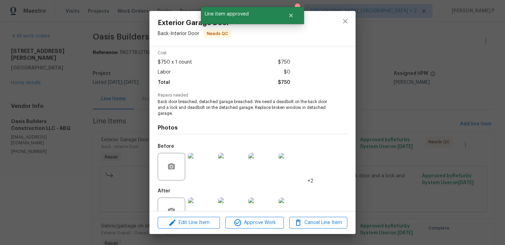
scroll to position [48, 0]
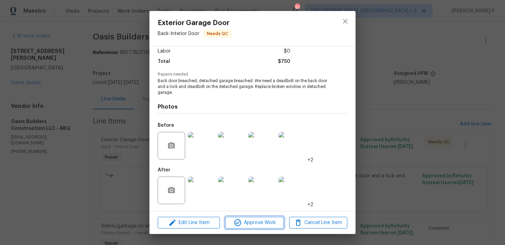
click at [245, 224] on span "Approve Work" at bounding box center [254, 222] width 54 height 9
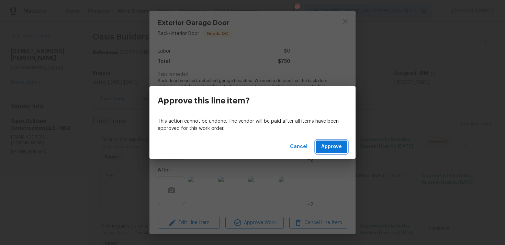
click at [338, 143] on span "Approve" at bounding box center [331, 146] width 21 height 9
click at [338, 143] on span "Loading..." at bounding box center [330, 146] width 24 height 9
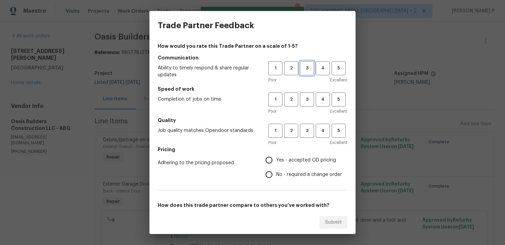
click at [306, 69] on span "3" at bounding box center [306, 68] width 13 height 8
click at [309, 99] on span "3" at bounding box center [306, 99] width 13 height 8
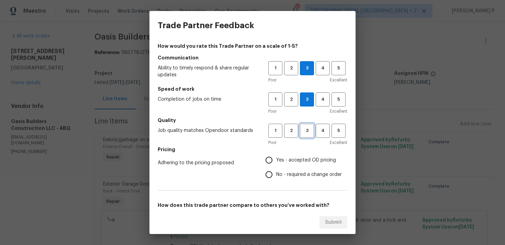
click at [307, 134] on span "3" at bounding box center [306, 131] width 13 height 8
click at [284, 176] on span "No - required a change order" at bounding box center [309, 174] width 66 height 7
click at [276, 176] on input "No - required a change order" at bounding box center [269, 174] width 14 height 14
radio input "true"
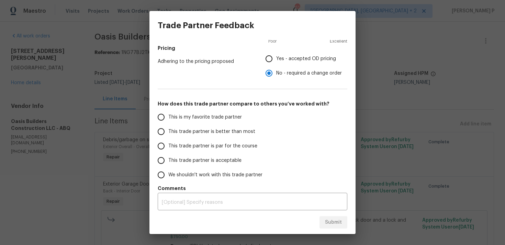
scroll to position [104, 0]
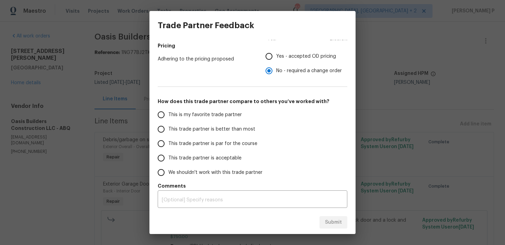
click at [192, 146] on span "This trade partner is par for the course" at bounding box center [212, 143] width 89 height 7
click at [168, 146] on input "This trade partner is par for the course" at bounding box center [161, 143] width 14 height 14
click at [335, 230] on div "Submit" at bounding box center [252, 222] width 206 height 24
click at [336, 225] on span "Submit" at bounding box center [333, 222] width 17 height 9
radio input "true"
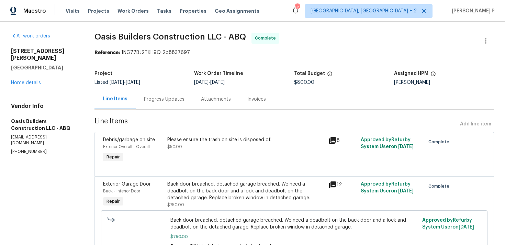
click at [69, 180] on section "All work orders 930 Madeira Dr SE Albuquerque, NM 87108 Home details Vendor Inf…" at bounding box center [44, 152] width 67 height 238
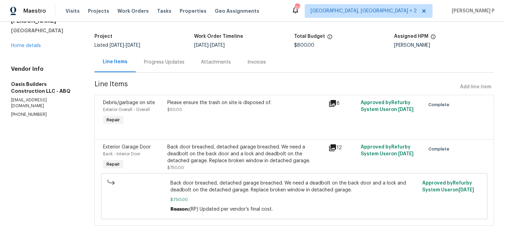
scroll to position [0, 0]
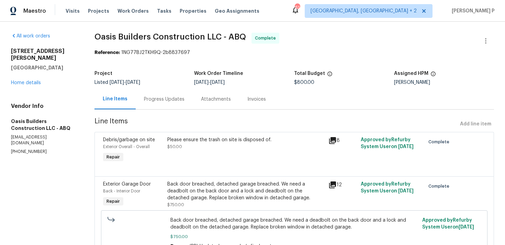
click at [172, 92] on div "Progress Updates" at bounding box center [164, 99] width 57 height 20
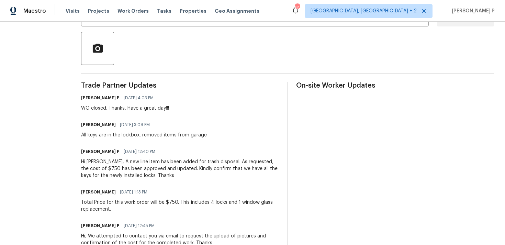
scroll to position [142, 0]
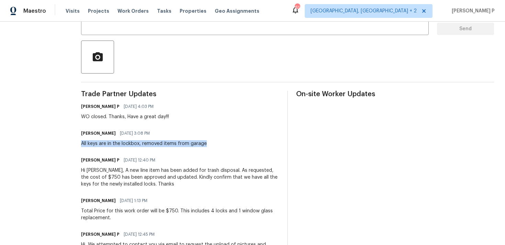
drag, startPoint x: 81, startPoint y: 143, endPoint x: 213, endPoint y: 143, distance: 132.5
click at [213, 143] on div "All work orders 930 Madeira Dr SE Albuquerque, NM 87108 Home details Vendor Inf…" at bounding box center [252, 150] width 505 height 543
copy div "All keys are in the lockbox, removed items from garage"
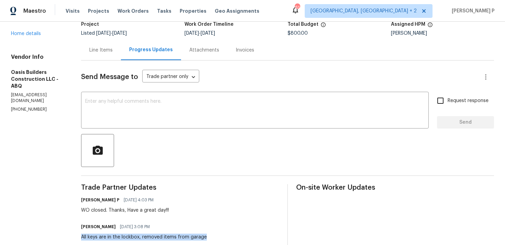
scroll to position [0, 0]
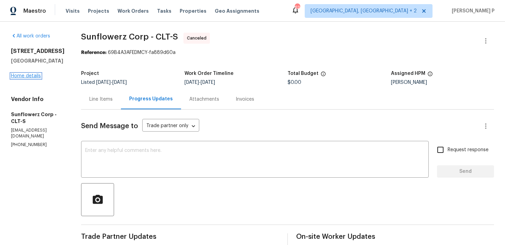
click at [21, 74] on link "Home details" at bounding box center [26, 75] width 30 height 5
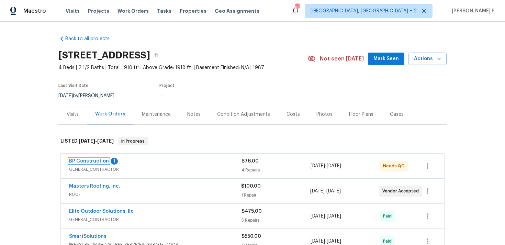
click at [100, 159] on link "BP Construction" at bounding box center [89, 161] width 40 height 5
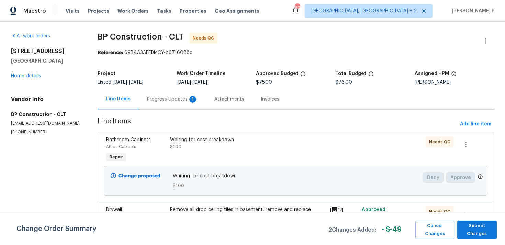
click at [170, 97] on div "Progress Updates 1" at bounding box center [172, 99] width 51 height 7
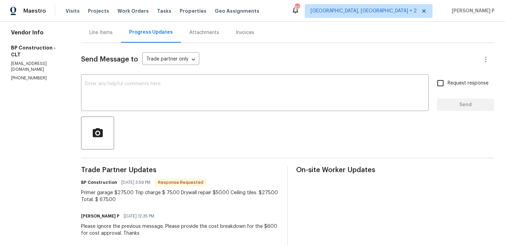
scroll to position [26, 0]
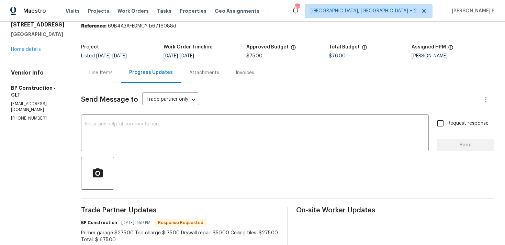
click at [100, 68] on div "Line Items" at bounding box center [101, 72] width 40 height 20
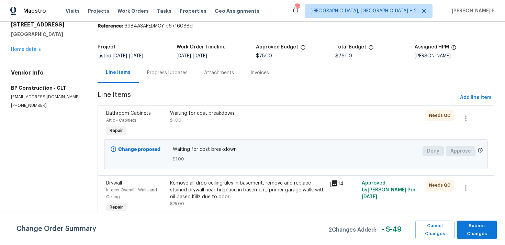
scroll to position [28, 0]
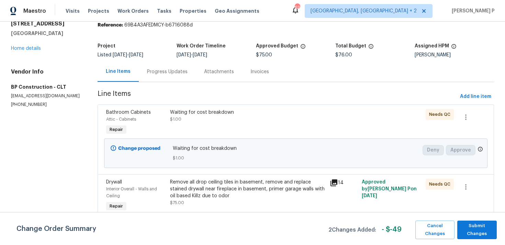
click at [217, 198] on div "Remove all drop ceiling tiles in basement, remove and replace stained drywall n…" at bounding box center [248, 189] width 156 height 21
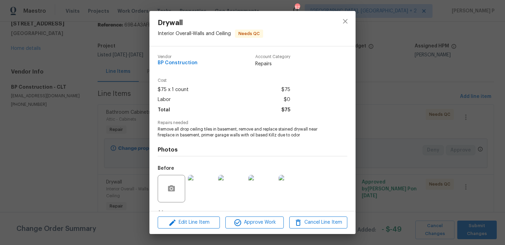
scroll to position [43, 0]
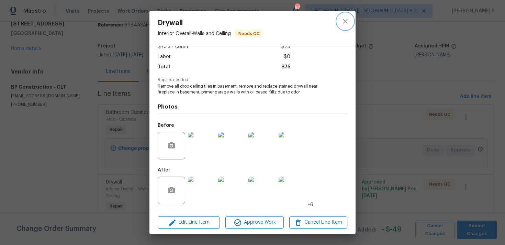
click at [347, 22] on icon "close" at bounding box center [345, 21] width 8 height 8
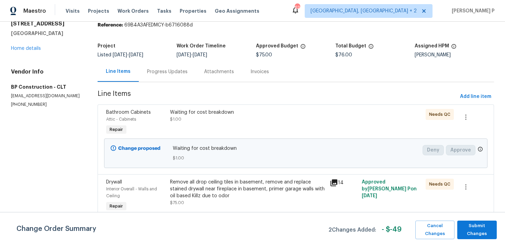
click at [181, 68] on div "Progress Updates" at bounding box center [167, 71] width 41 height 7
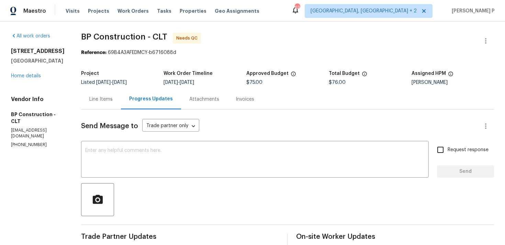
click at [106, 101] on div "Line Items" at bounding box center [100, 99] width 23 height 7
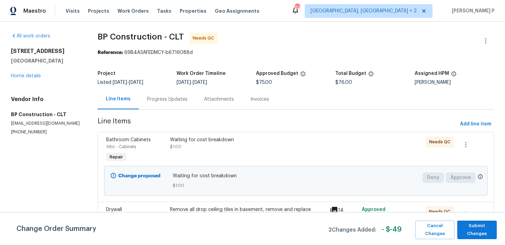
scroll to position [28, 0]
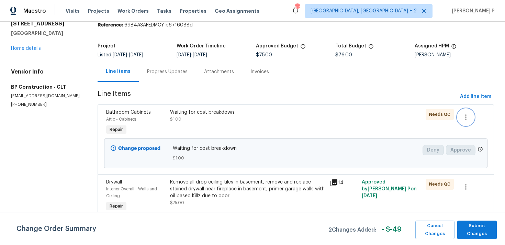
click at [468, 114] on icon "button" at bounding box center [465, 117] width 8 height 8
click at [468, 121] on li "Cancel" at bounding box center [470, 116] width 26 height 11
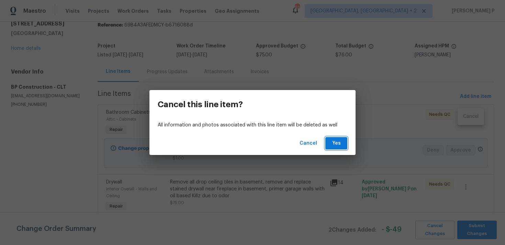
click at [340, 148] on button "Yes" at bounding box center [336, 143] width 22 height 13
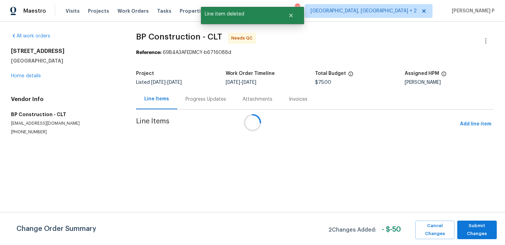
scroll to position [0, 0]
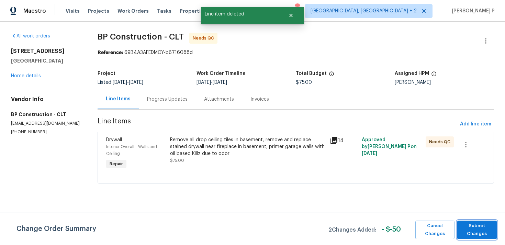
click at [485, 228] on span "Submit Changes" at bounding box center [476, 230] width 33 height 16
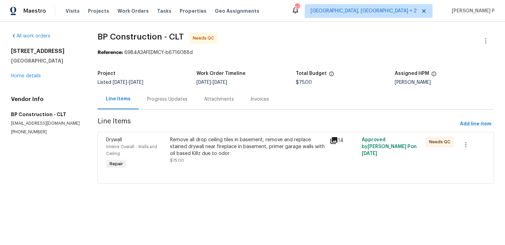
click at [179, 97] on div "Progress Updates" at bounding box center [167, 99] width 41 height 7
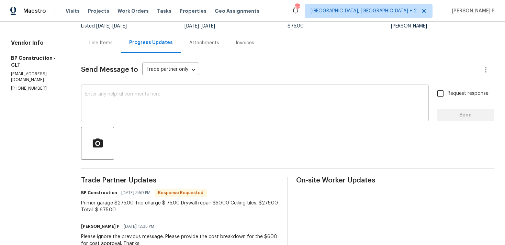
scroll to position [60, 0]
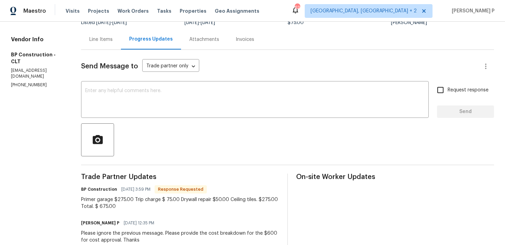
click at [101, 36] on div "Line Items" at bounding box center [101, 39] width 40 height 20
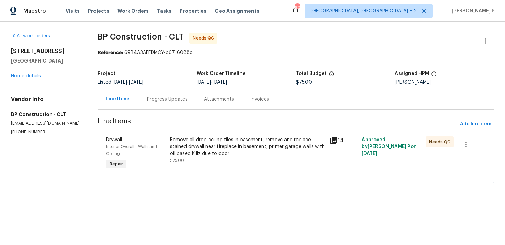
click at [194, 147] on div "Remove all drop ceiling tiles in basement, remove and replace stained drywall n…" at bounding box center [248, 146] width 156 height 21
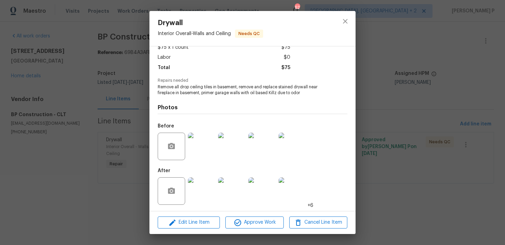
scroll to position [43, 0]
click at [195, 222] on span "Edit Line Item" at bounding box center [189, 222] width 58 height 9
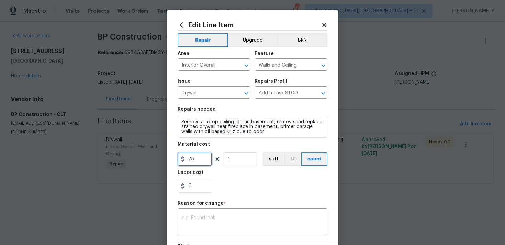
click at [187, 158] on input "75" at bounding box center [194, 159] width 34 height 14
type input "675"
click at [245, 216] on textarea at bounding box center [252, 222] width 141 height 14
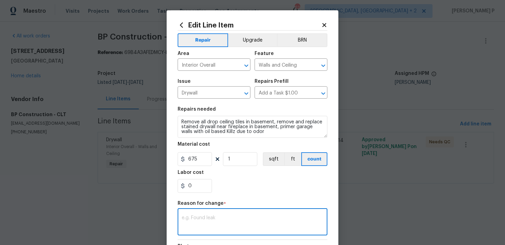
paste textarea "(RP) Updated per vendor’s final cost."
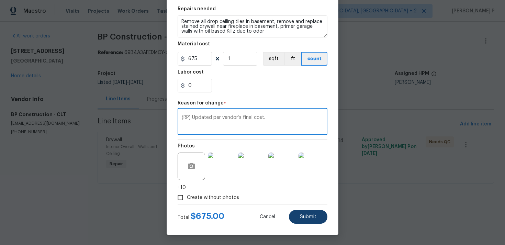
type textarea "(RP) Updated per vendor’s final cost."
click at [303, 215] on span "Submit" at bounding box center [308, 216] width 16 height 5
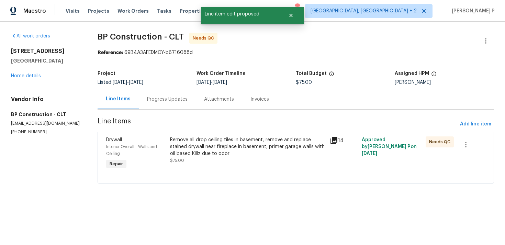
scroll to position [0, 0]
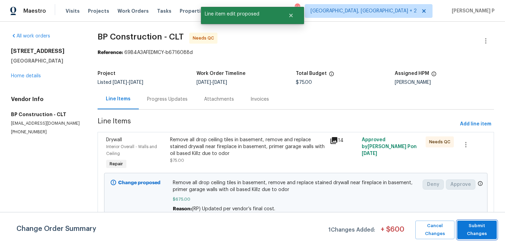
click at [480, 229] on span "Submit Changes" at bounding box center [476, 230] width 33 height 16
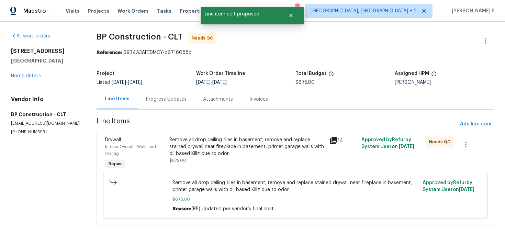
click at [174, 99] on div "Progress Updates" at bounding box center [166, 99] width 41 height 7
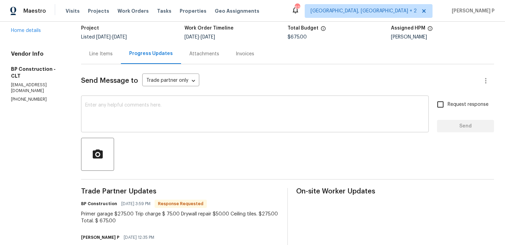
scroll to position [51, 0]
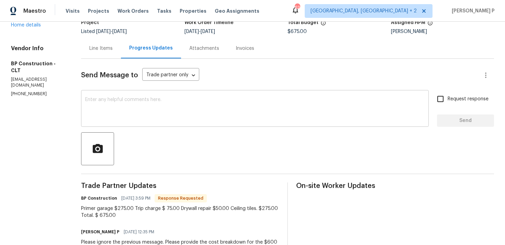
click at [130, 106] on textarea at bounding box center [254, 109] width 339 height 24
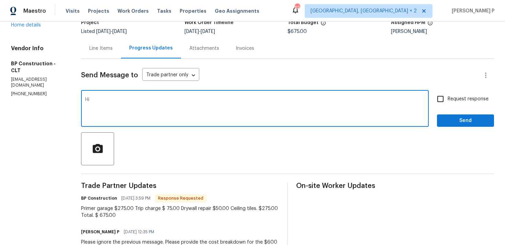
type textarea "H"
click at [146, 100] on textarea "As requested the cost of %675 has" at bounding box center [254, 109] width 339 height 24
click at [174, 99] on textarea "As requested the cost of $675 has" at bounding box center [254, 109] width 339 height 24
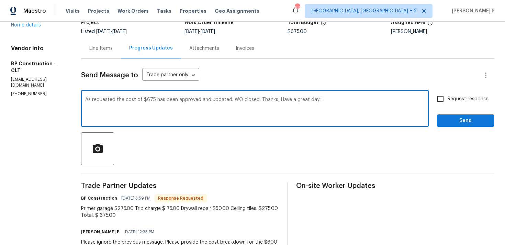
type textarea "As requested the cost of $675 has been approved and updated. WO closed. Thanks,…"
click at [451, 120] on span "Send" at bounding box center [465, 120] width 46 height 9
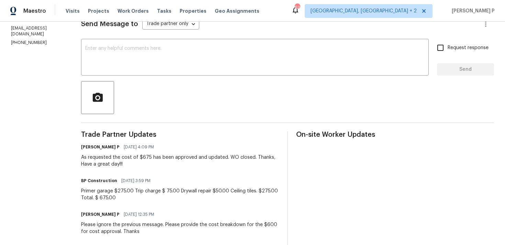
scroll to position [0, 0]
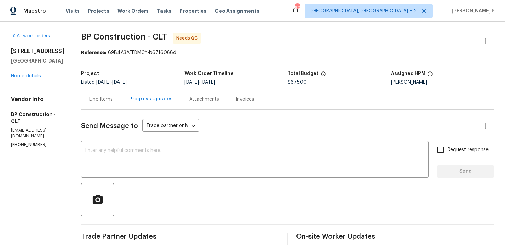
click at [103, 98] on div "Line Items" at bounding box center [100, 99] width 23 height 7
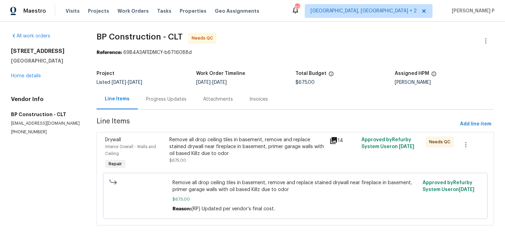
click at [255, 149] on div "Remove all drop ceiling tiles in basement, remove and replace stained drywall n…" at bounding box center [247, 146] width 156 height 21
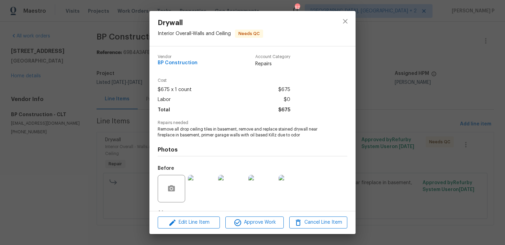
scroll to position [43, 0]
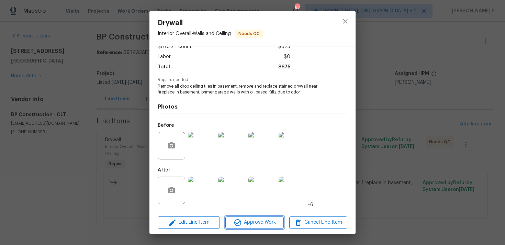
click at [261, 224] on span "Approve Work" at bounding box center [254, 222] width 54 height 9
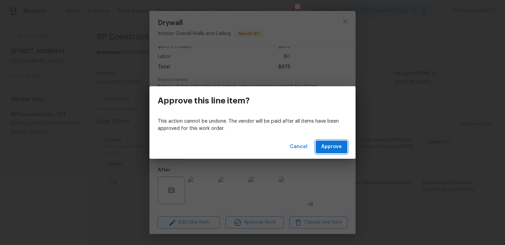
click at [338, 141] on button "Approve" at bounding box center [331, 146] width 32 height 13
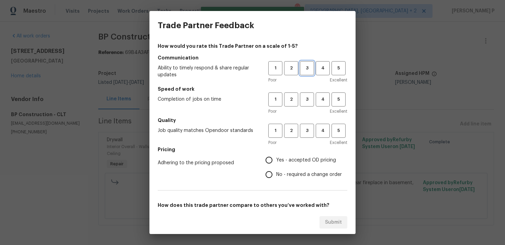
click at [307, 71] on span "3" at bounding box center [306, 68] width 13 height 8
click at [307, 102] on span "3" at bounding box center [306, 99] width 13 height 8
click at [308, 129] on span "3" at bounding box center [306, 131] width 13 height 8
click at [281, 179] on label "No - required a change order" at bounding box center [302, 174] width 80 height 14
click at [276, 179] on input "No - required a change order" at bounding box center [269, 174] width 14 height 14
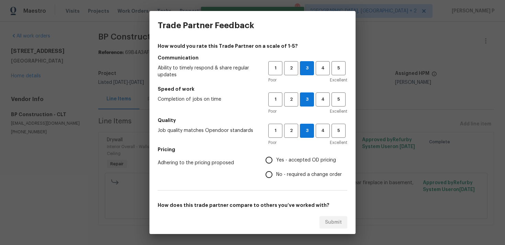
radio input "true"
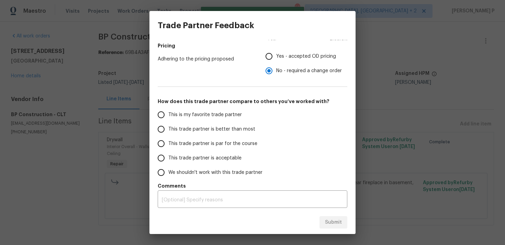
click at [188, 138] on label "This trade partner is par for the course" at bounding box center [208, 143] width 108 height 14
click at [168, 138] on input "This trade partner is par for the course" at bounding box center [161, 143] width 14 height 14
click at [332, 225] on span "Submit" at bounding box center [333, 222] width 17 height 9
radio input "true"
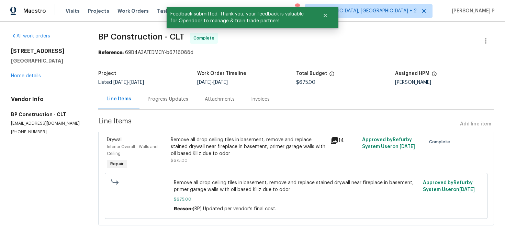
scroll to position [0, 0]
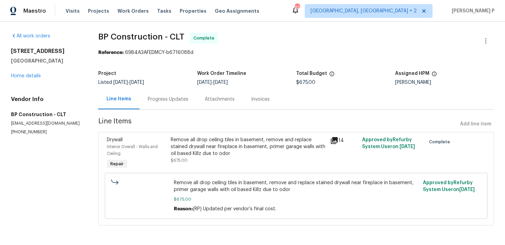
click at [164, 106] on div "Progress Updates" at bounding box center [167, 99] width 57 height 20
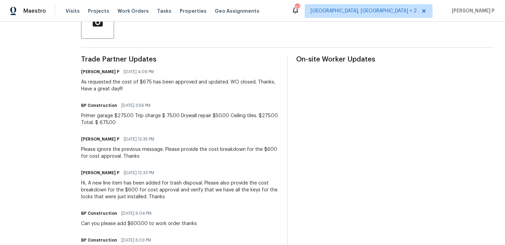
scroll to position [158, 0]
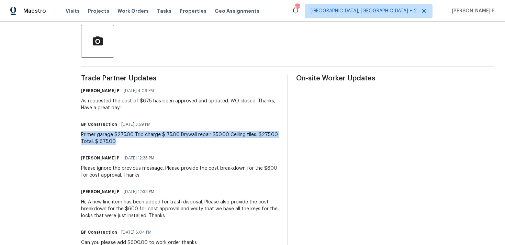
drag, startPoint x: 80, startPoint y: 134, endPoint x: 122, endPoint y: 140, distance: 43.0
click at [122, 140] on div "Primer garage $275.00 Trip charge $ 75.00 Drywall repair $50.00 Ceiling tiles. …" at bounding box center [180, 138] width 198 height 14
copy div "Primer garage $275.00 Trip charge $ 75.00 Drywall repair $50.00 Ceiling tiles. …"
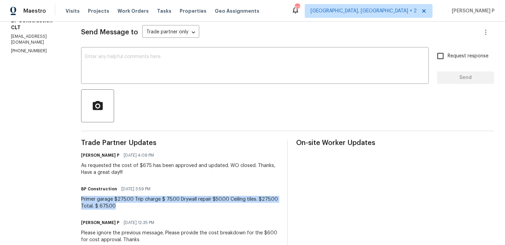
scroll to position [0, 0]
